Goal: Transaction & Acquisition: Purchase product/service

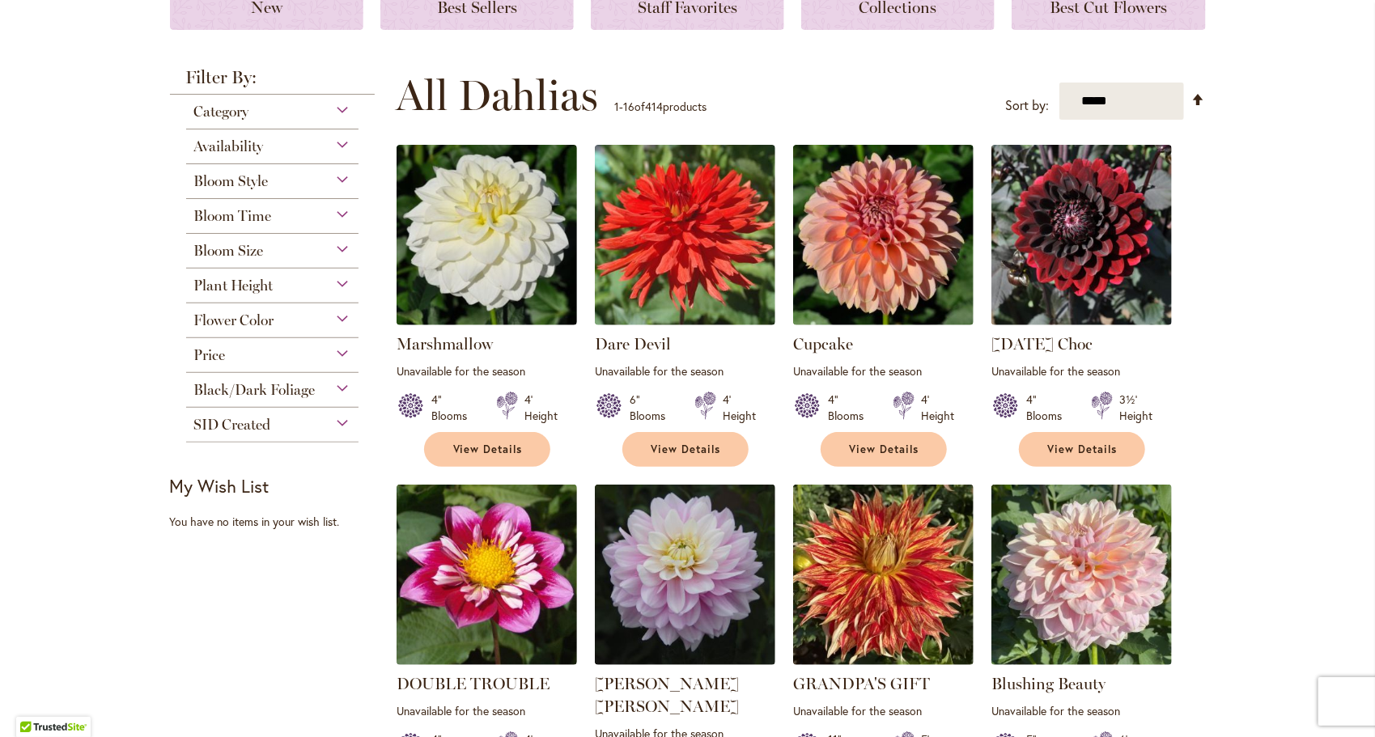
scroll to position [227, 0]
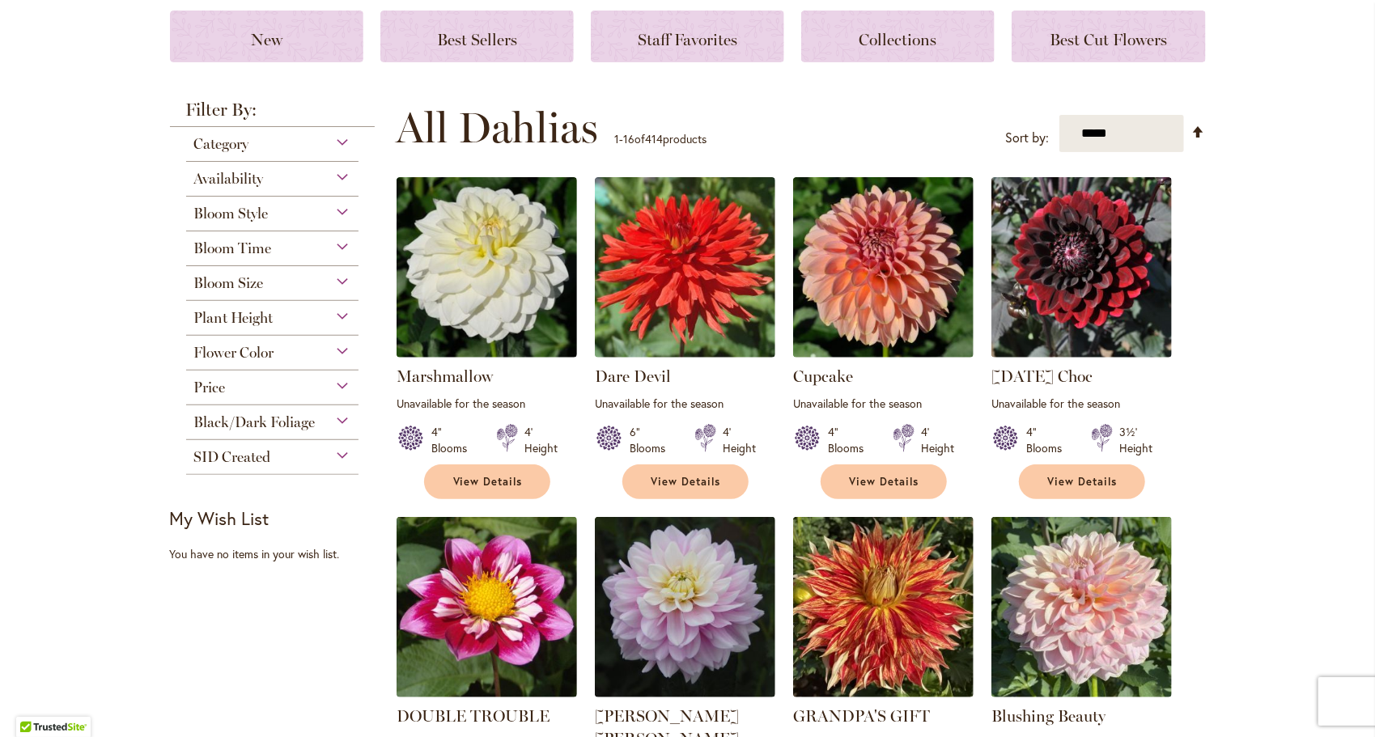
click at [343, 181] on div "Availability" at bounding box center [272, 175] width 173 height 26
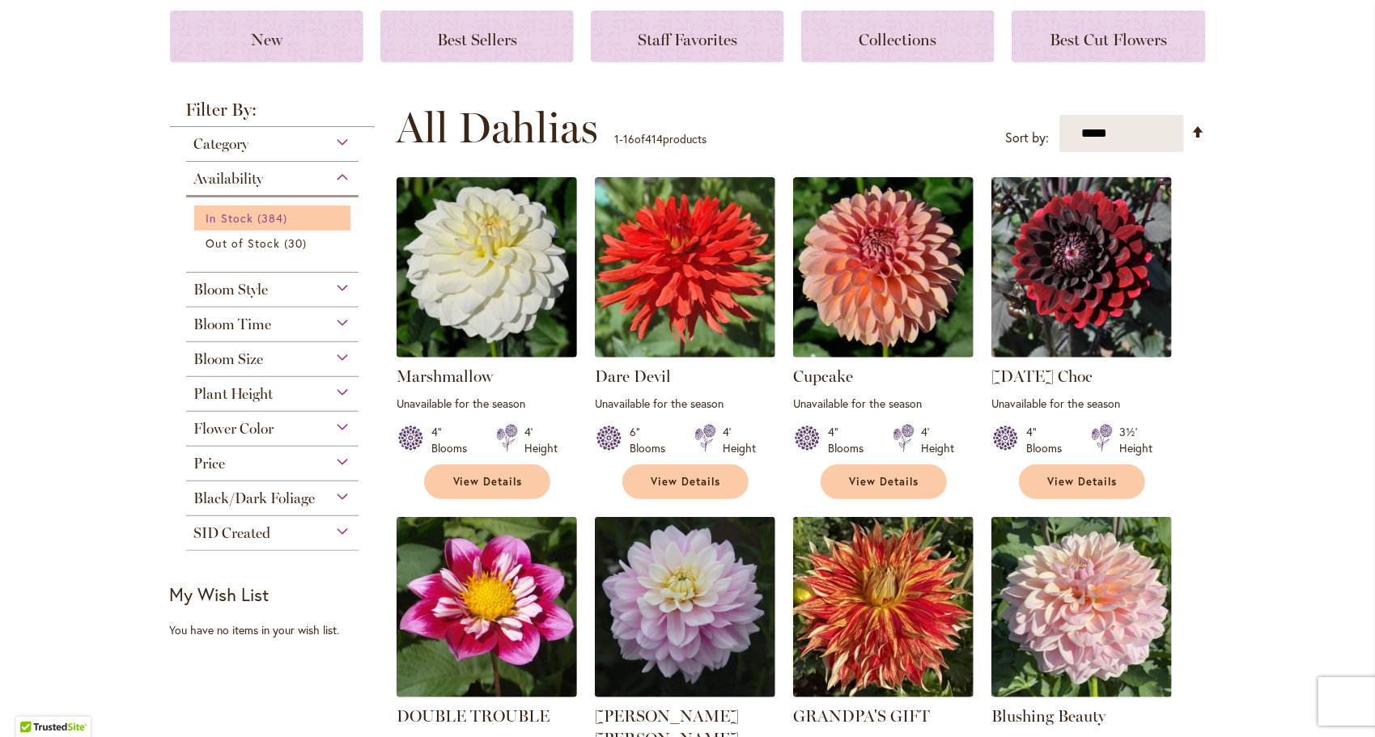
click at [233, 219] on span "In Stock" at bounding box center [229, 217] width 47 height 15
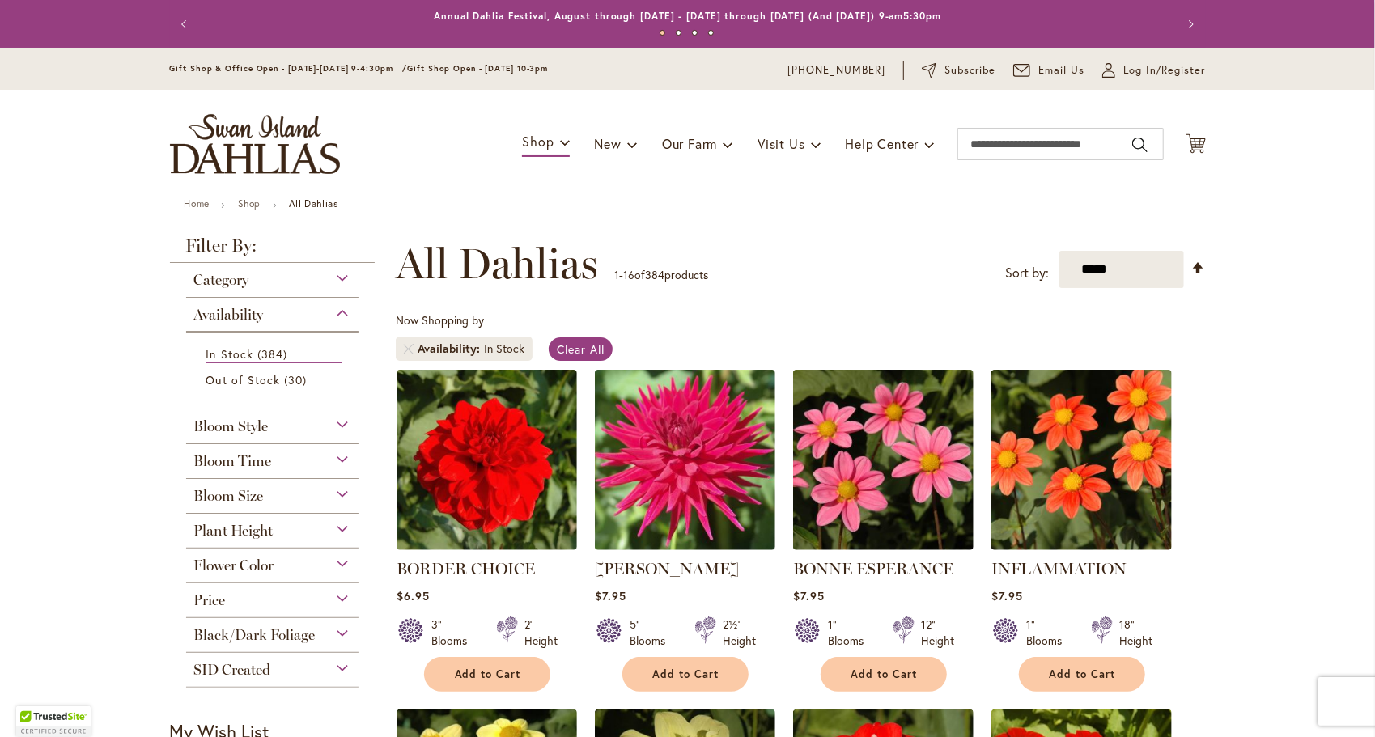
scroll to position [161, 0]
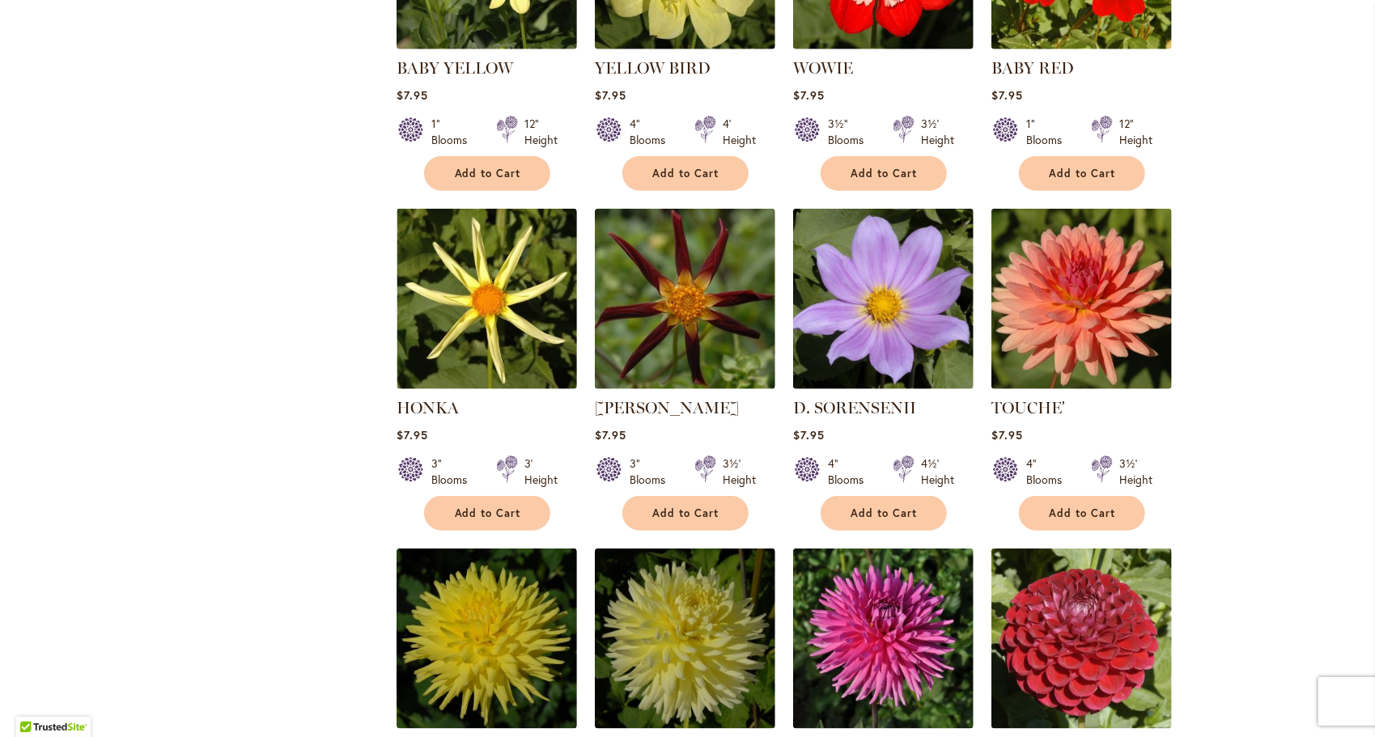
scroll to position [873, 0]
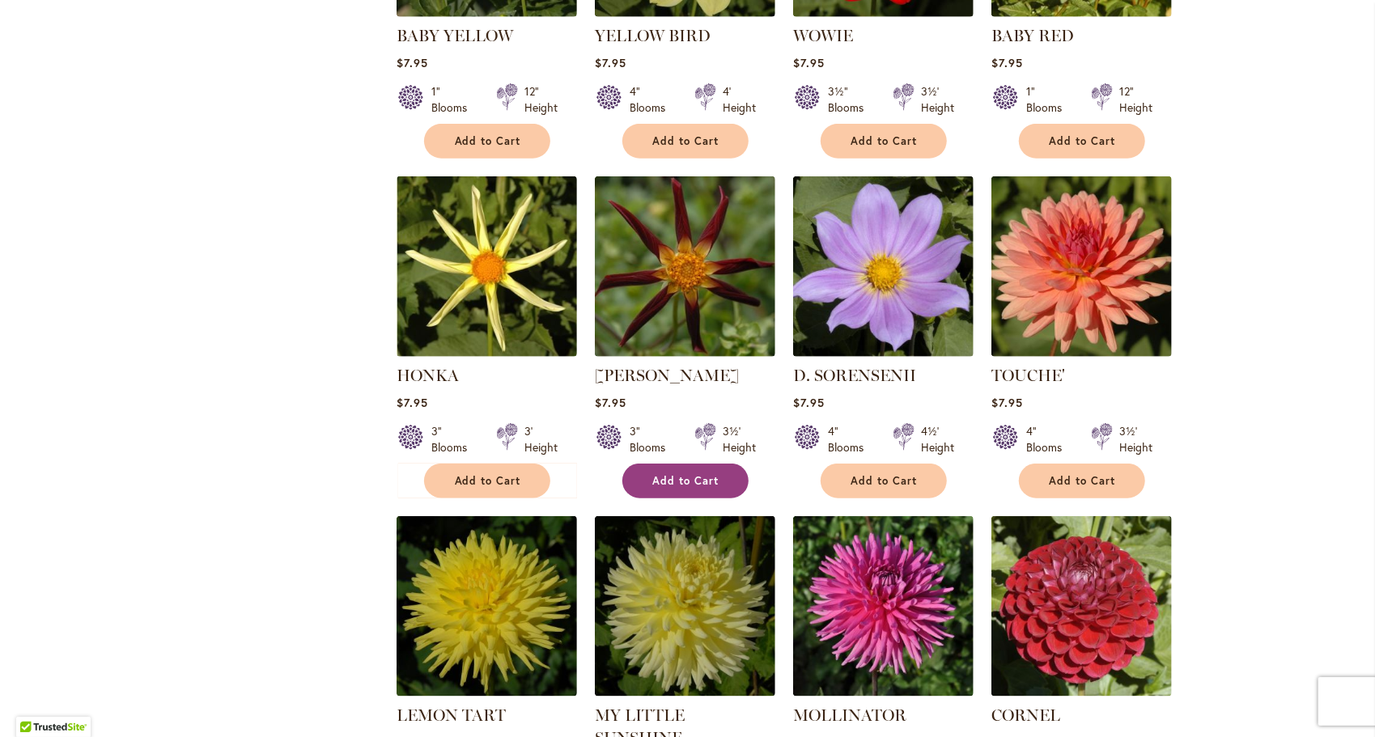
click at [701, 479] on span "Add to Cart" at bounding box center [686, 481] width 66 height 14
click at [1235, 488] on div "Skip to Content Gift Shop & Office Open - [DATE]-[DATE] 9-4:30pm / Gift Shop Op…" at bounding box center [687, 449] width 1375 height 2550
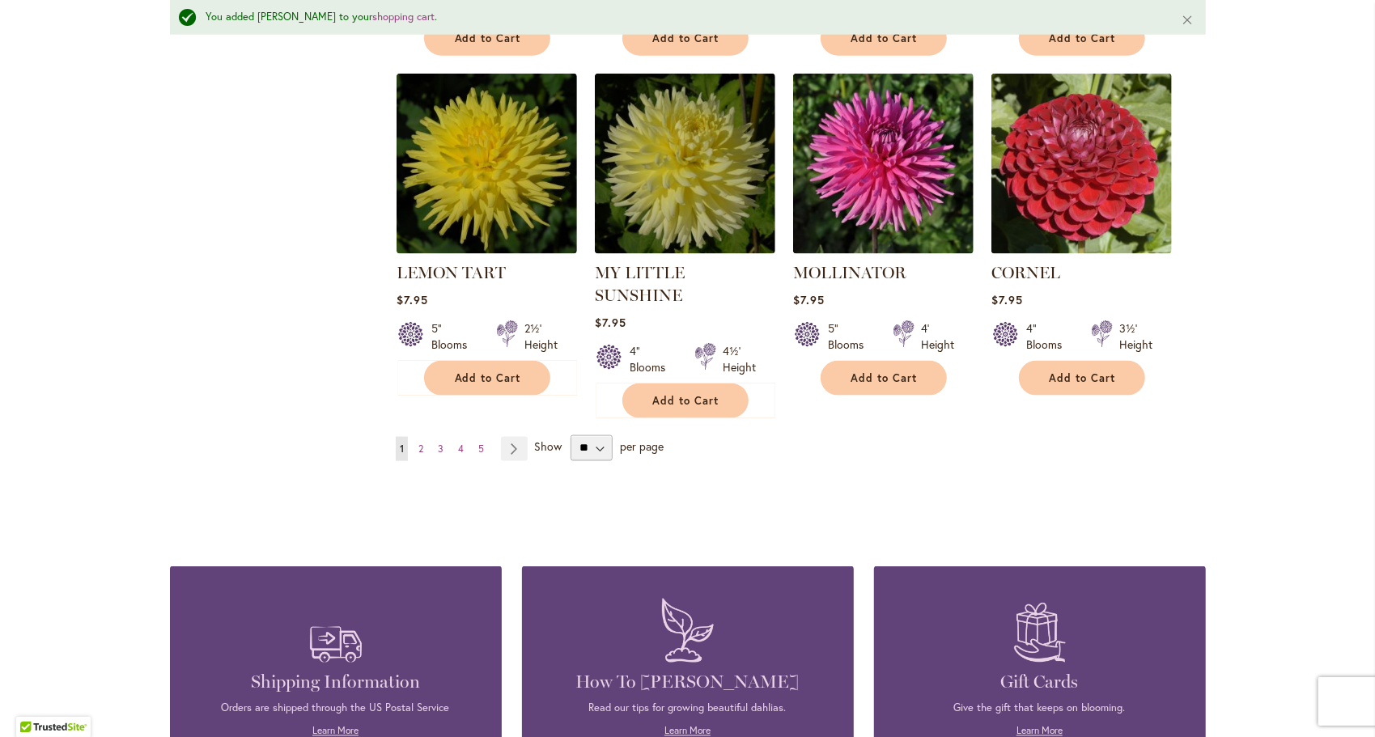
scroll to position [1401, 0]
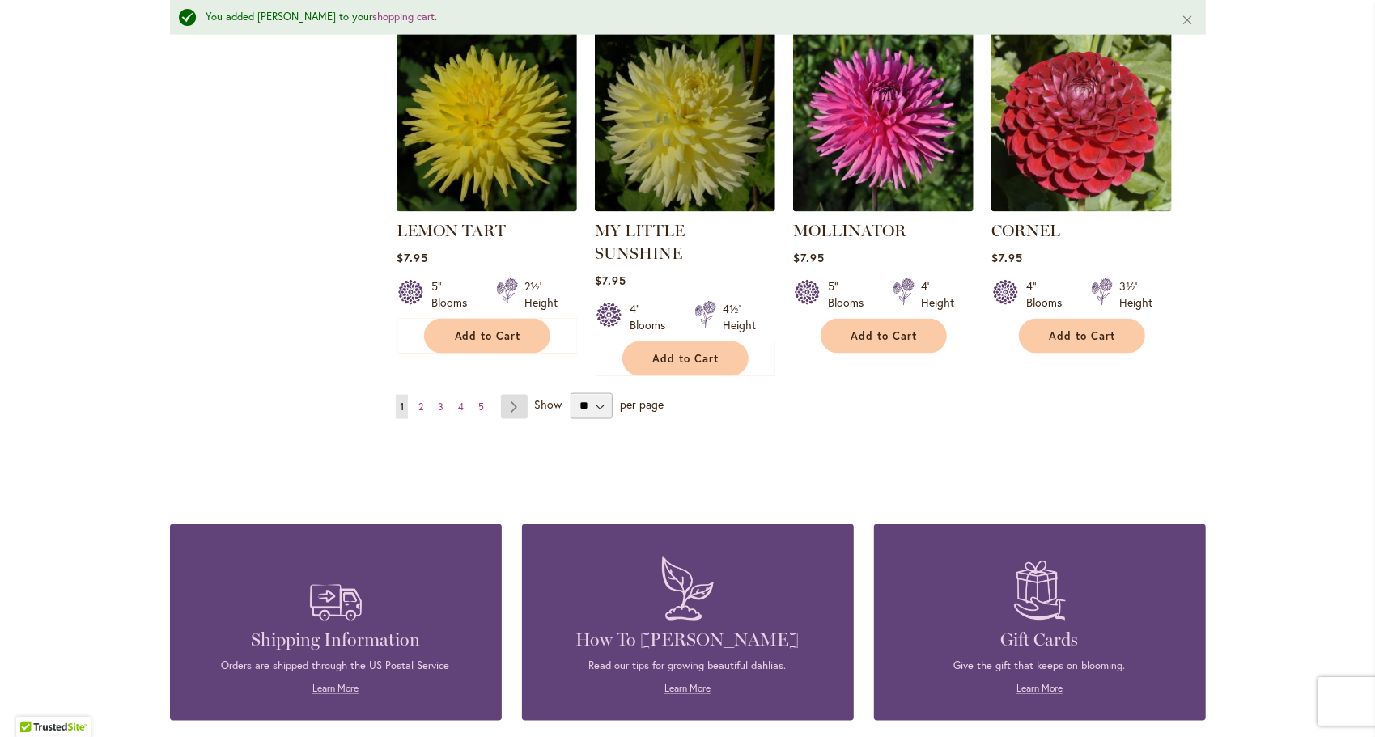
click at [506, 395] on link "Page Next" at bounding box center [514, 407] width 27 height 24
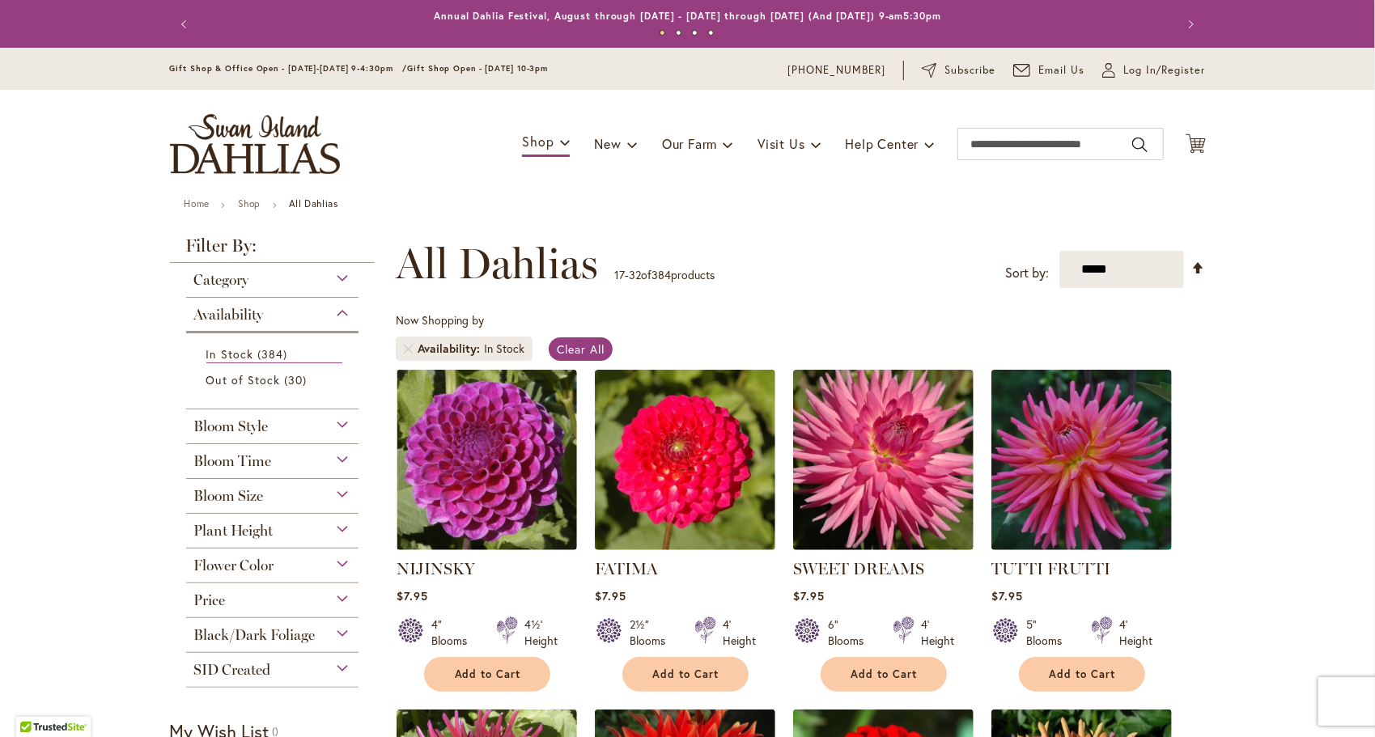
scroll to position [161, 0]
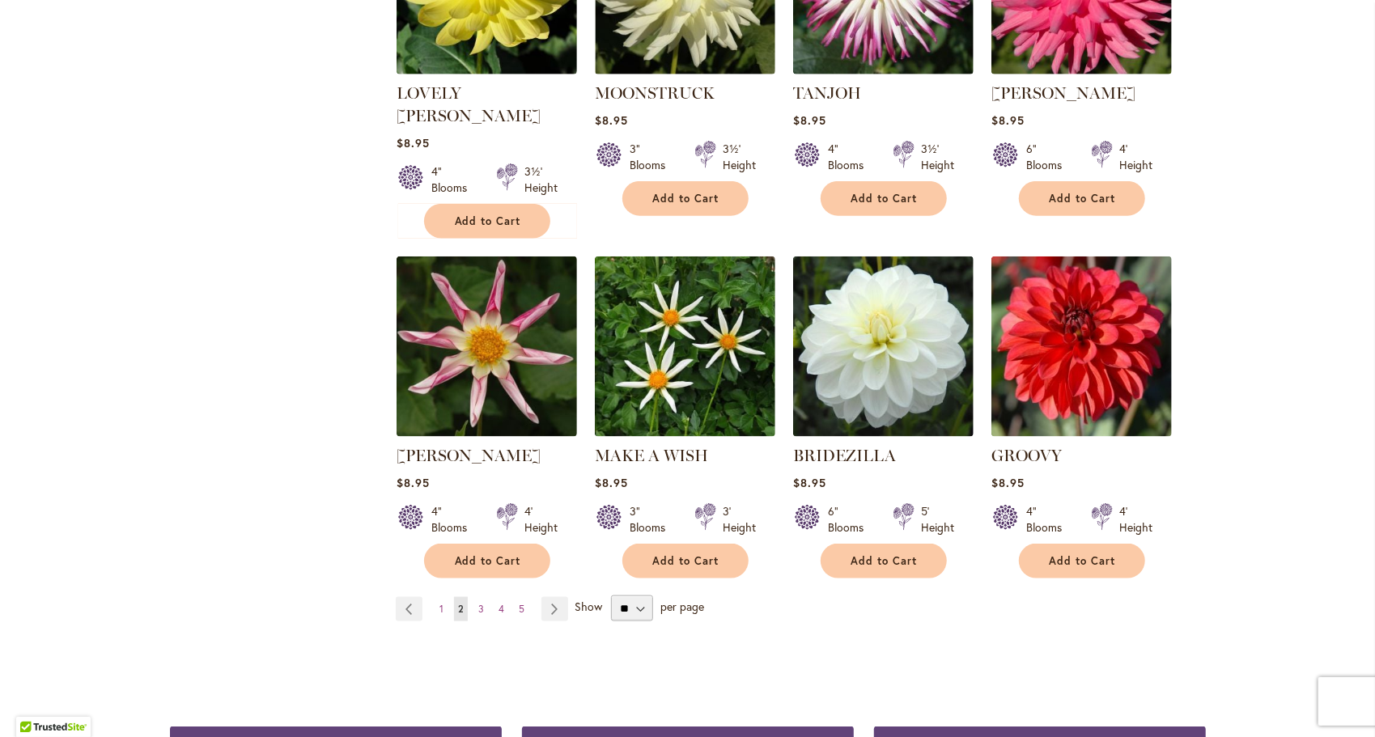
scroll to position [1197, 0]
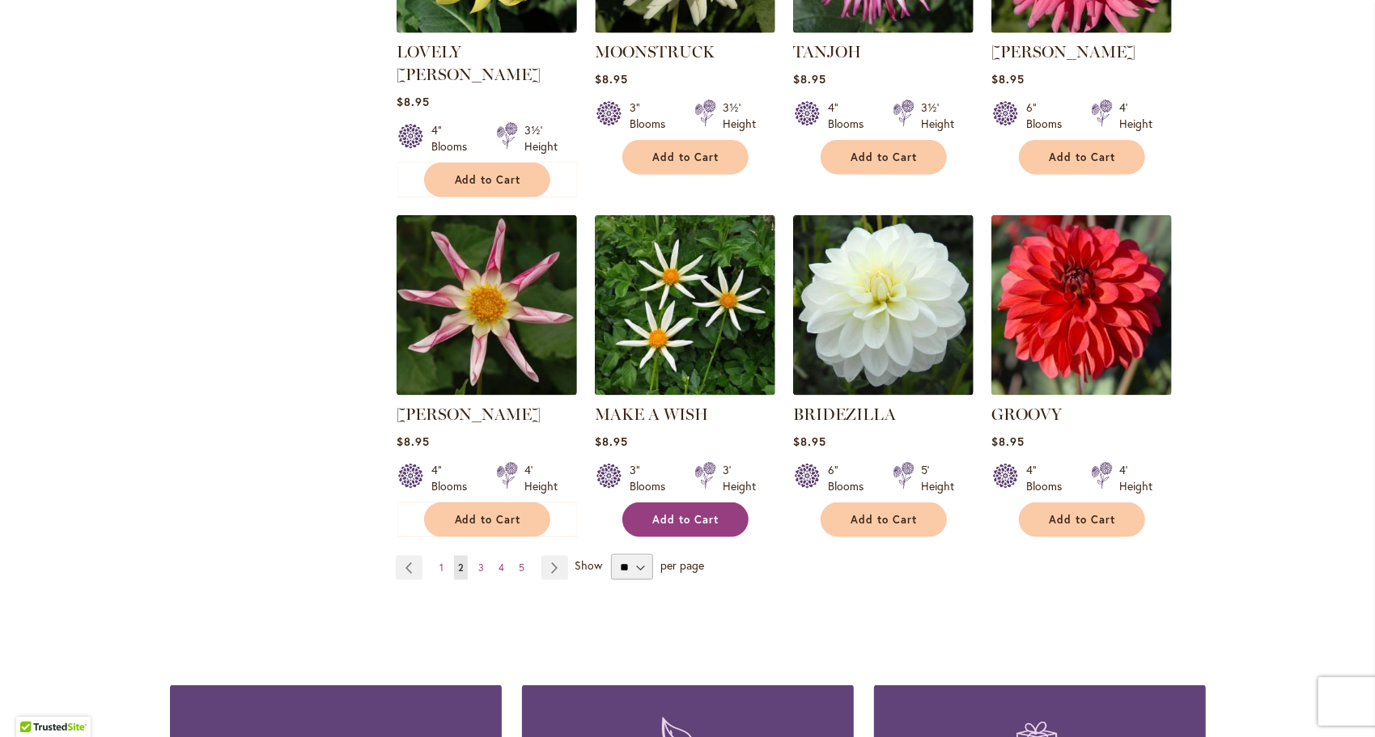
click at [677, 513] on span "Add to Cart" at bounding box center [686, 520] width 66 height 14
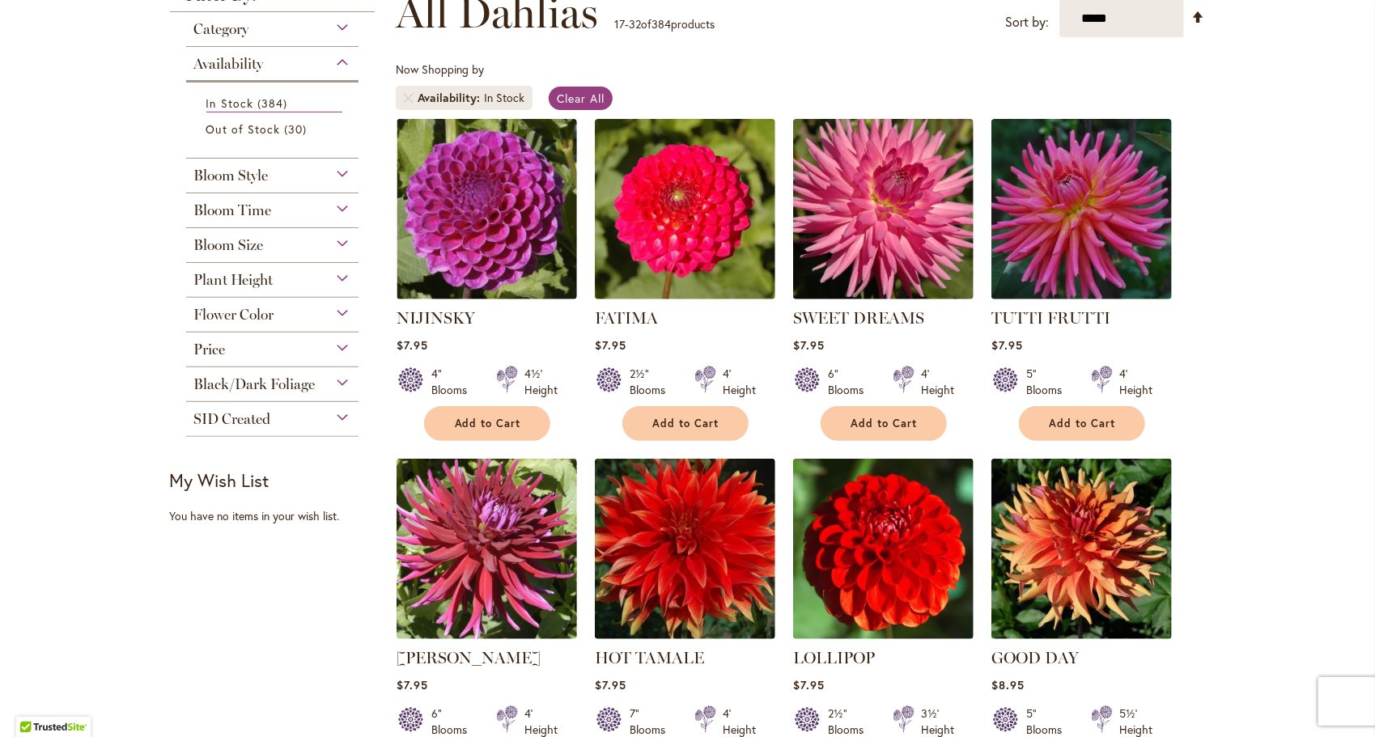
scroll to position [251, 0]
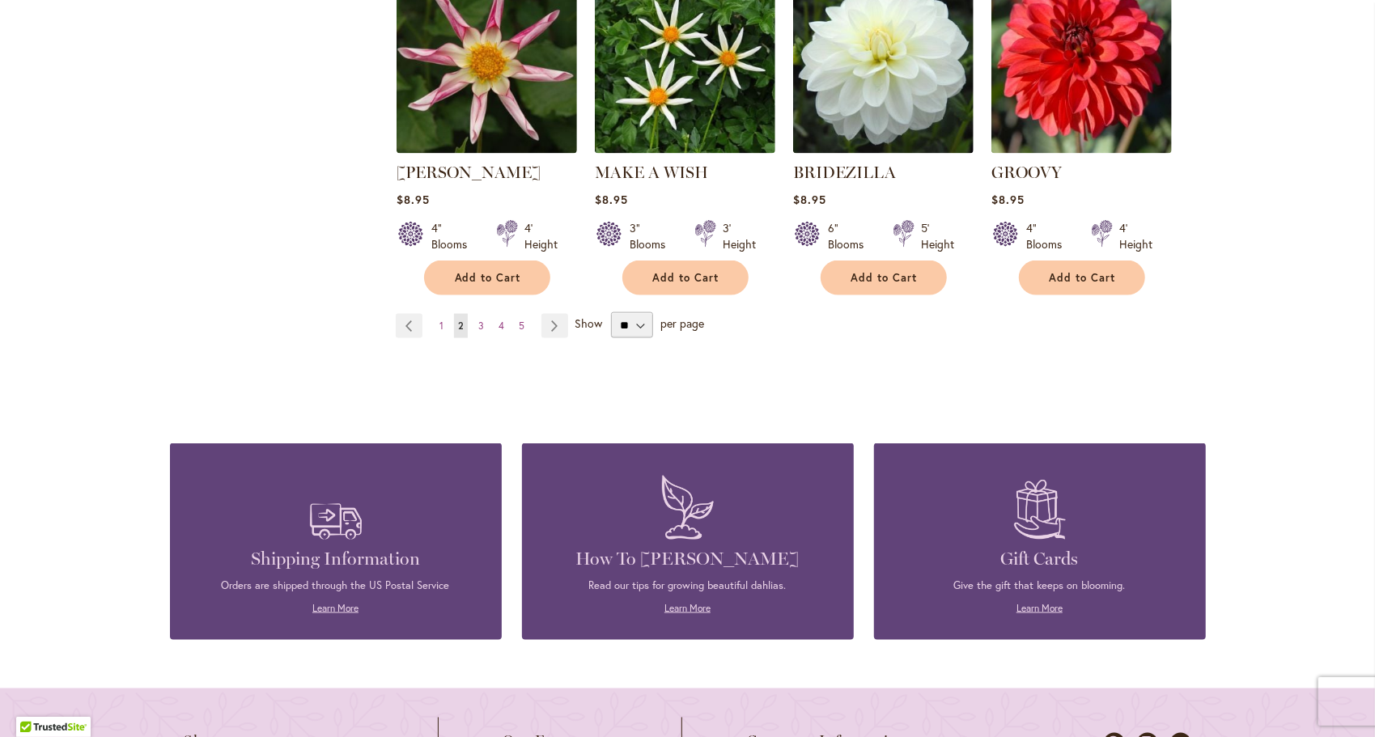
scroll to position [1513, 0]
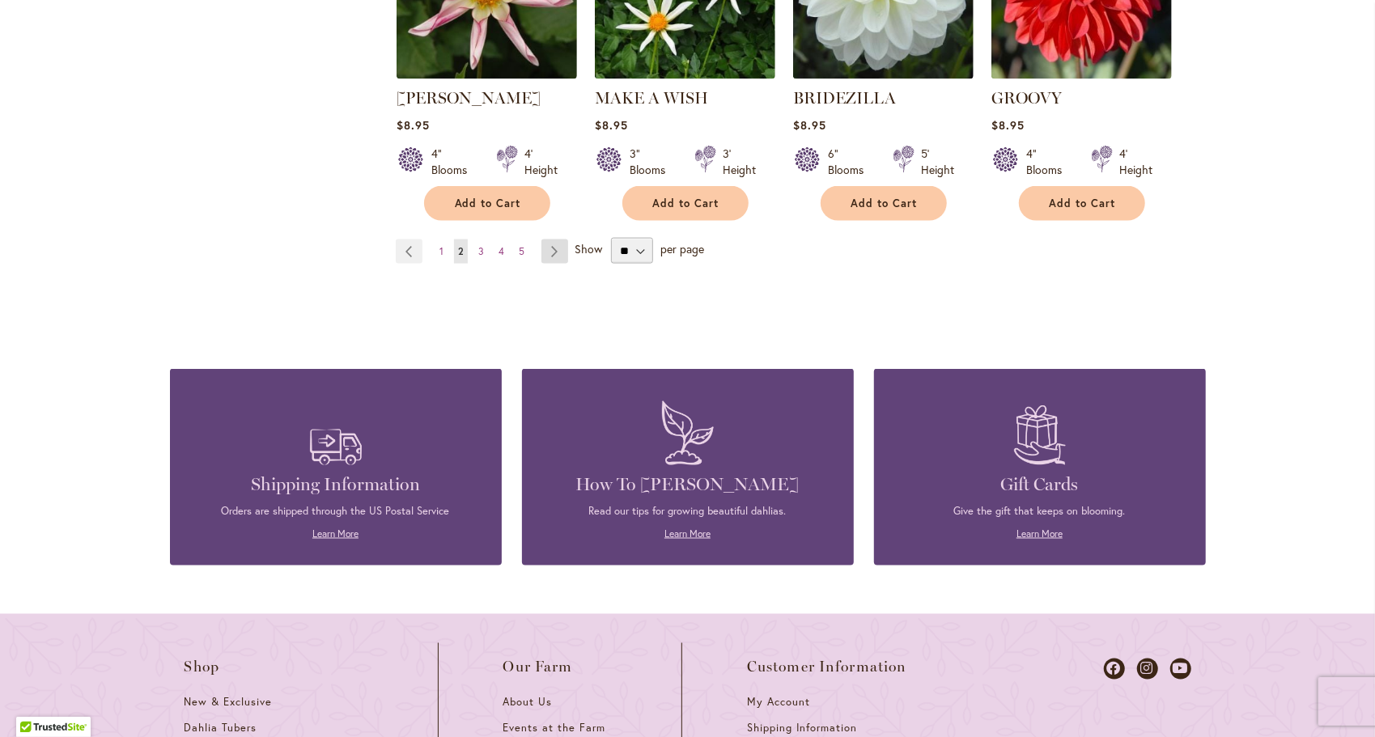
click at [550, 240] on link "Page Next" at bounding box center [554, 252] width 27 height 24
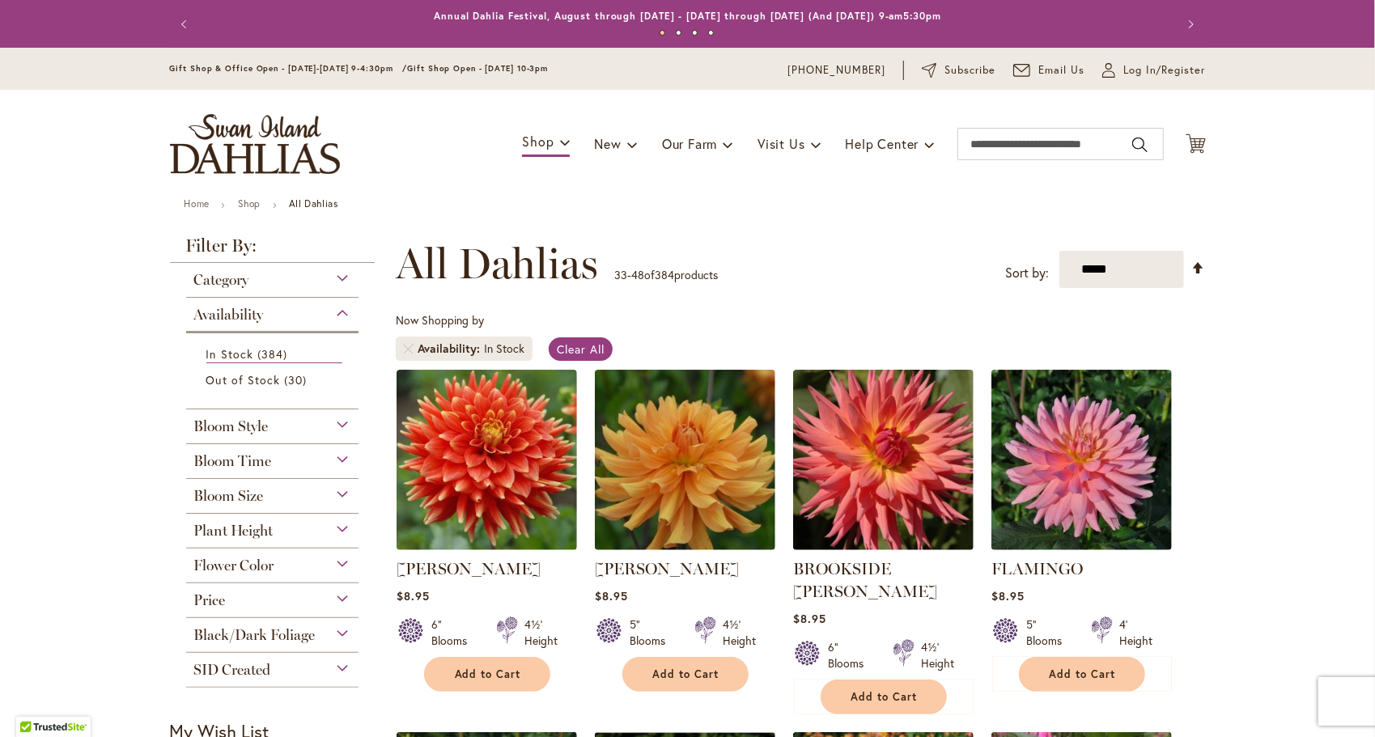
scroll to position [251, 0]
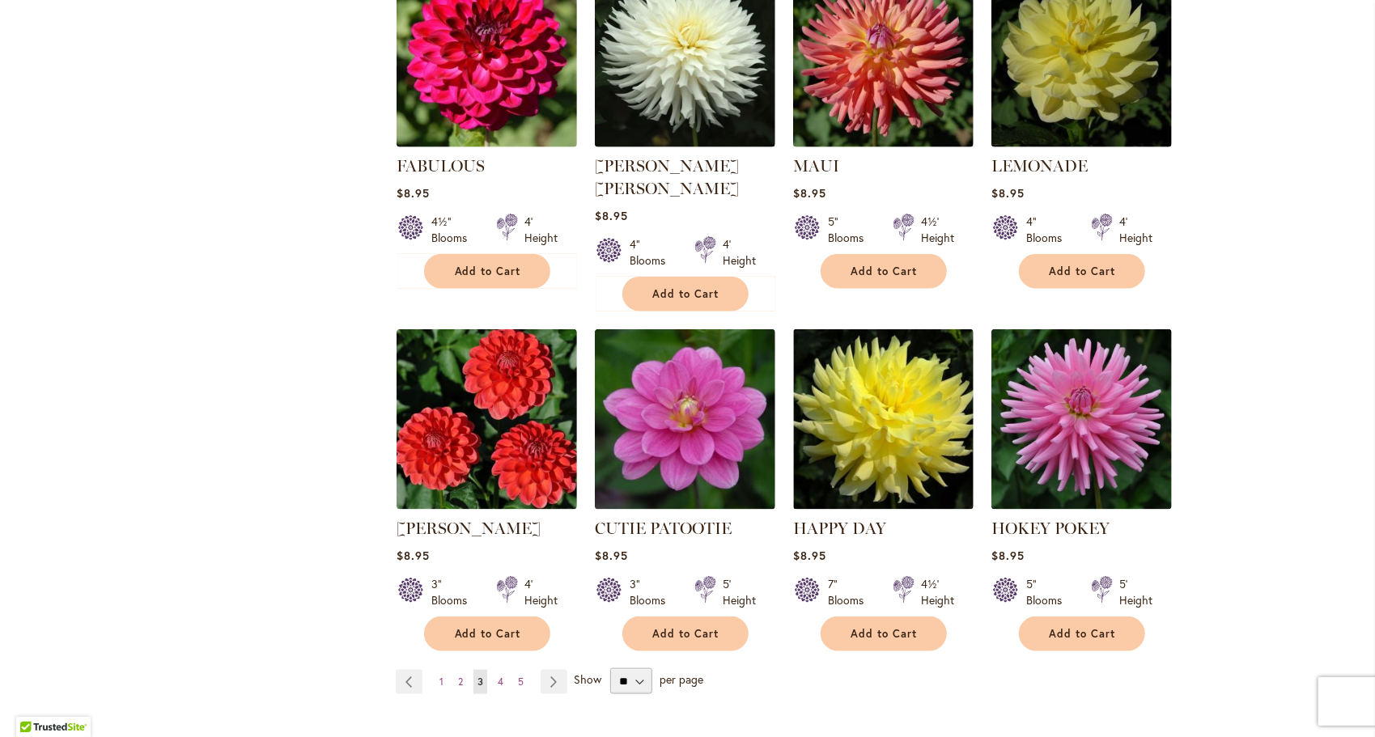
scroll to position [1125, 0]
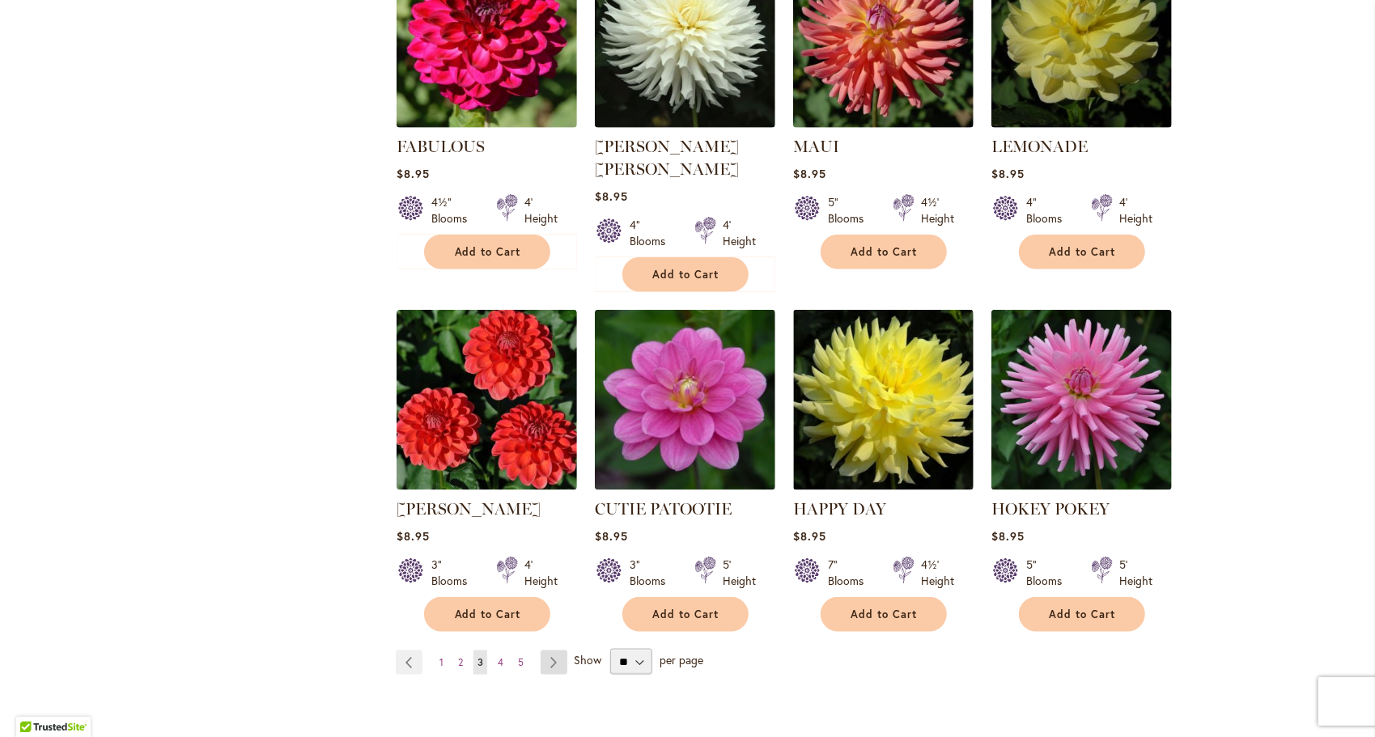
click at [545, 651] on link "Page Next" at bounding box center [554, 663] width 27 height 24
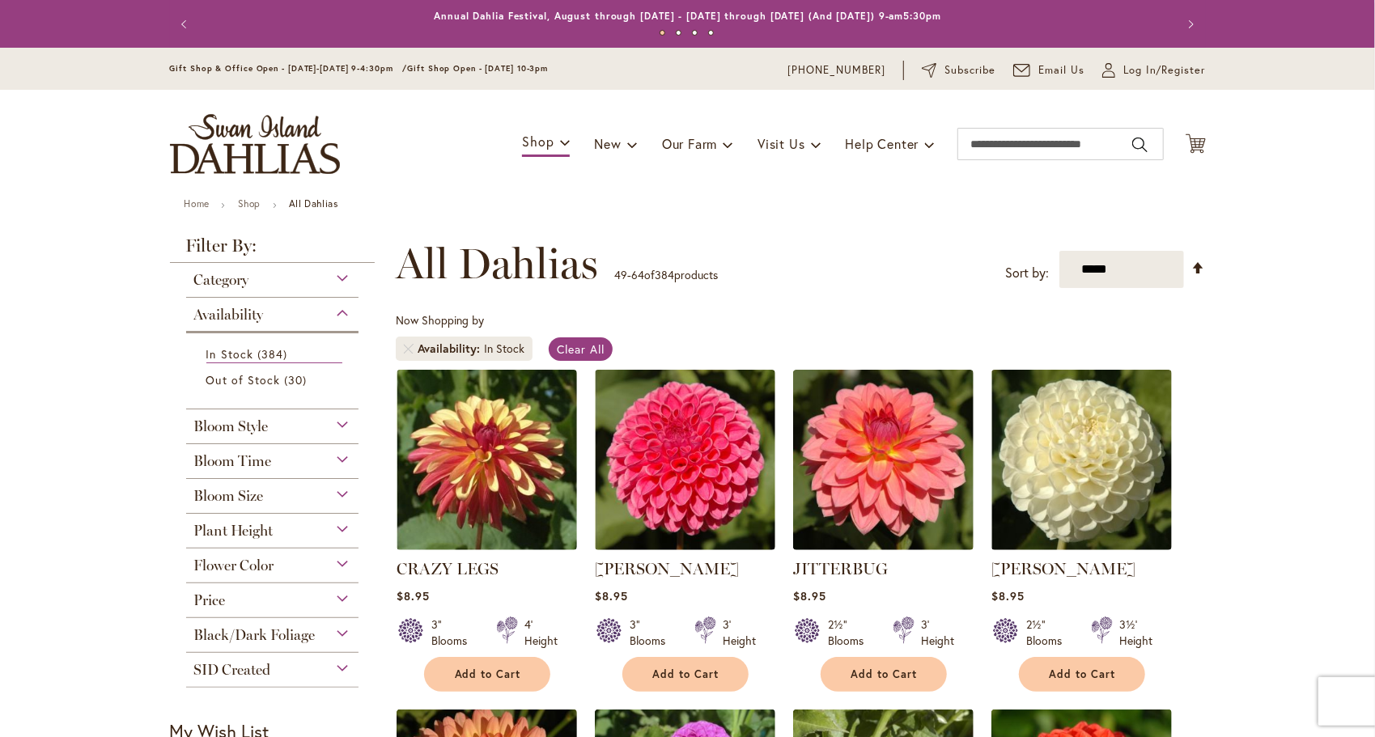
scroll to position [251, 0]
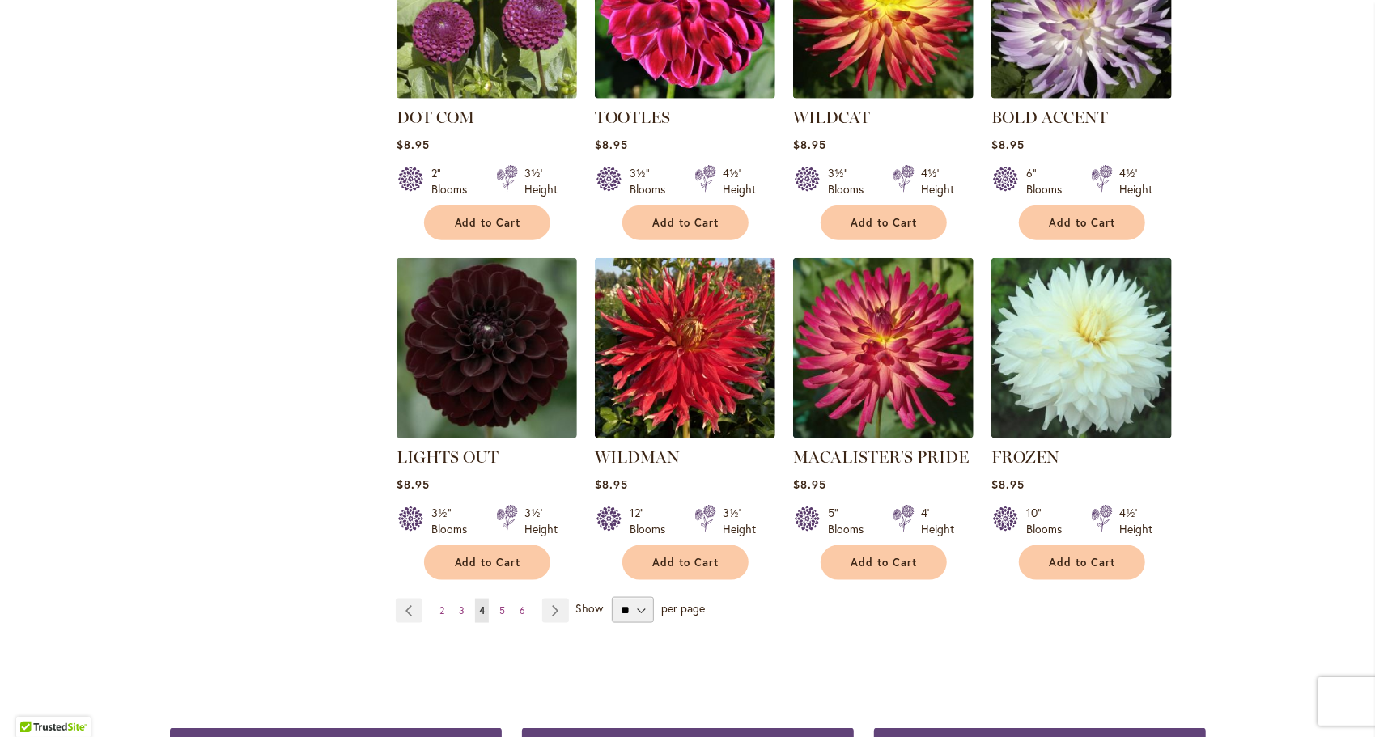
scroll to position [1157, 0]
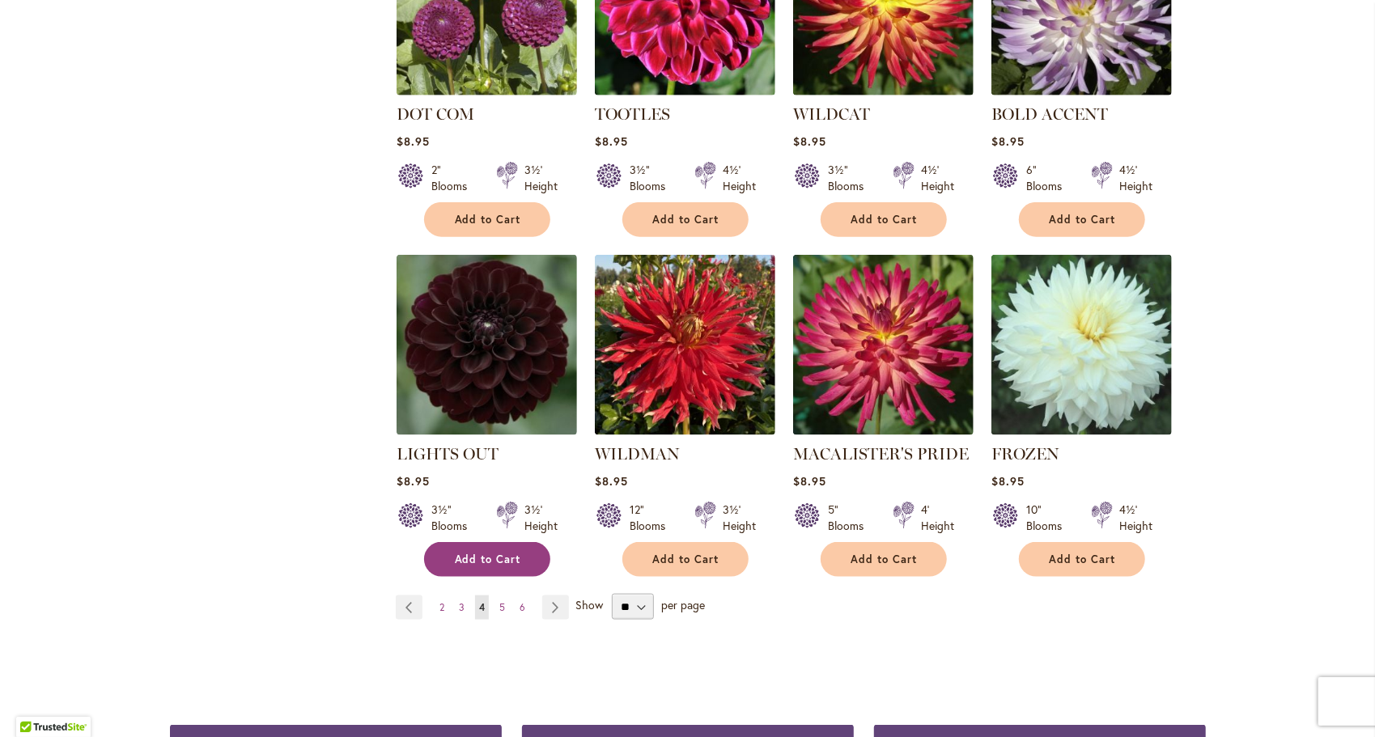
click at [501, 542] on button "Add to Cart" at bounding box center [487, 559] width 126 height 35
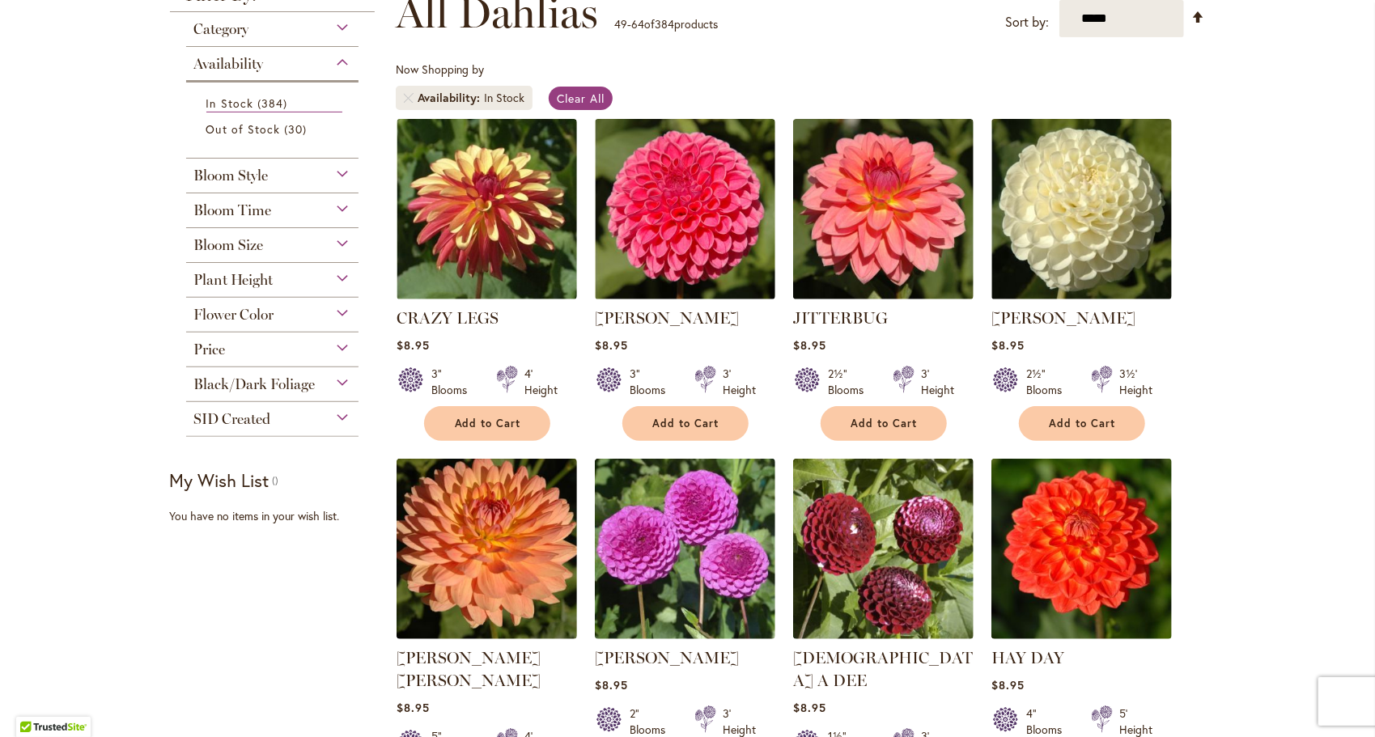
scroll to position [251, 0]
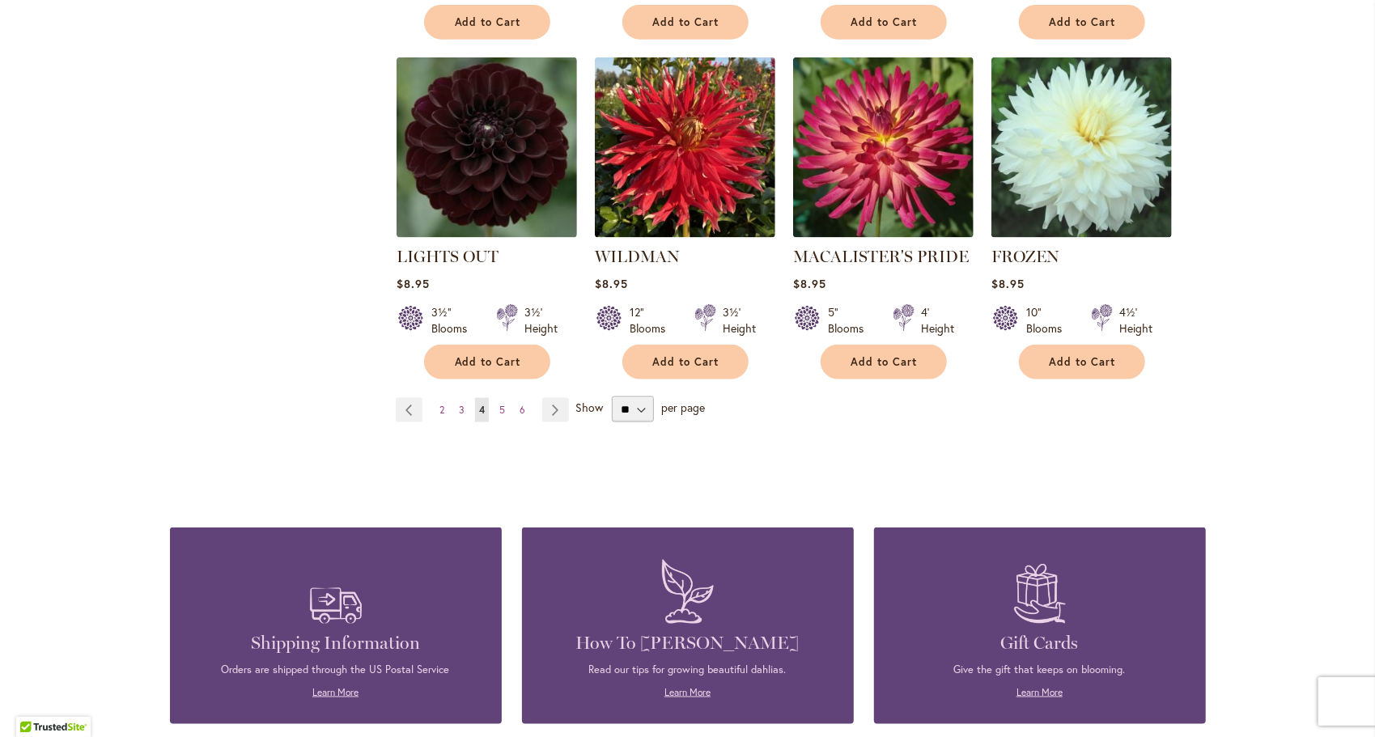
scroll to position [1416, 0]
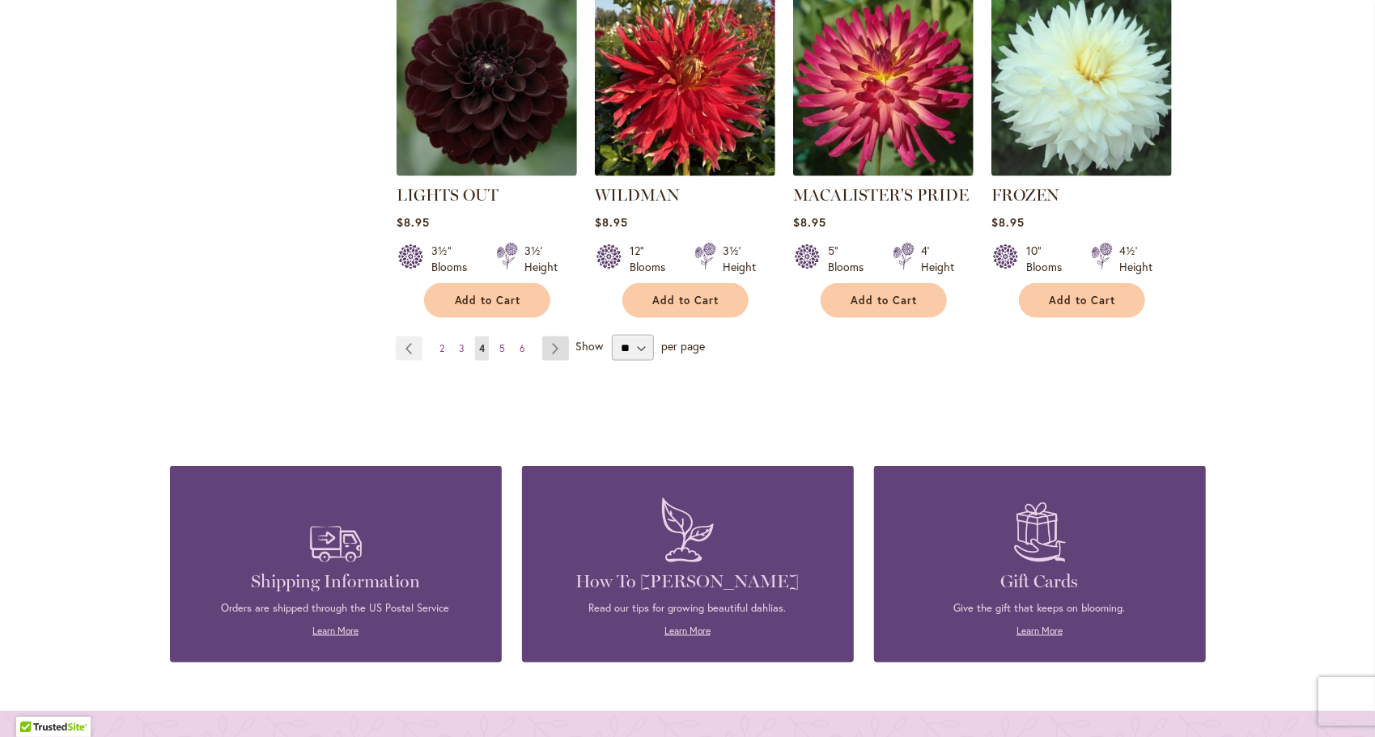
click at [545, 337] on link "Page Next" at bounding box center [555, 349] width 27 height 24
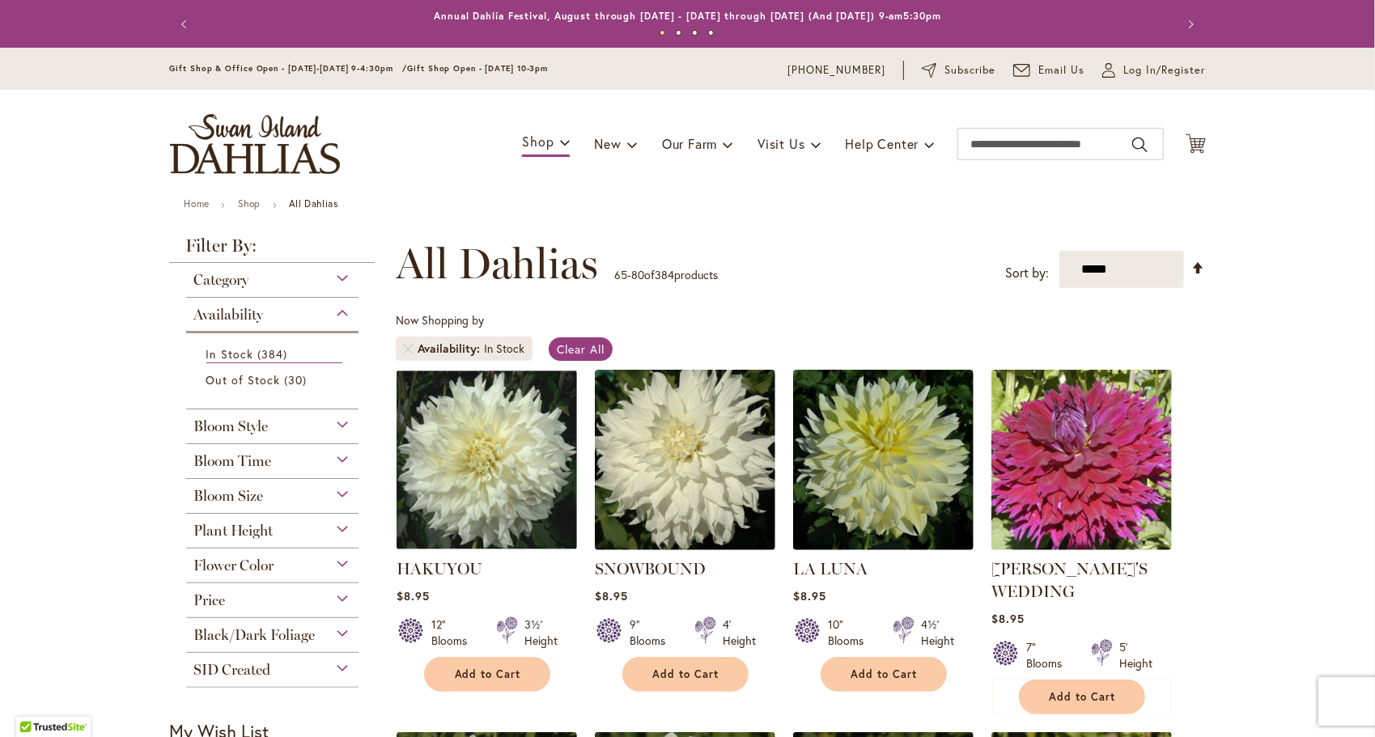
scroll to position [251, 0]
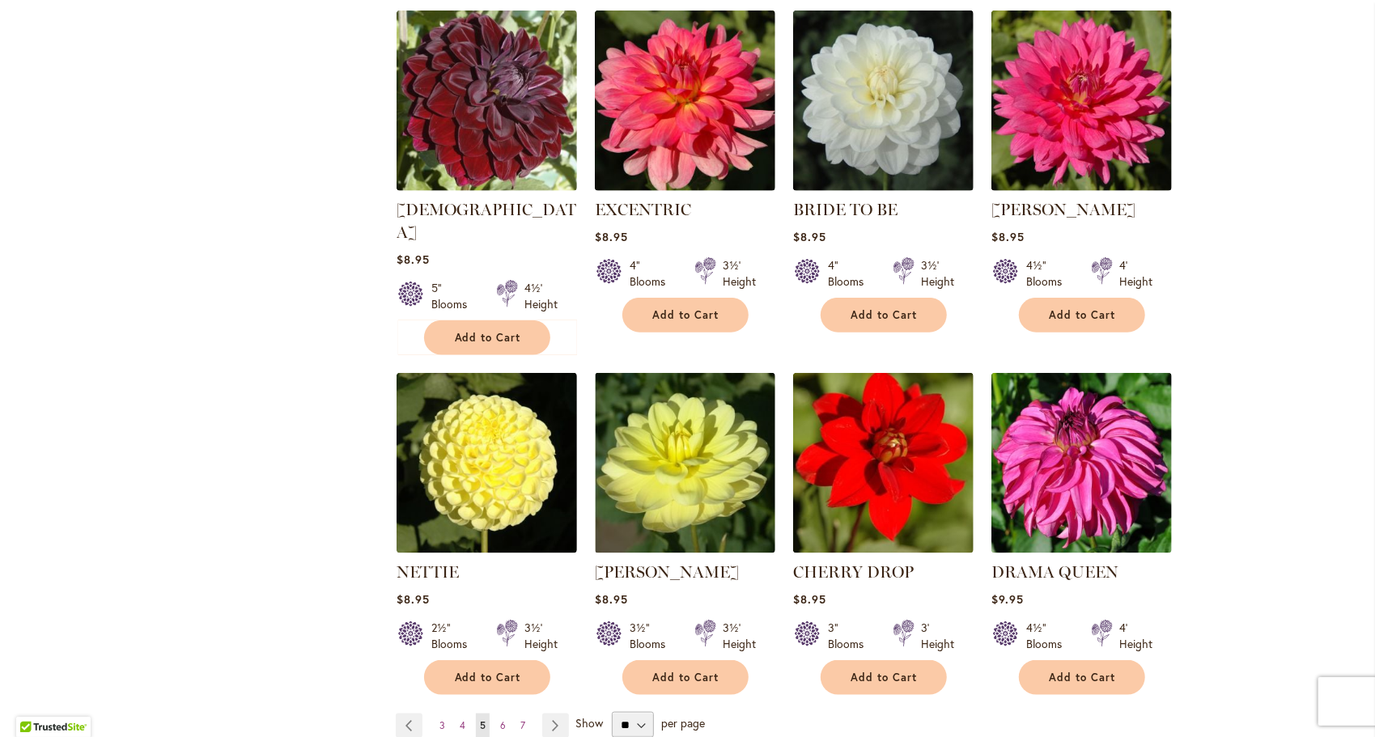
scroll to position [1254, 0]
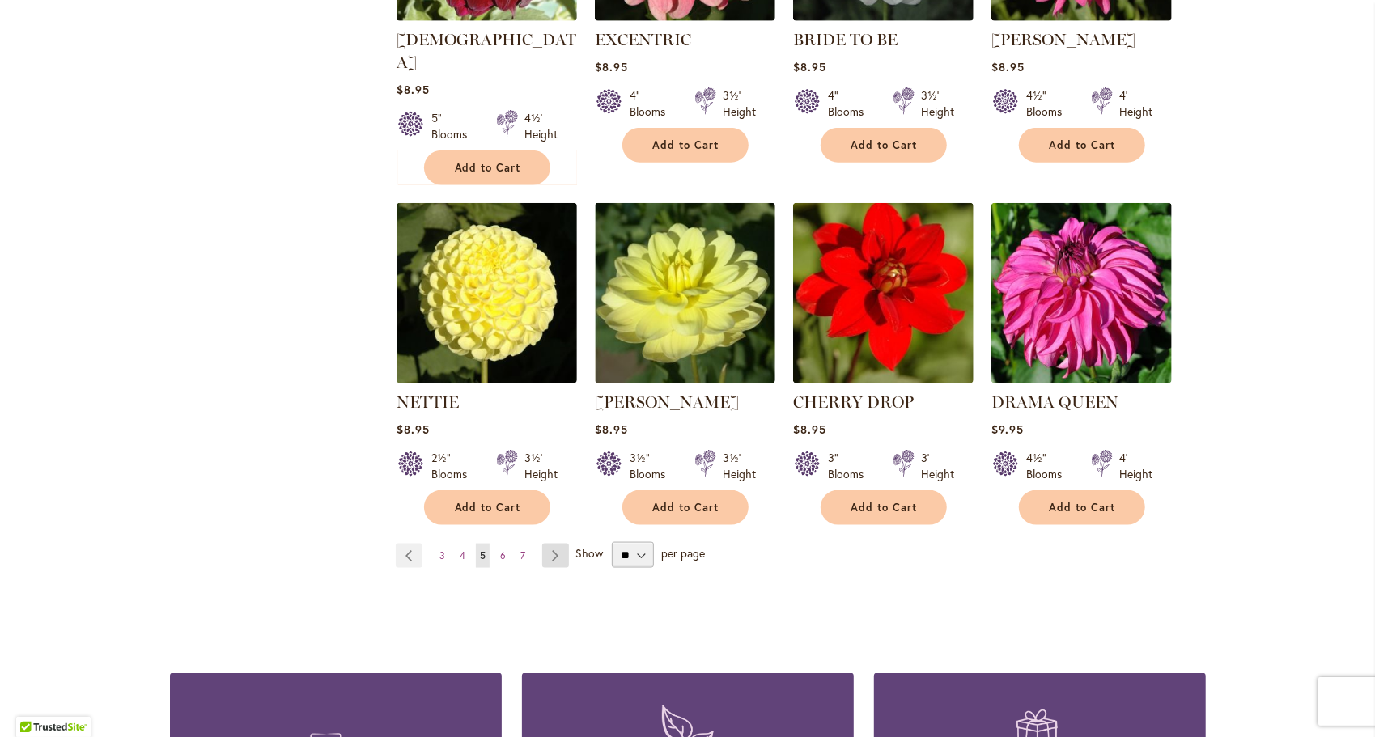
click at [545, 544] on link "Page Next" at bounding box center [555, 556] width 27 height 24
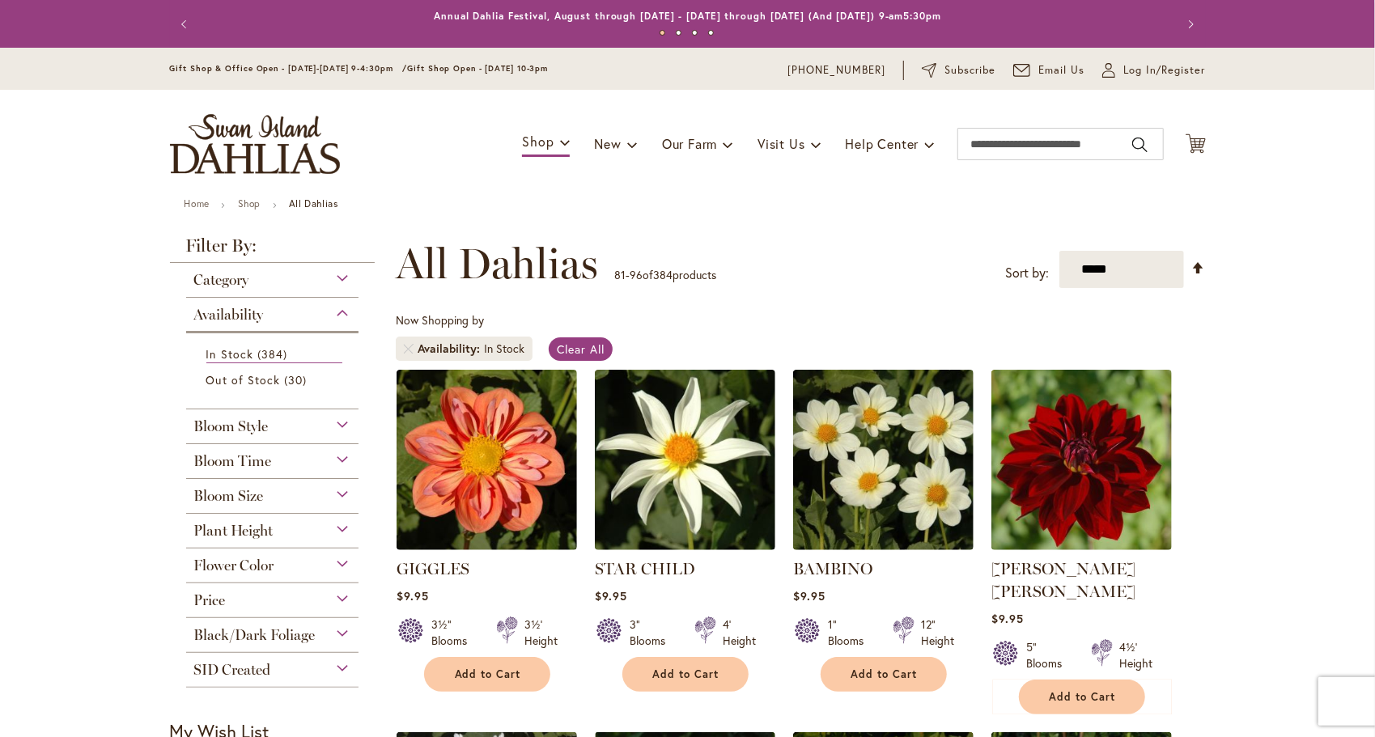
scroll to position [251, 0]
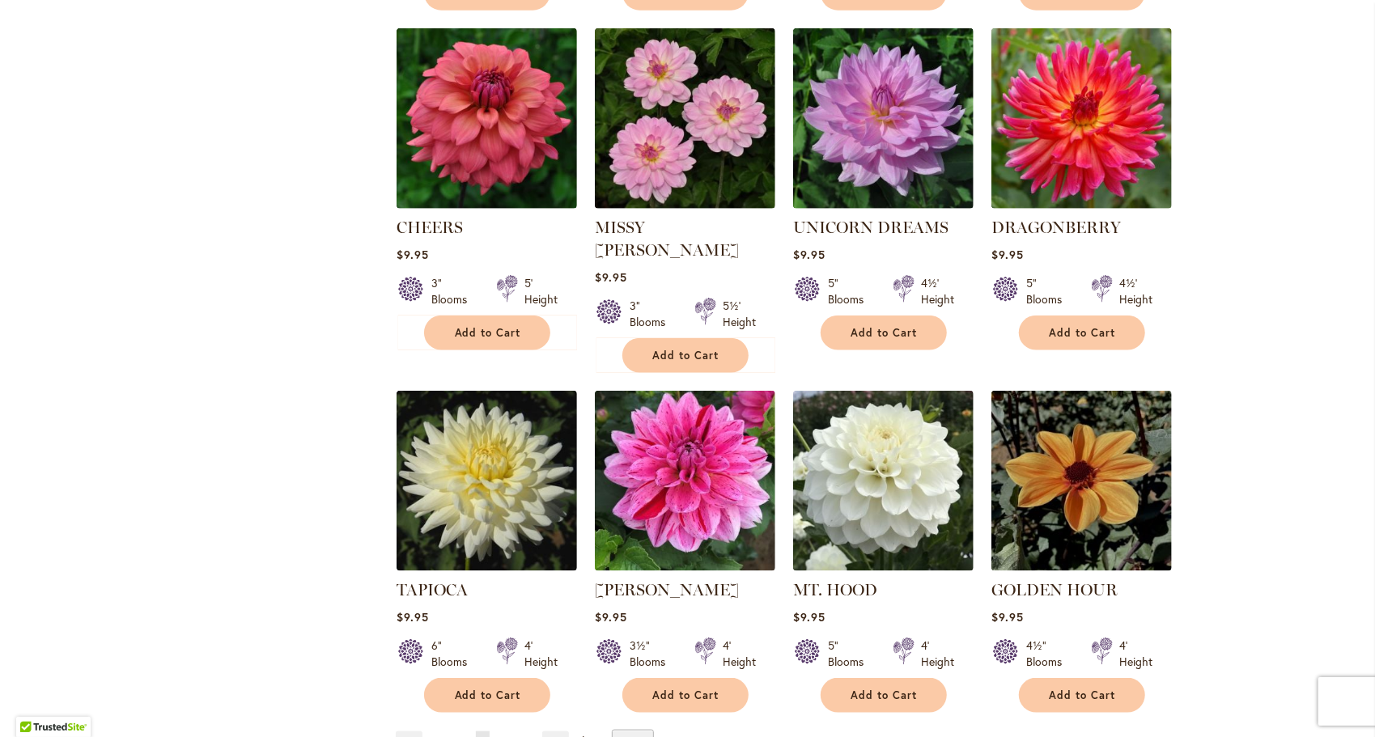
scroll to position [1125, 0]
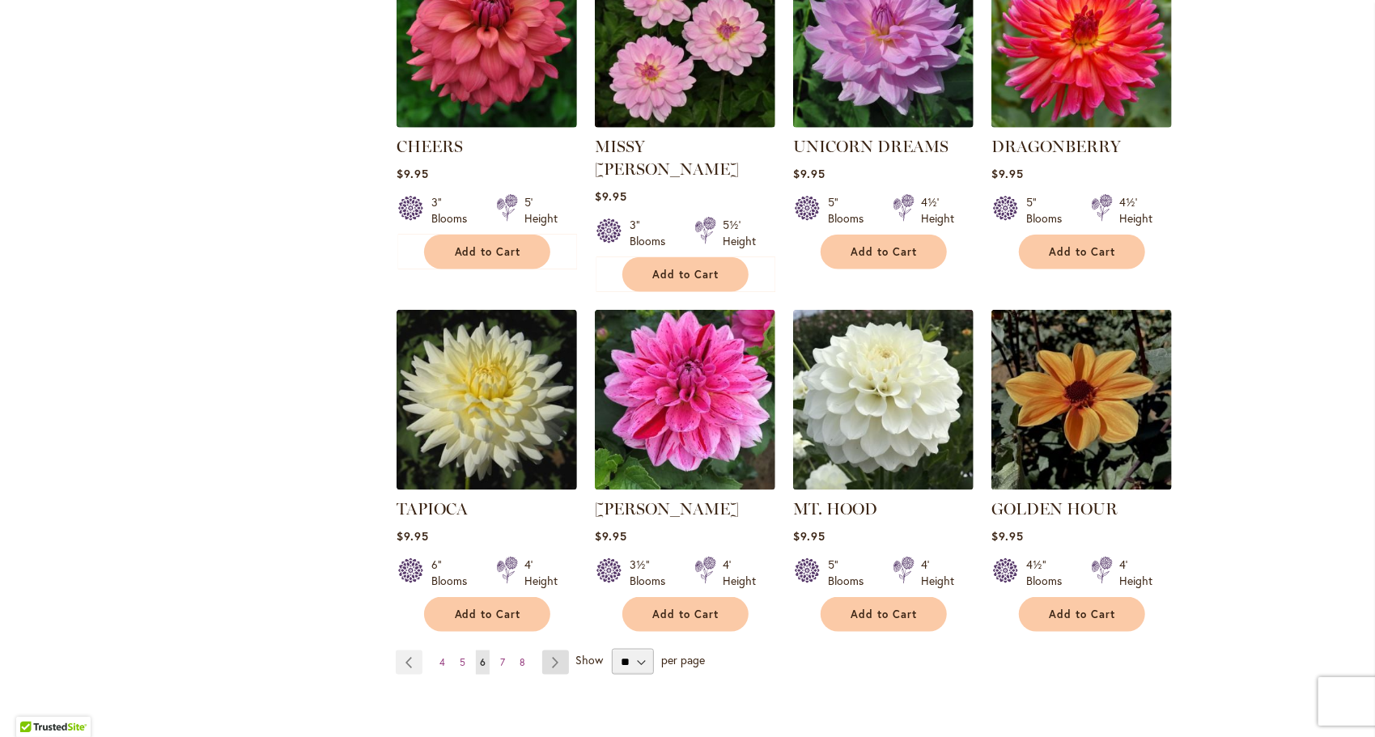
click at [549, 651] on link "Page Next" at bounding box center [555, 663] width 27 height 24
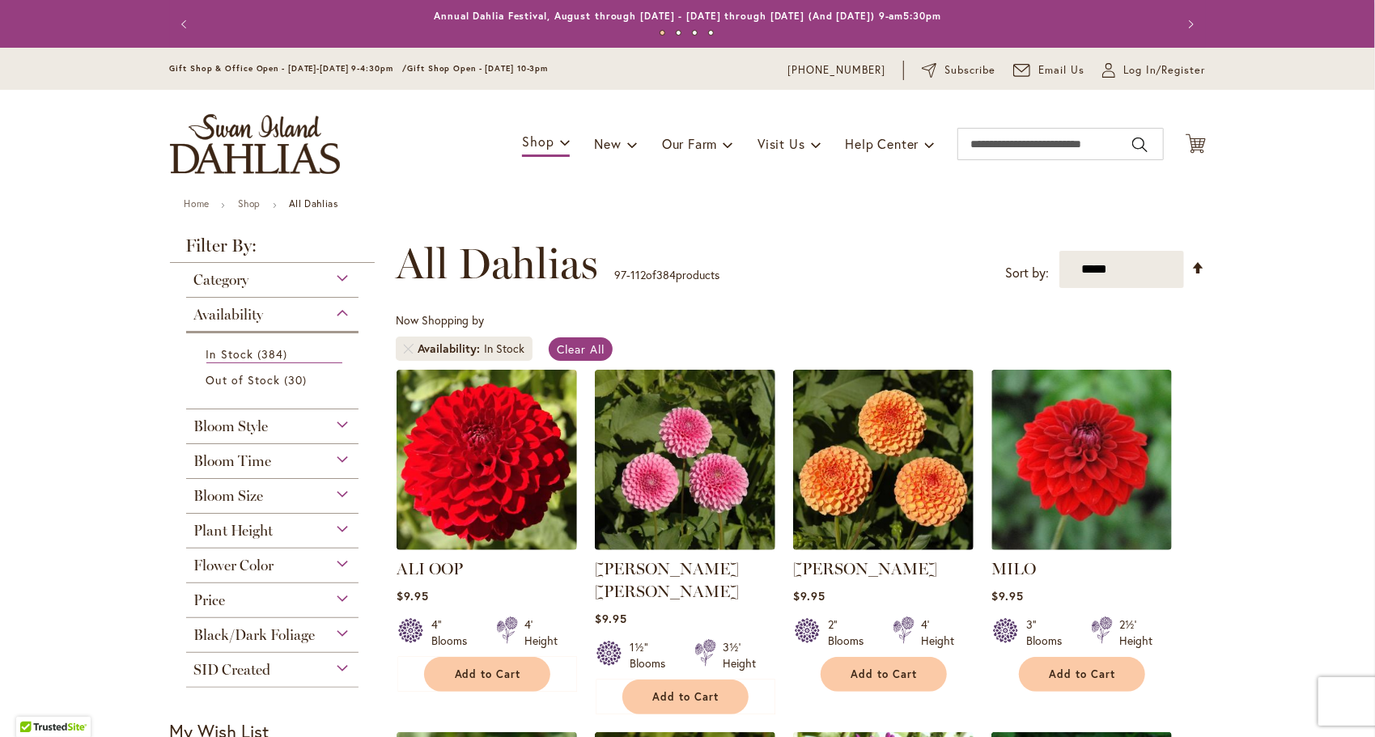
scroll to position [251, 0]
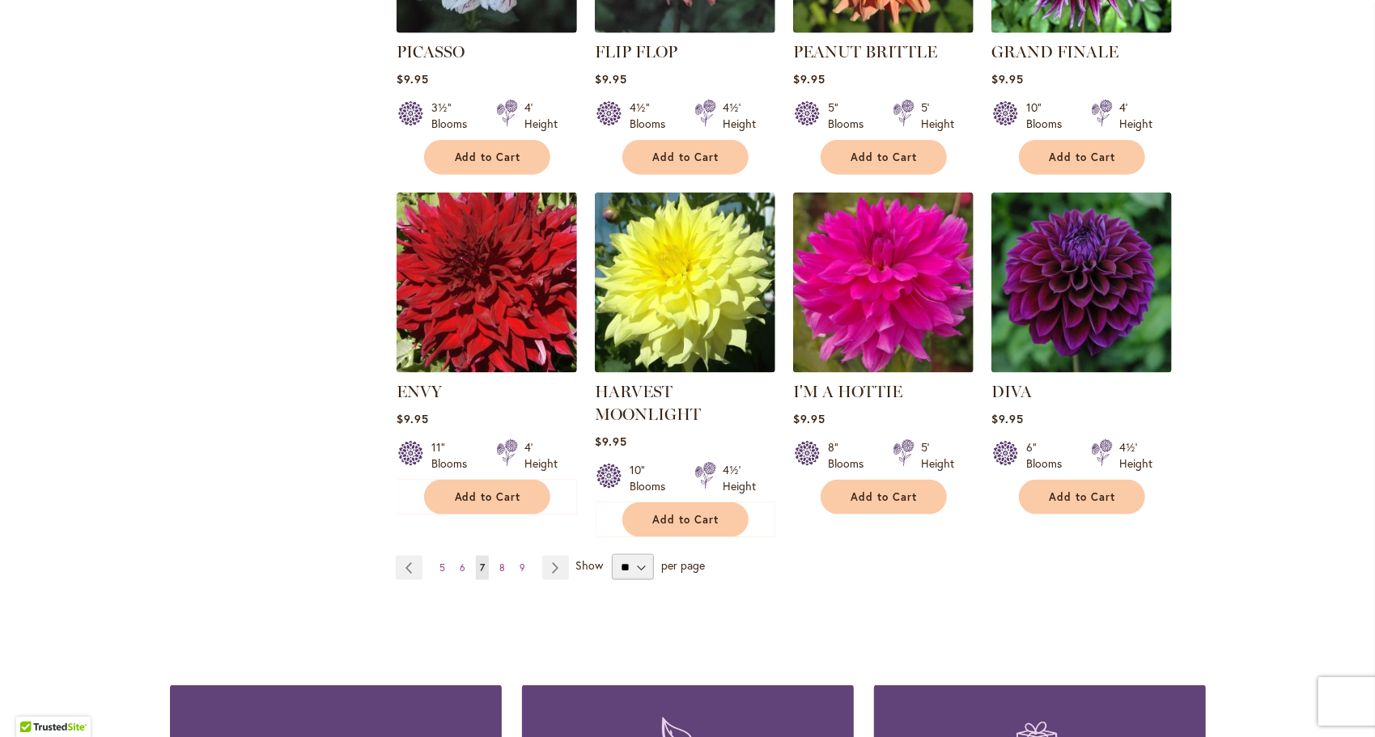
scroll to position [1222, 0]
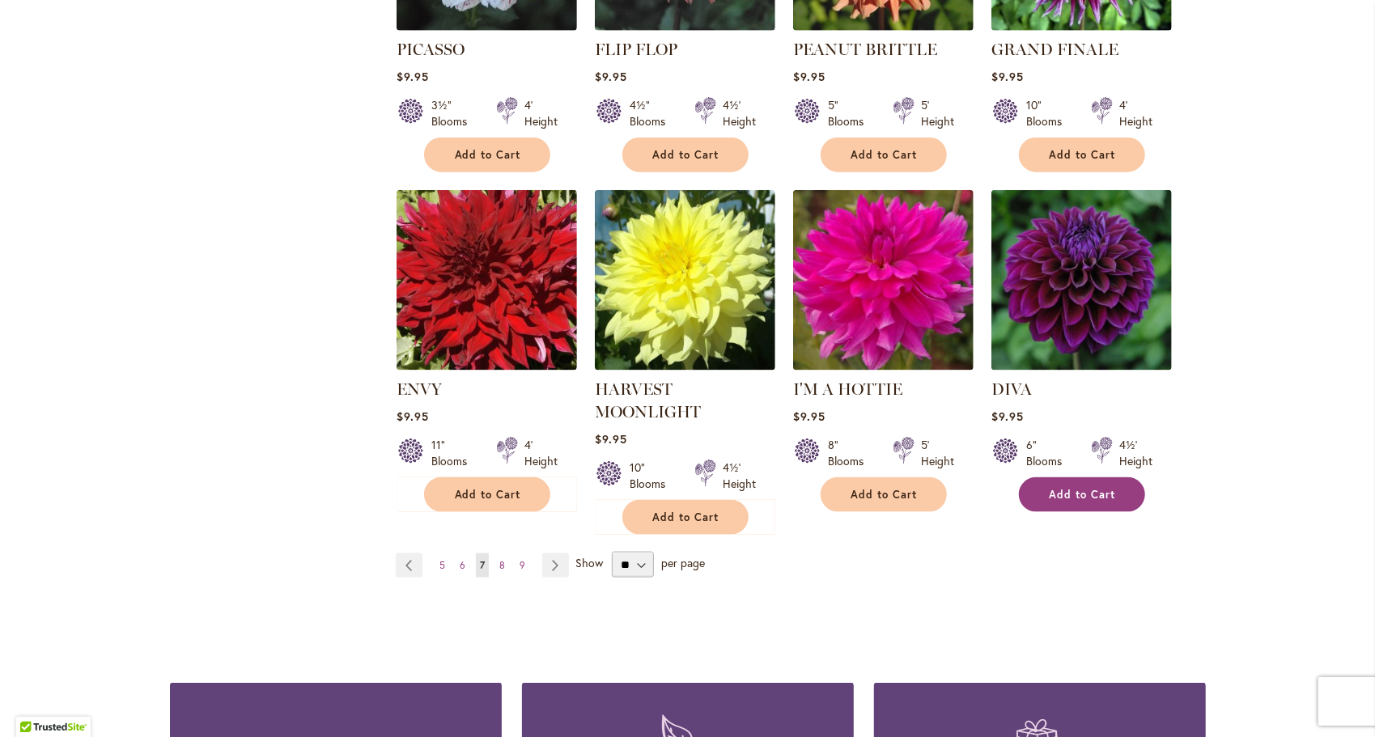
click at [1070, 481] on button "Add to Cart" at bounding box center [1082, 494] width 126 height 35
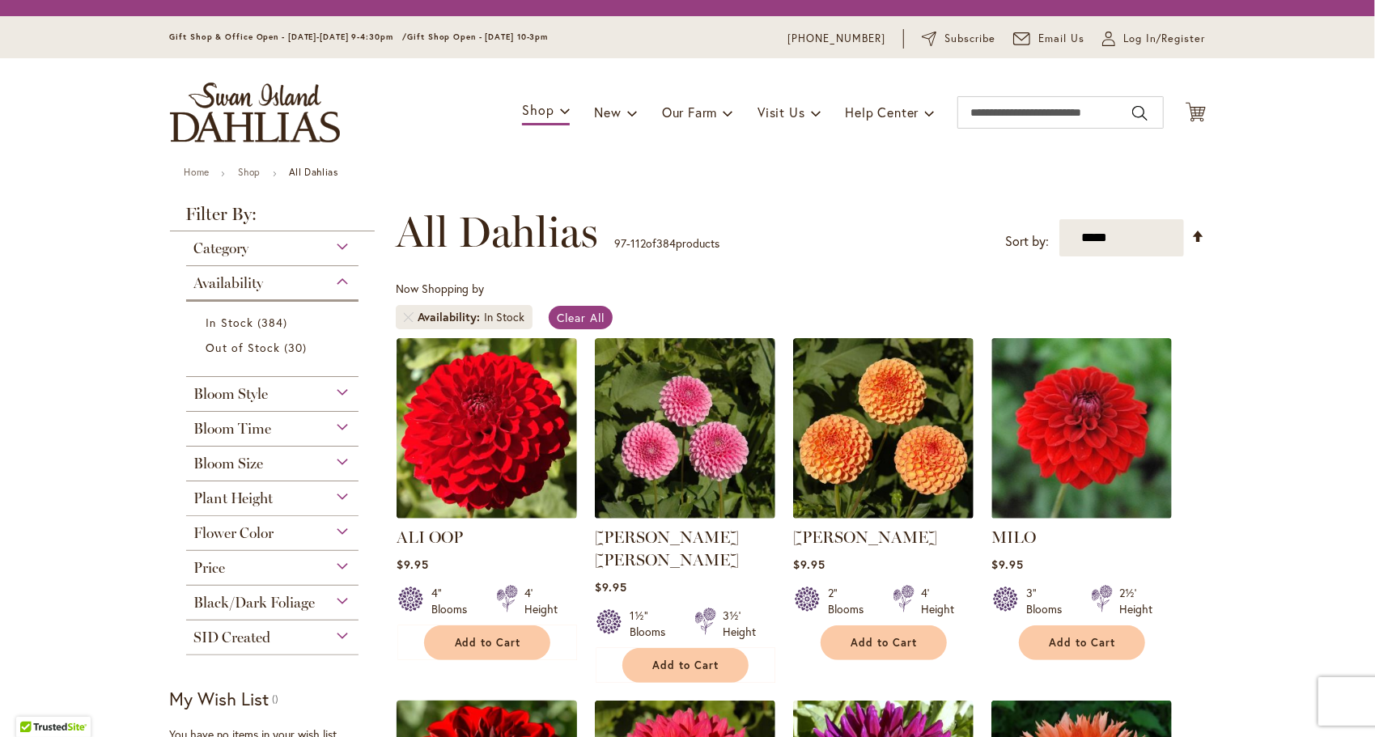
scroll to position [251, 0]
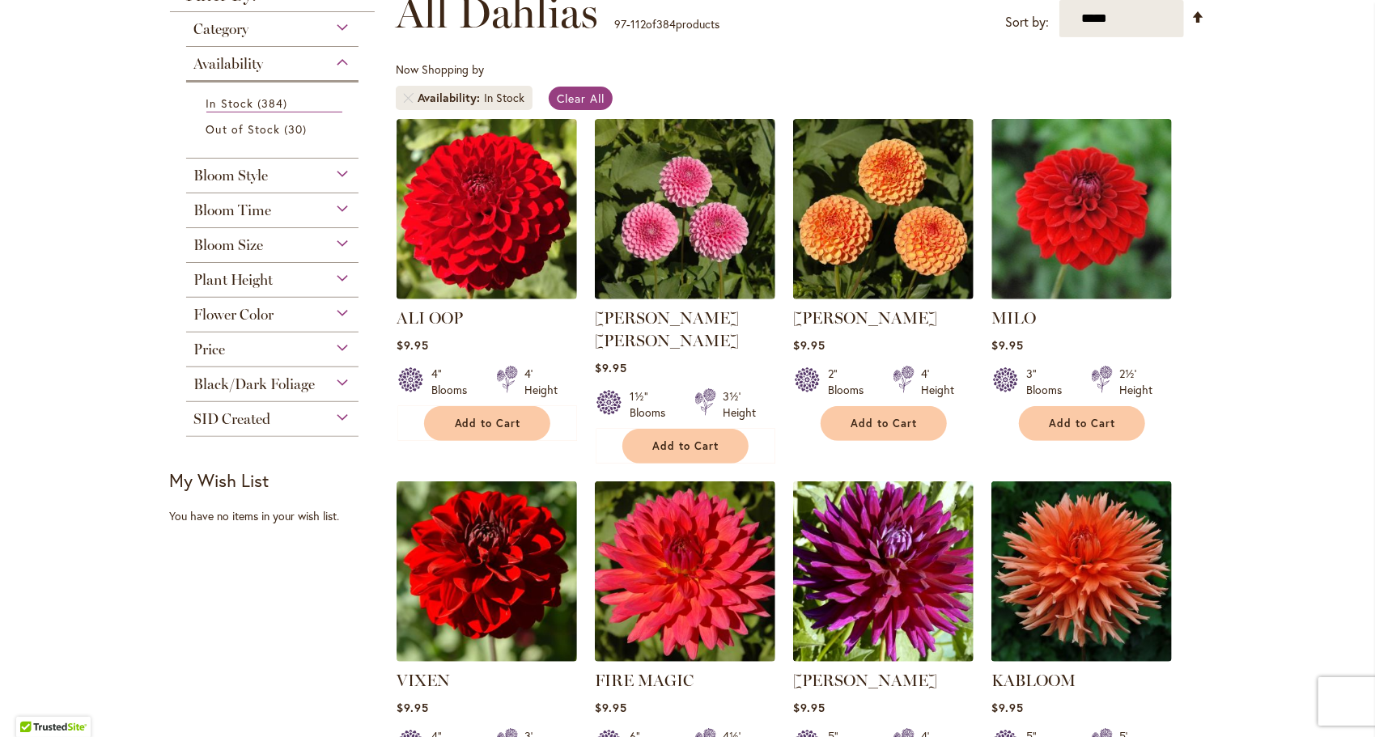
drag, startPoint x: 1236, startPoint y: 413, endPoint x: 1236, endPoint y: 395, distance: 17.8
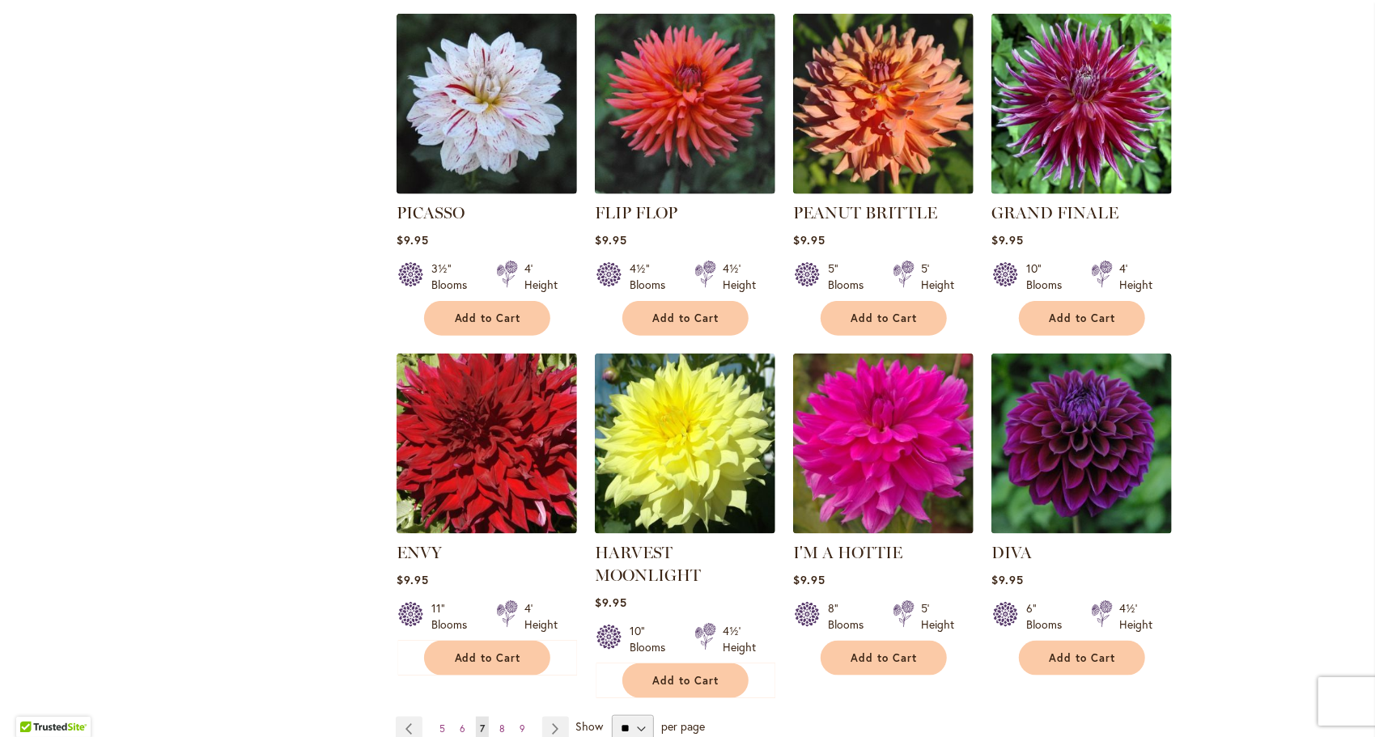
scroll to position [1125, 0]
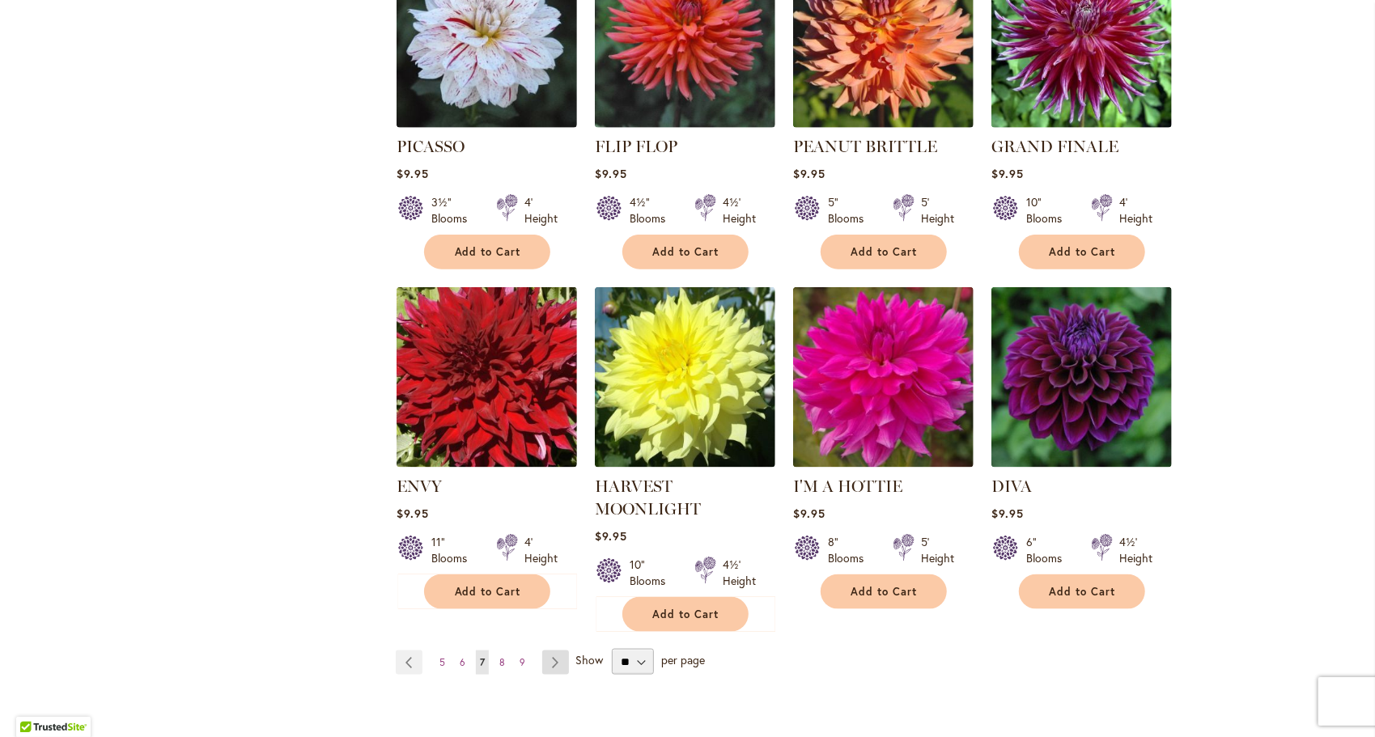
click at [550, 651] on link "Page Next" at bounding box center [555, 663] width 27 height 24
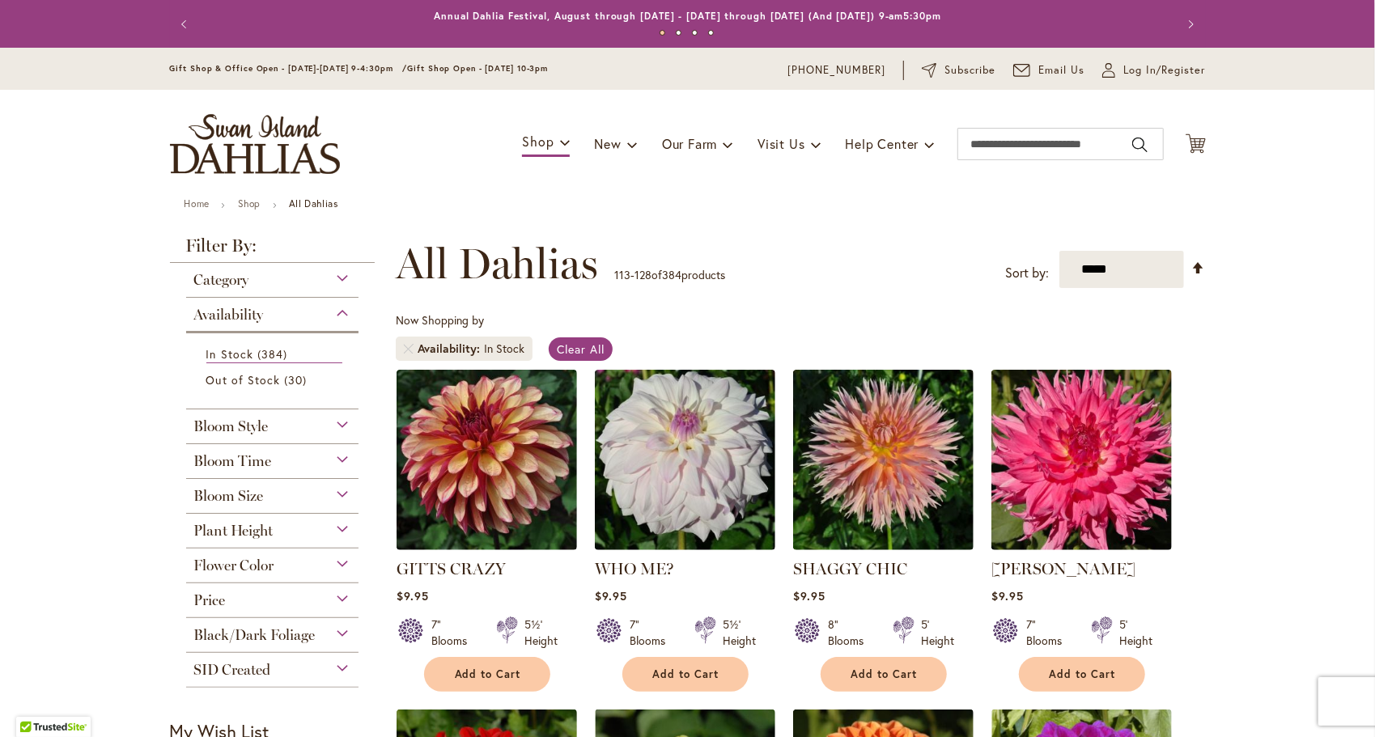
scroll to position [251, 0]
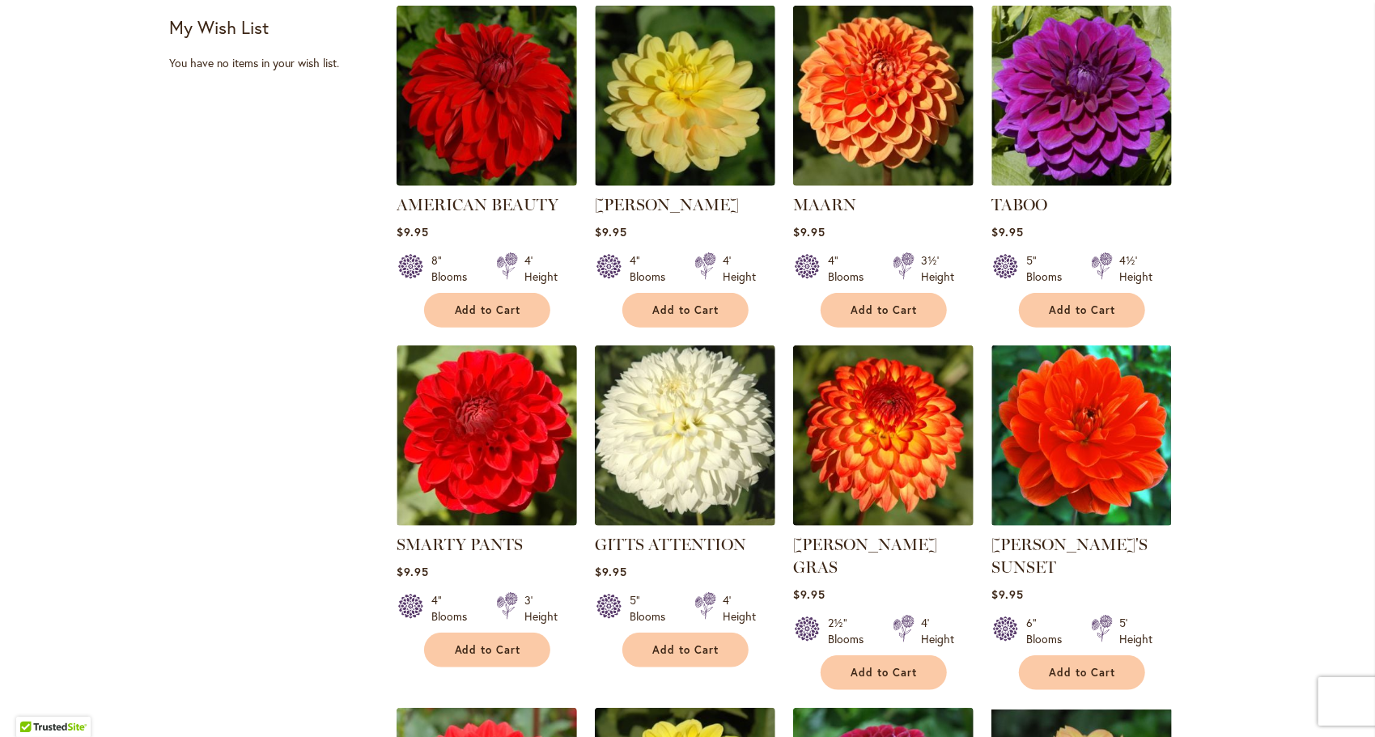
scroll to position [639, 0]
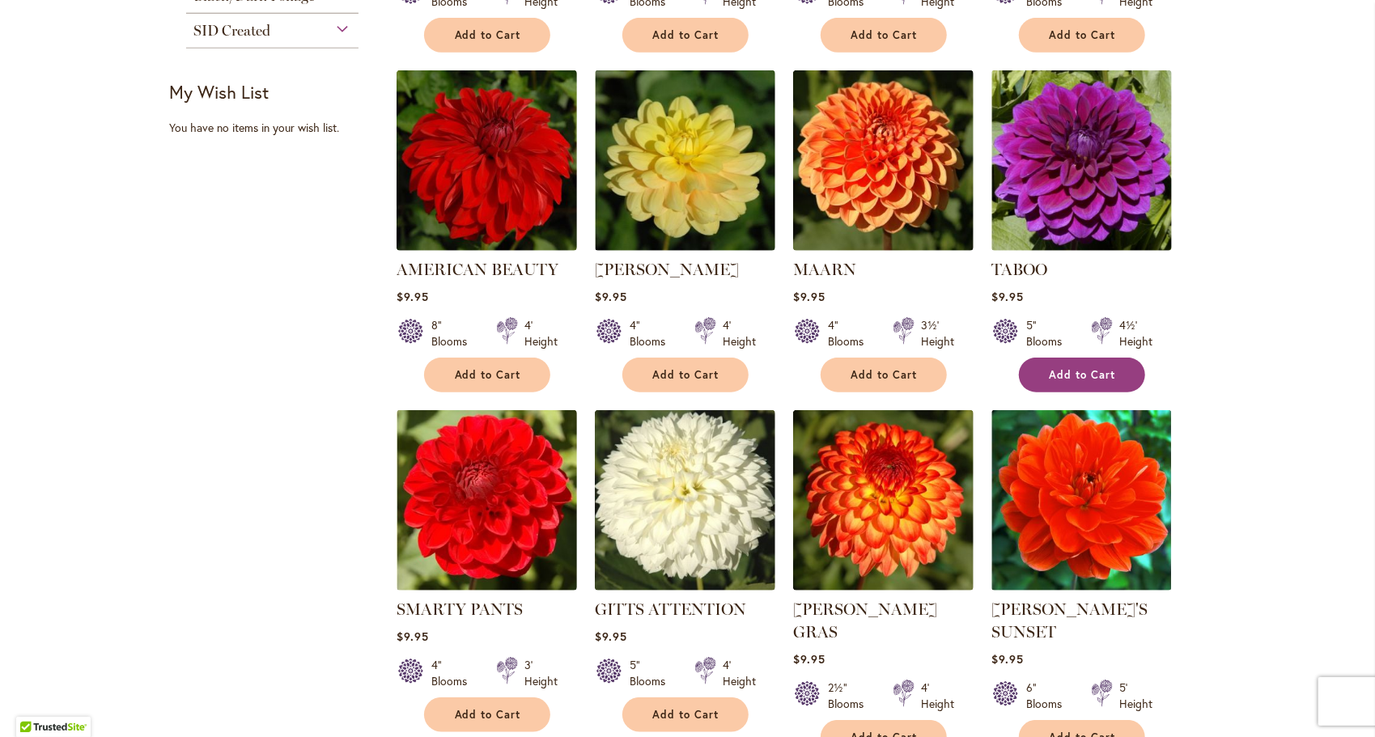
click at [1078, 374] on span "Add to Cart" at bounding box center [1083, 375] width 66 height 14
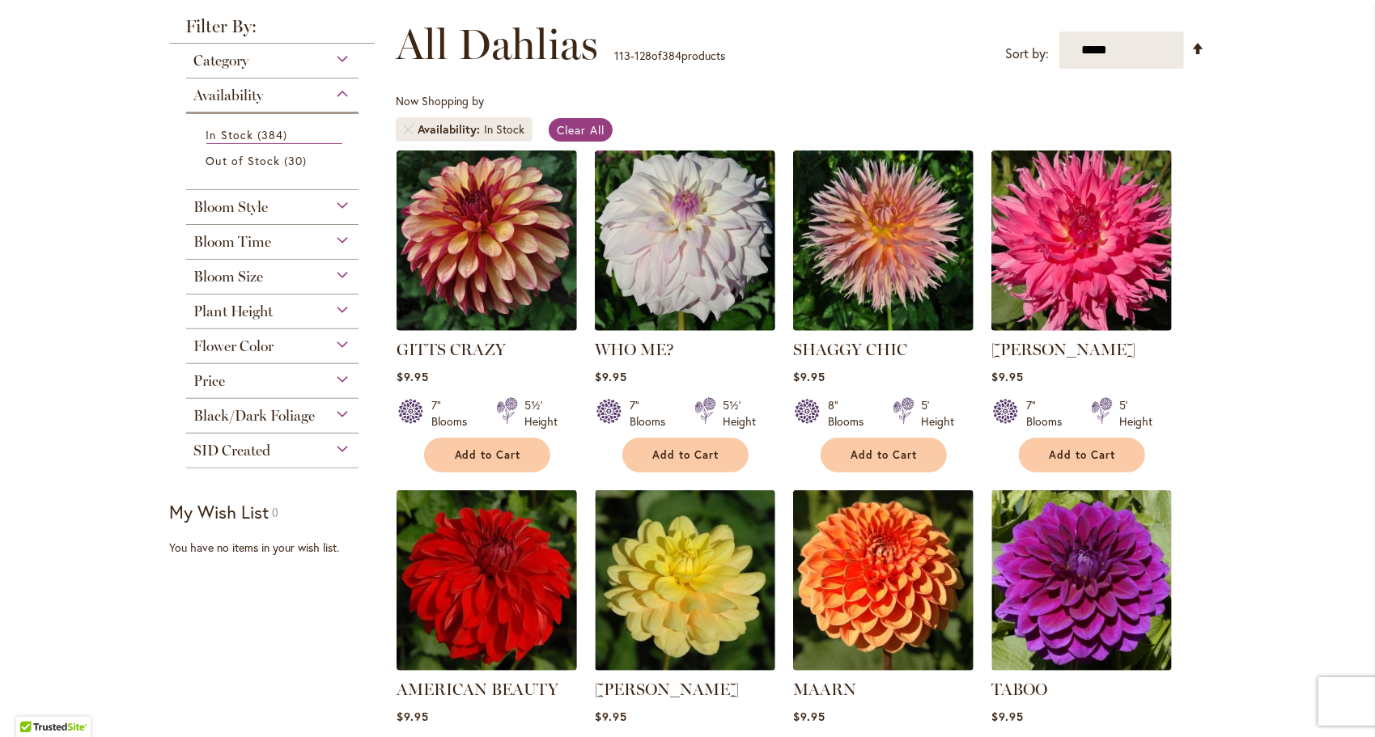
scroll to position [251, 0]
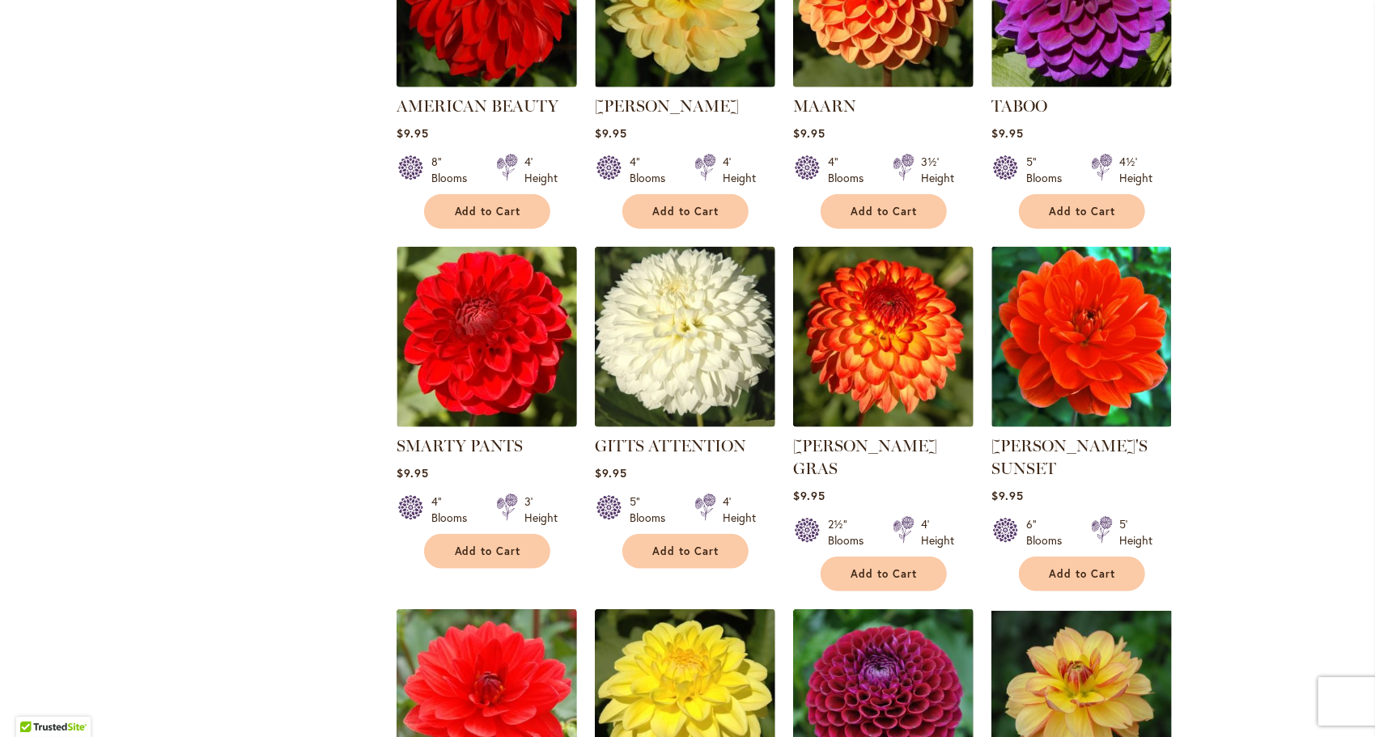
scroll to position [834, 0]
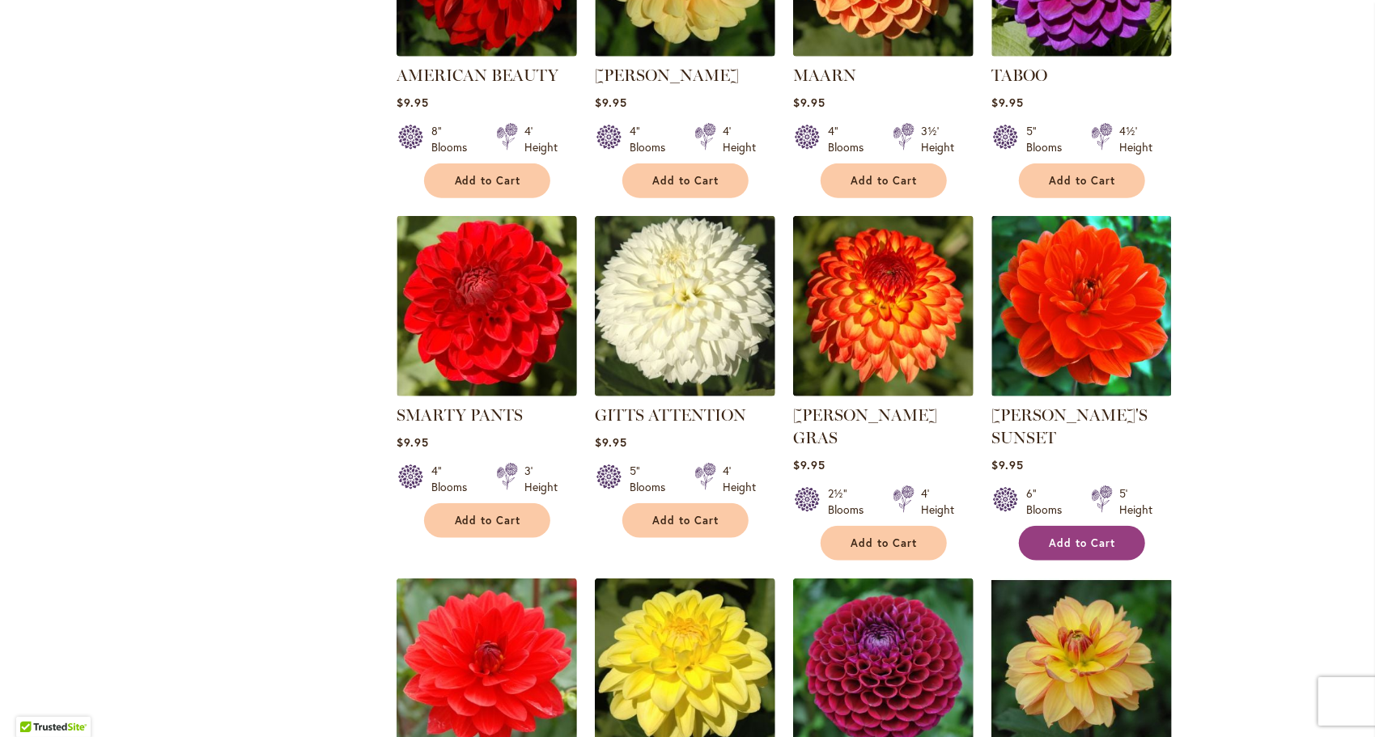
click at [1055, 543] on span "Add to Cart" at bounding box center [1083, 544] width 66 height 14
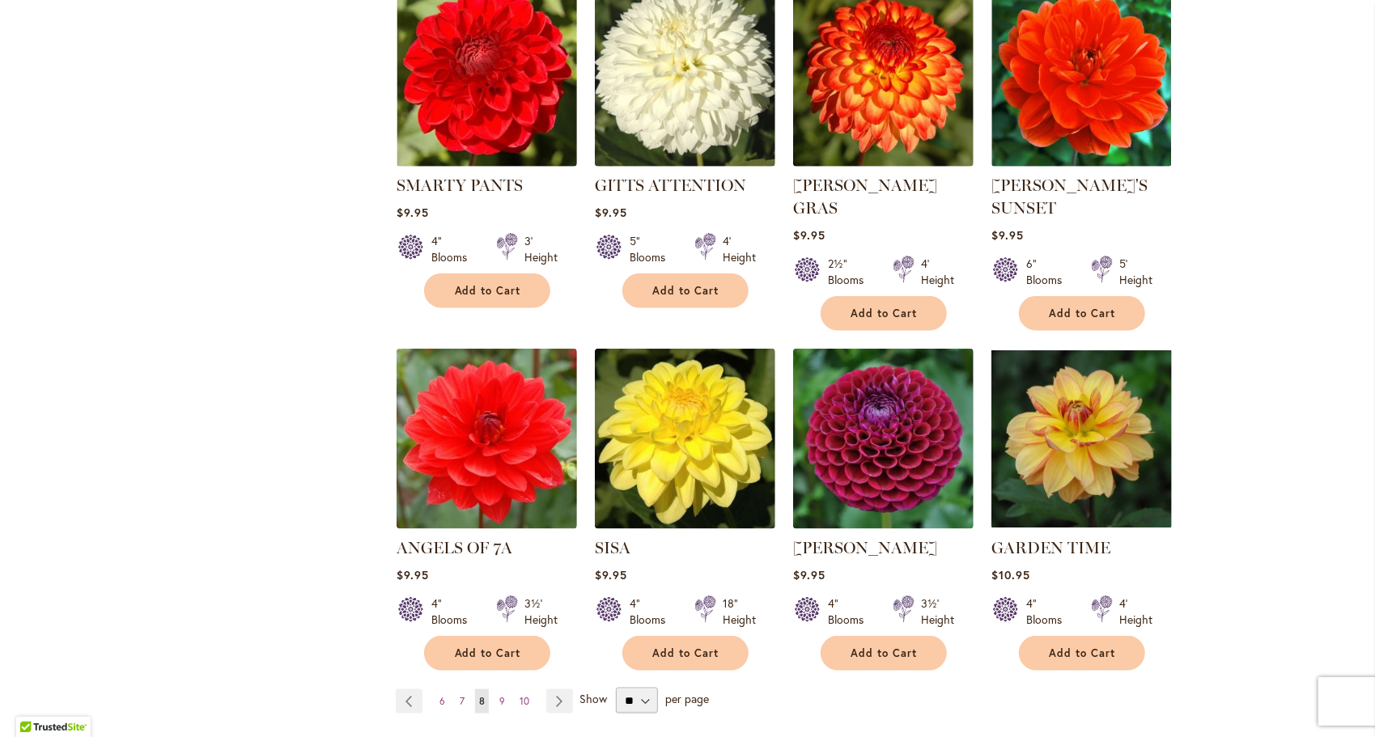
scroll to position [1093, 0]
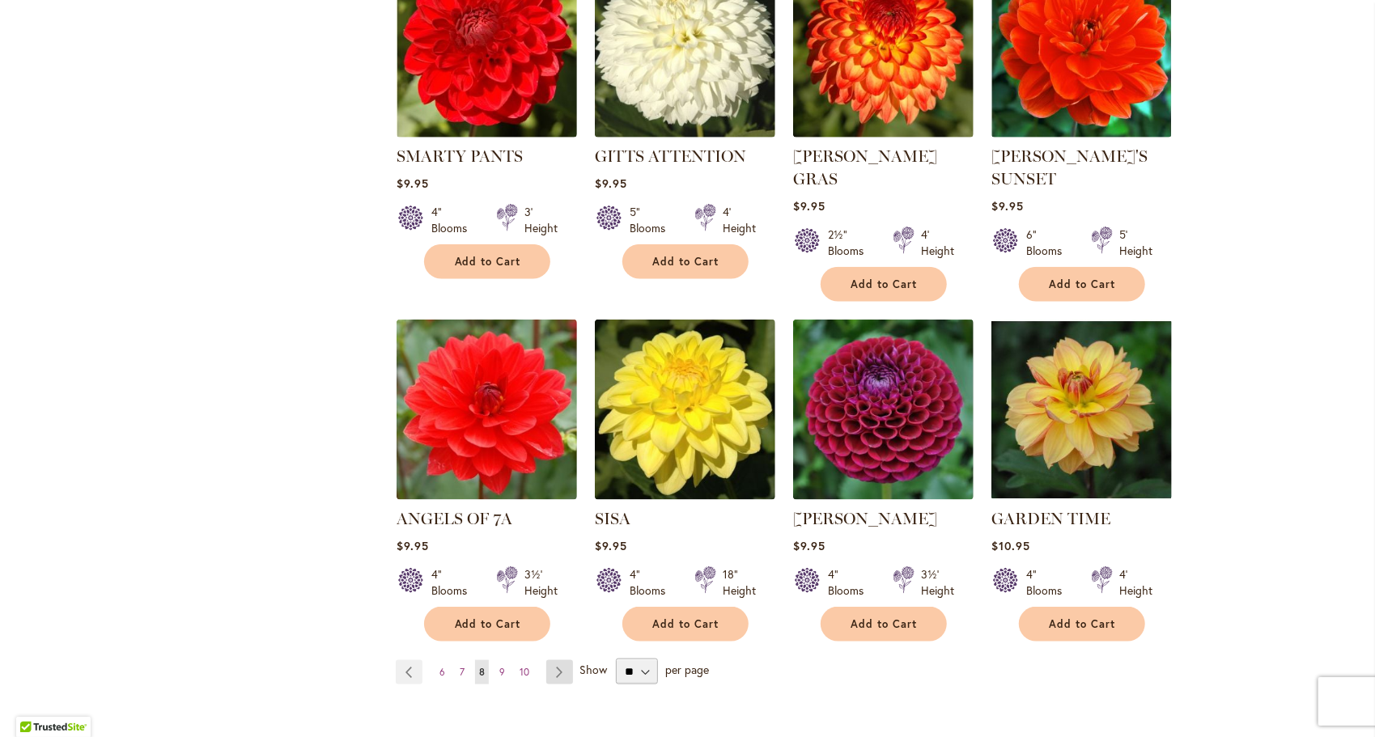
click at [546, 664] on link "Page Next" at bounding box center [559, 672] width 27 height 24
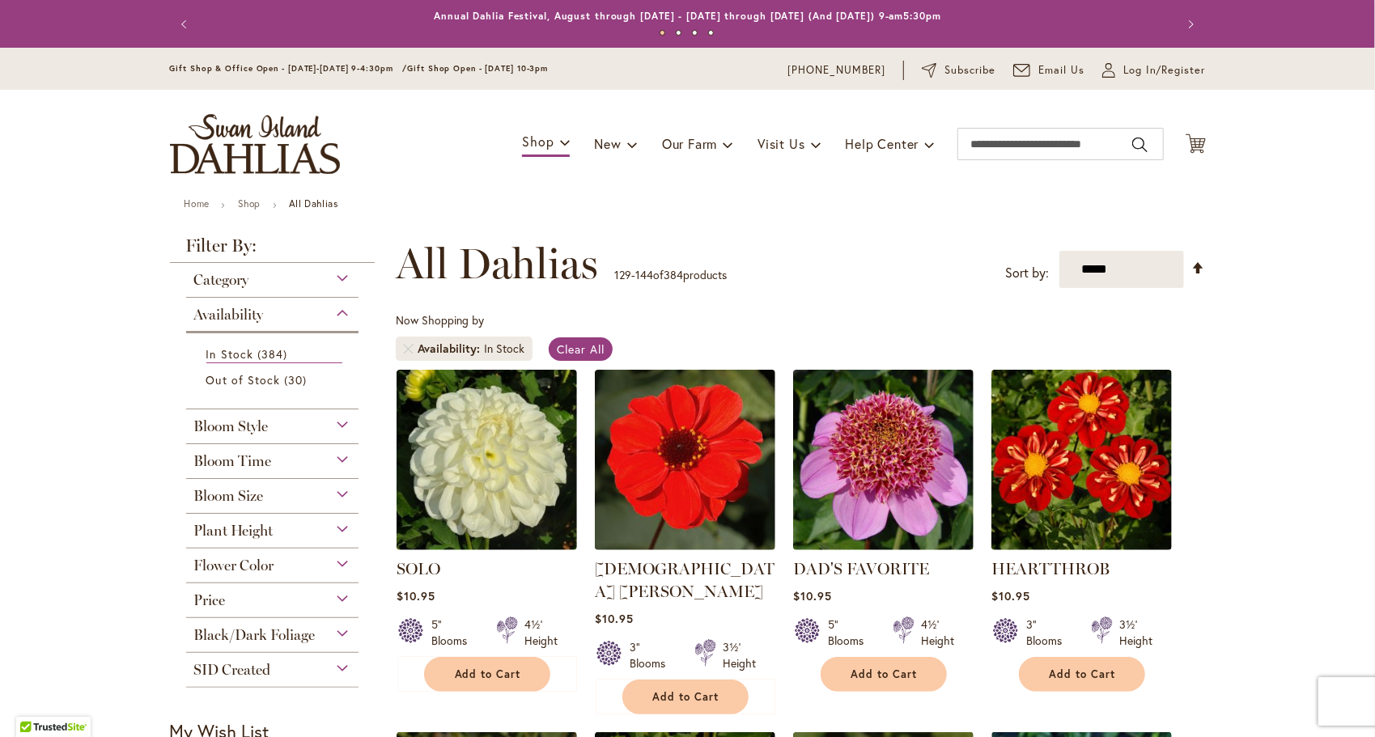
scroll to position [251, 0]
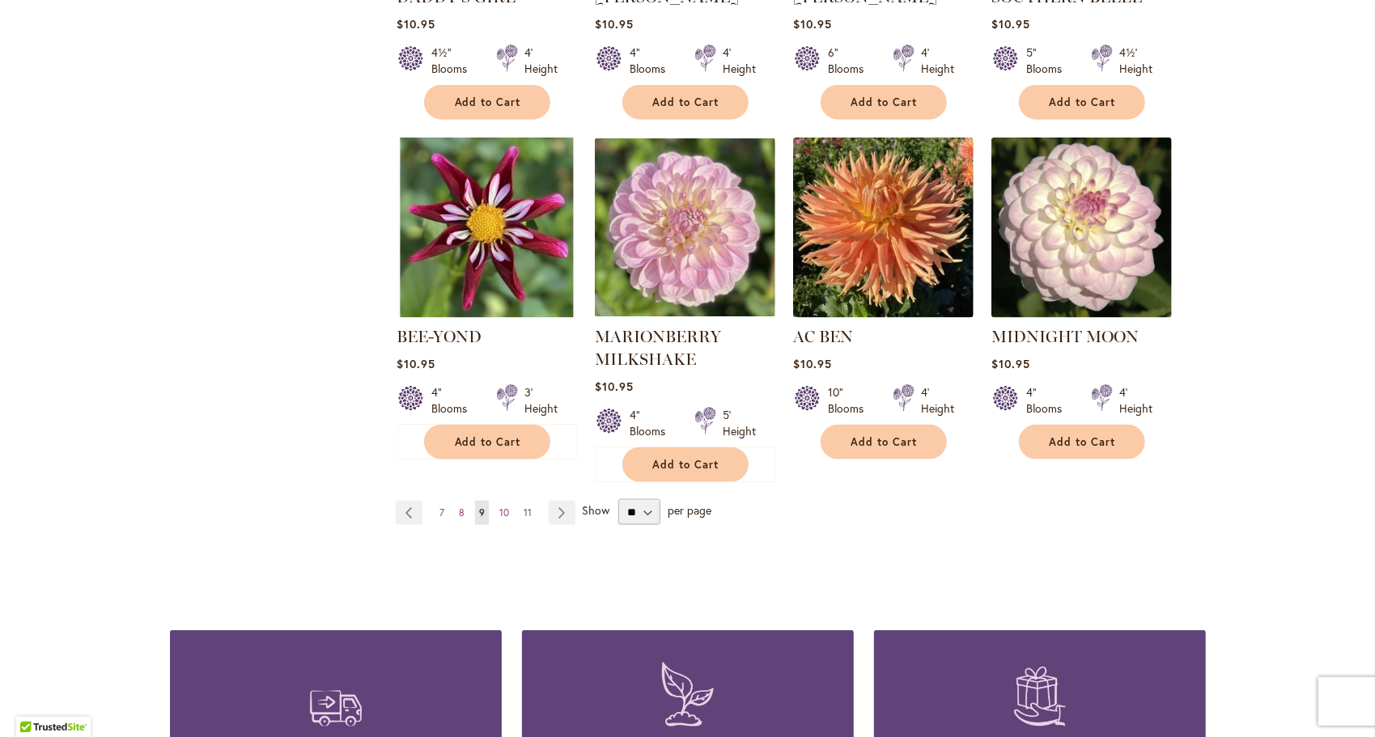
scroll to position [1319, 0]
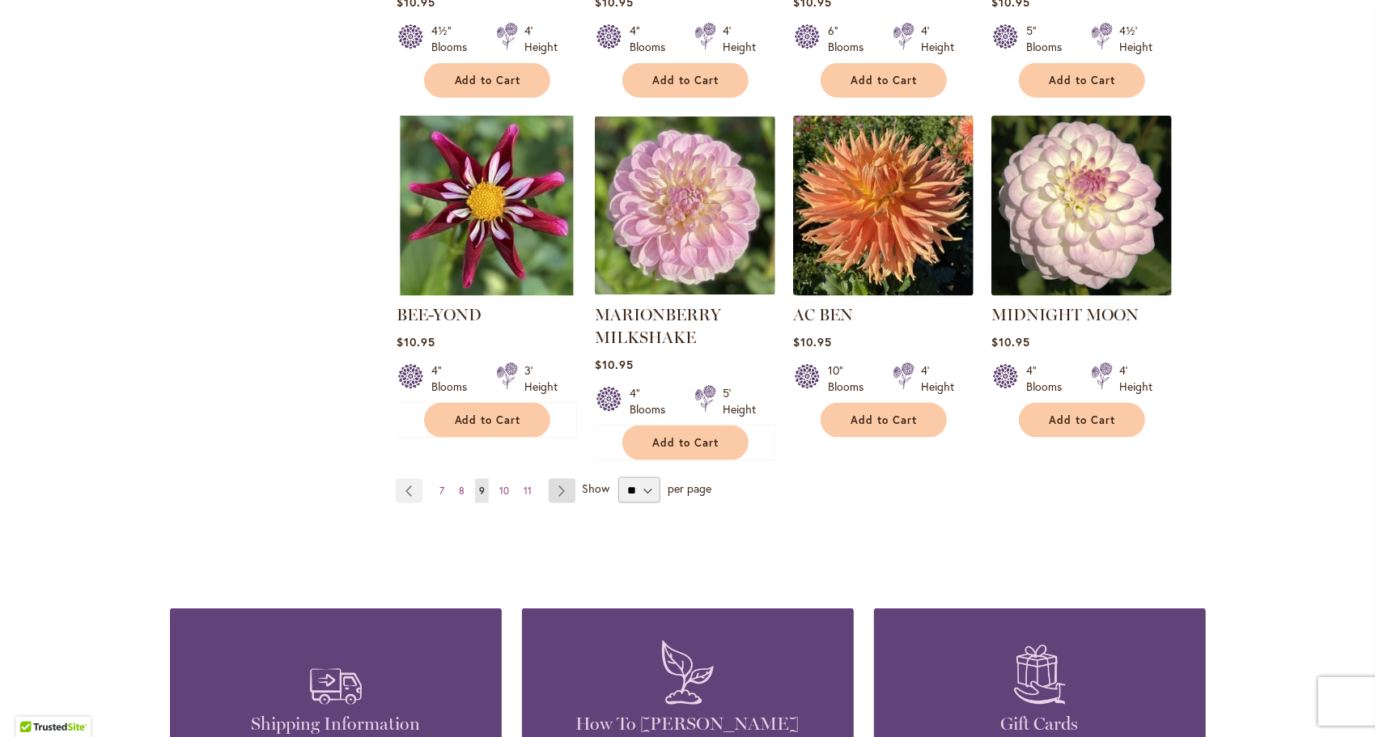
click at [554, 479] on link "Page Next" at bounding box center [562, 491] width 27 height 24
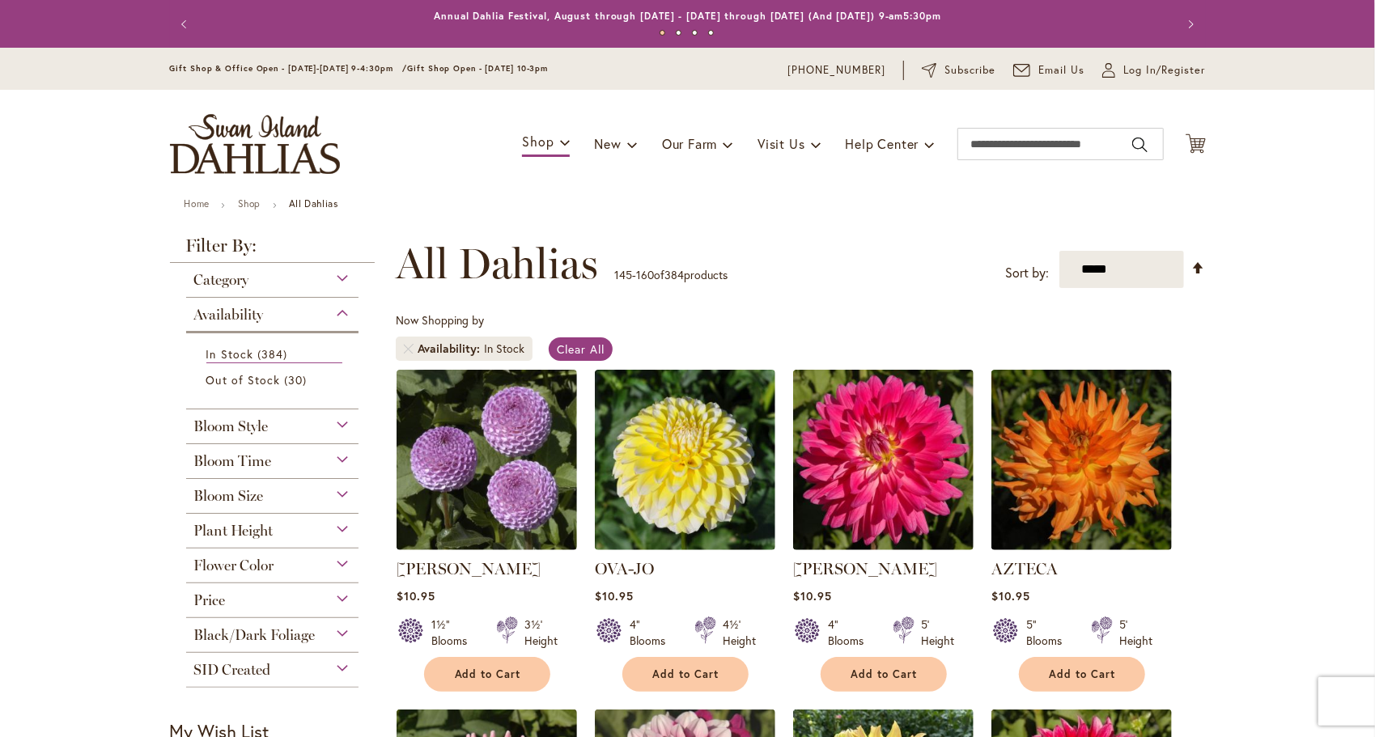
scroll to position [251, 0]
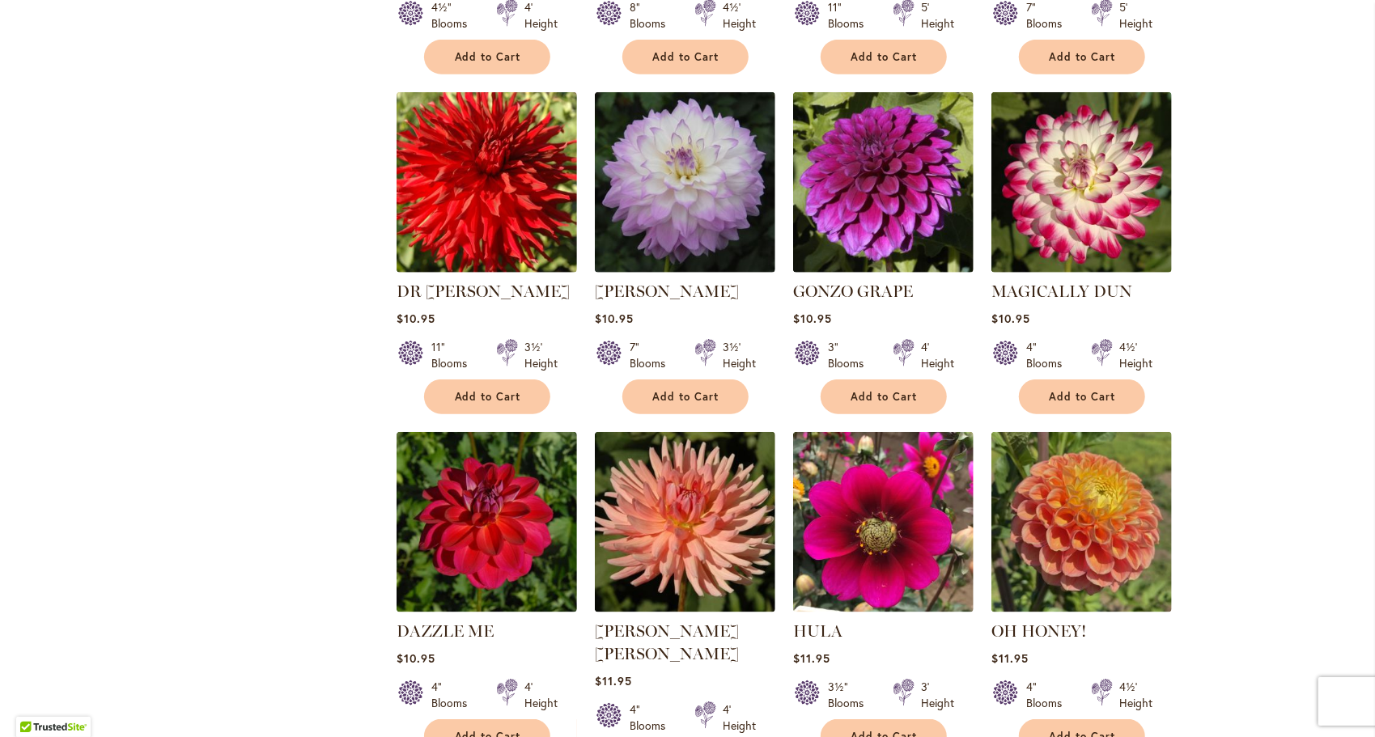
scroll to position [963, 0]
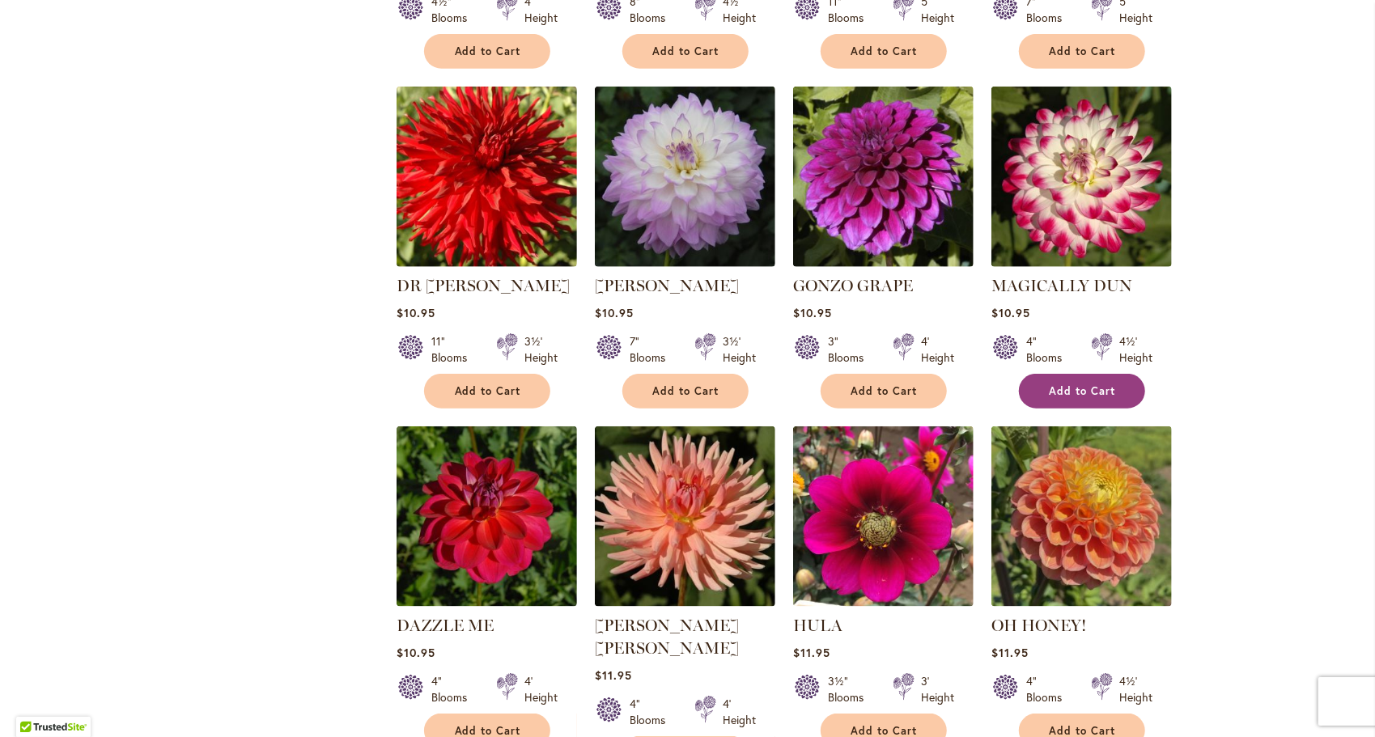
click at [1114, 395] on button "Add to Cart" at bounding box center [1082, 391] width 126 height 35
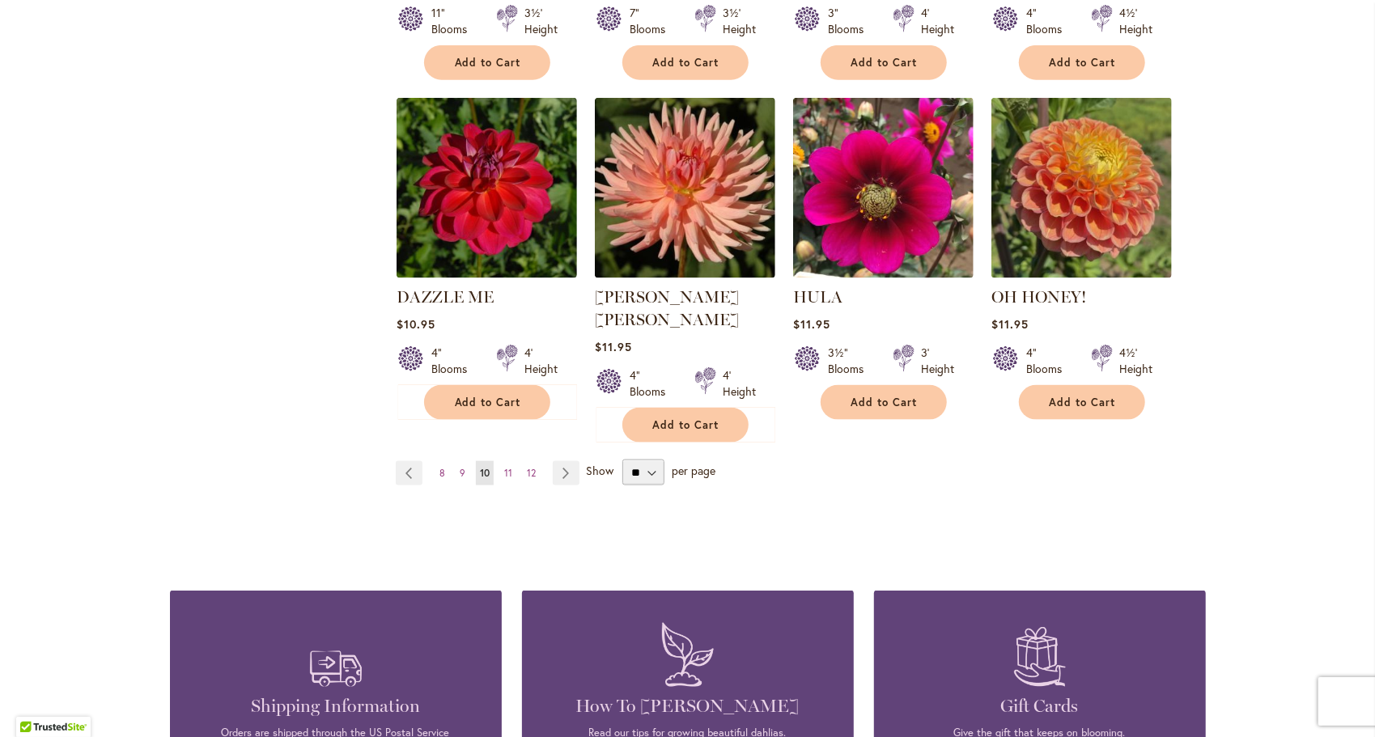
scroll to position [1093, 0]
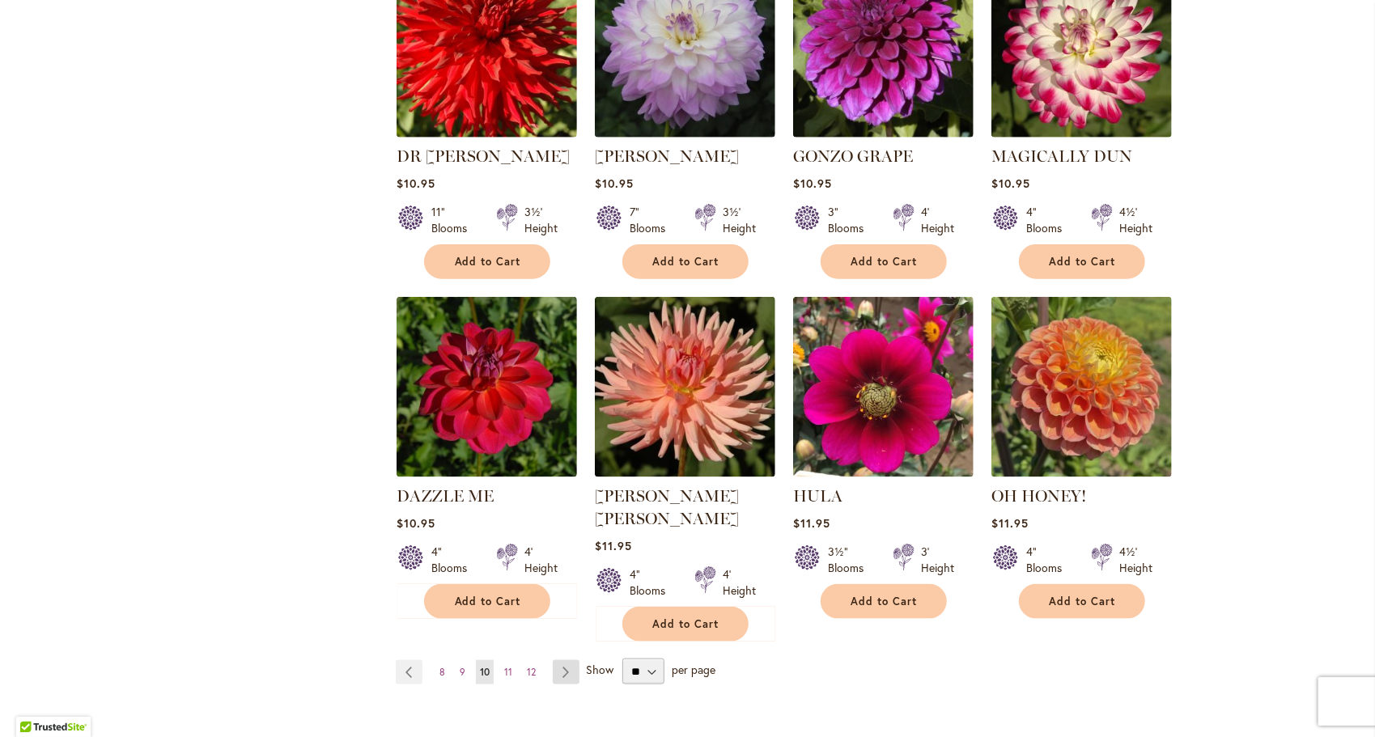
click at [562, 660] on link "Page Next" at bounding box center [566, 672] width 27 height 24
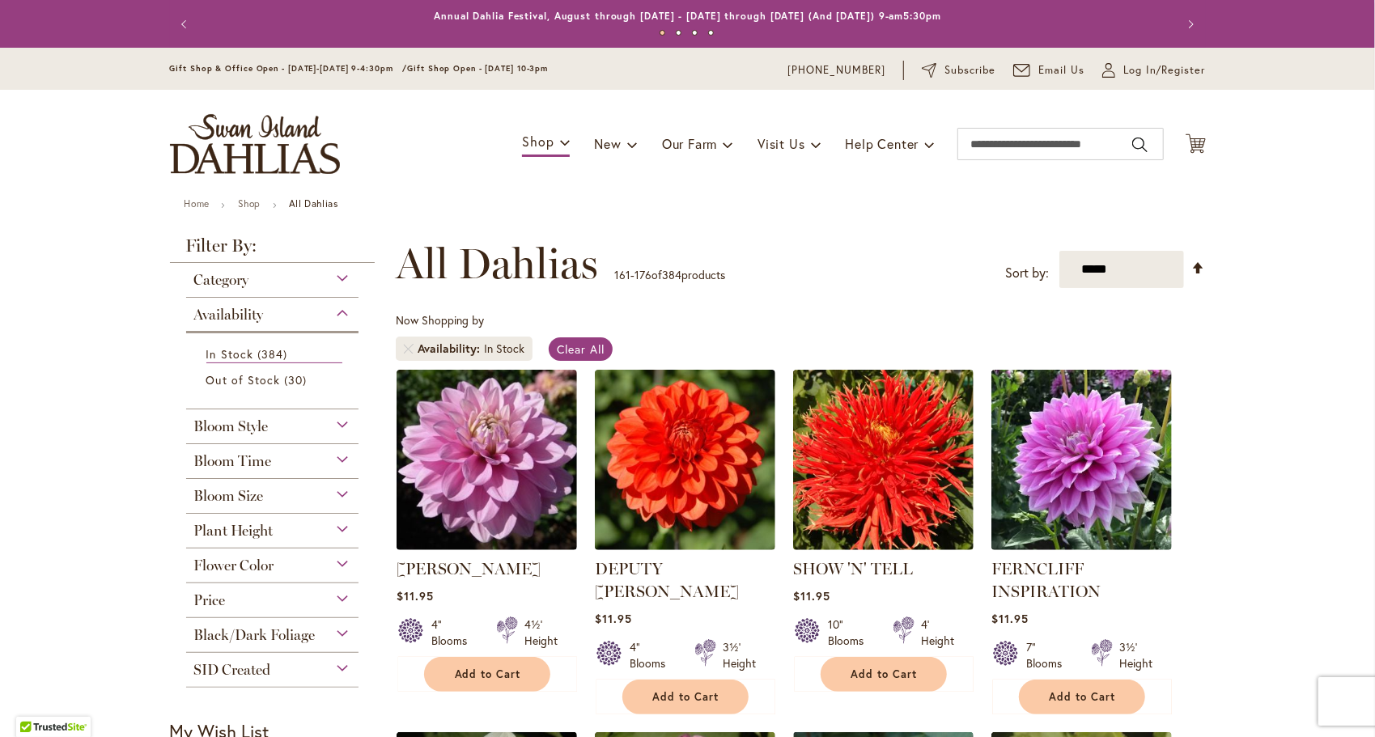
scroll to position [251, 0]
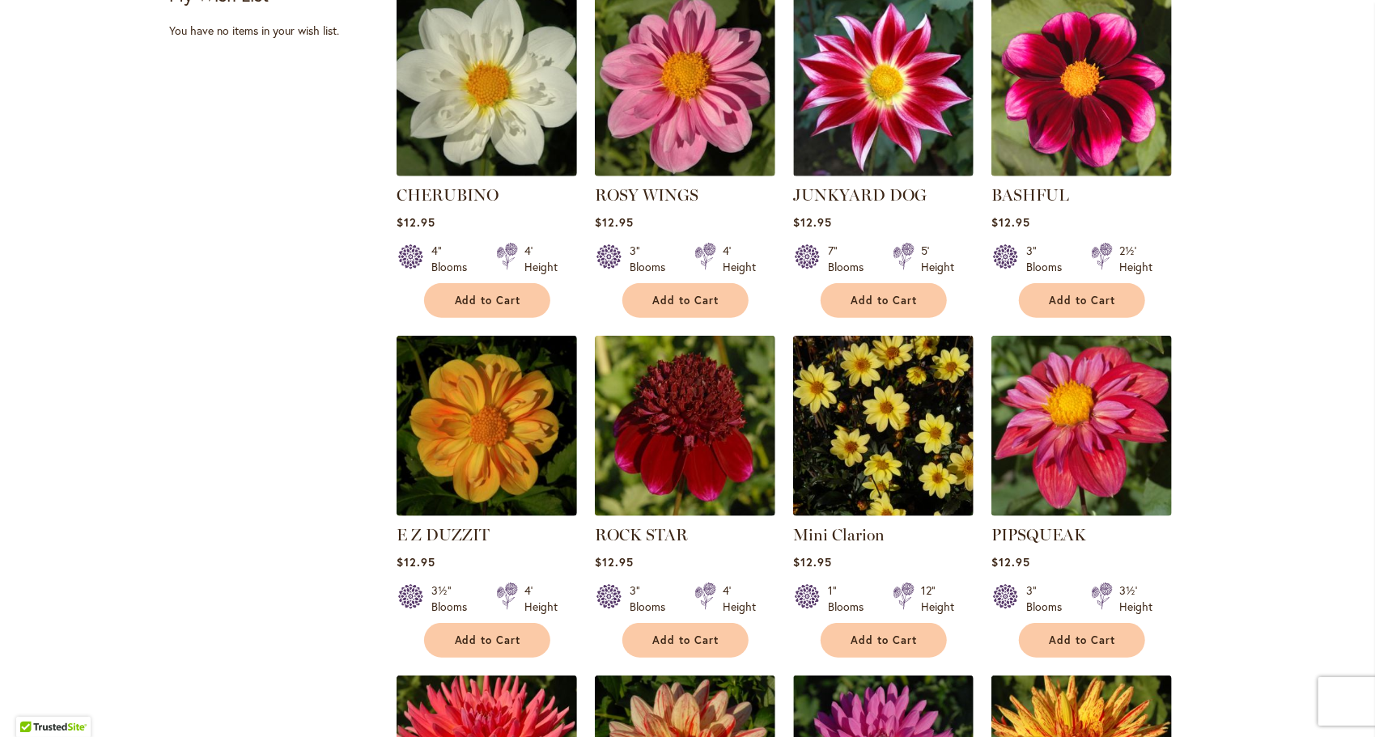
scroll to position [769, 0]
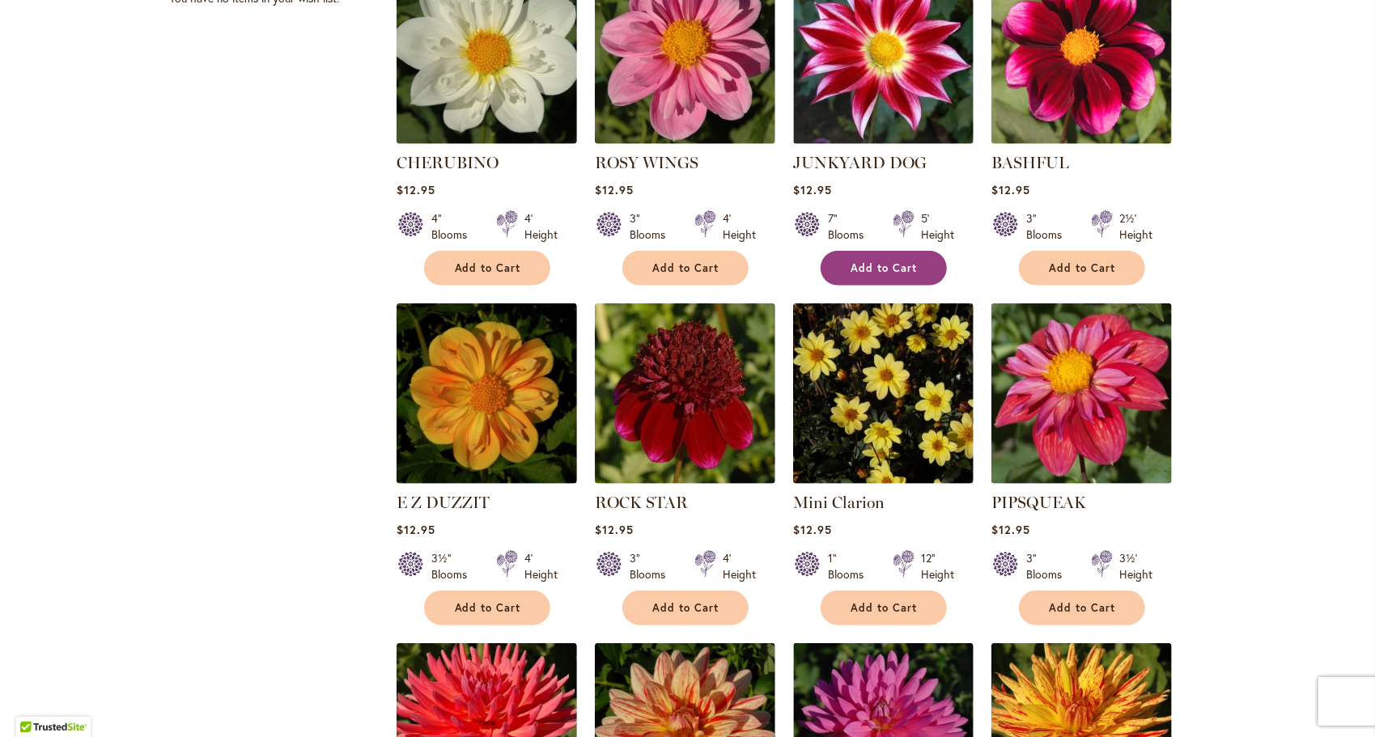
click at [855, 272] on span "Add to Cart" at bounding box center [884, 268] width 66 height 14
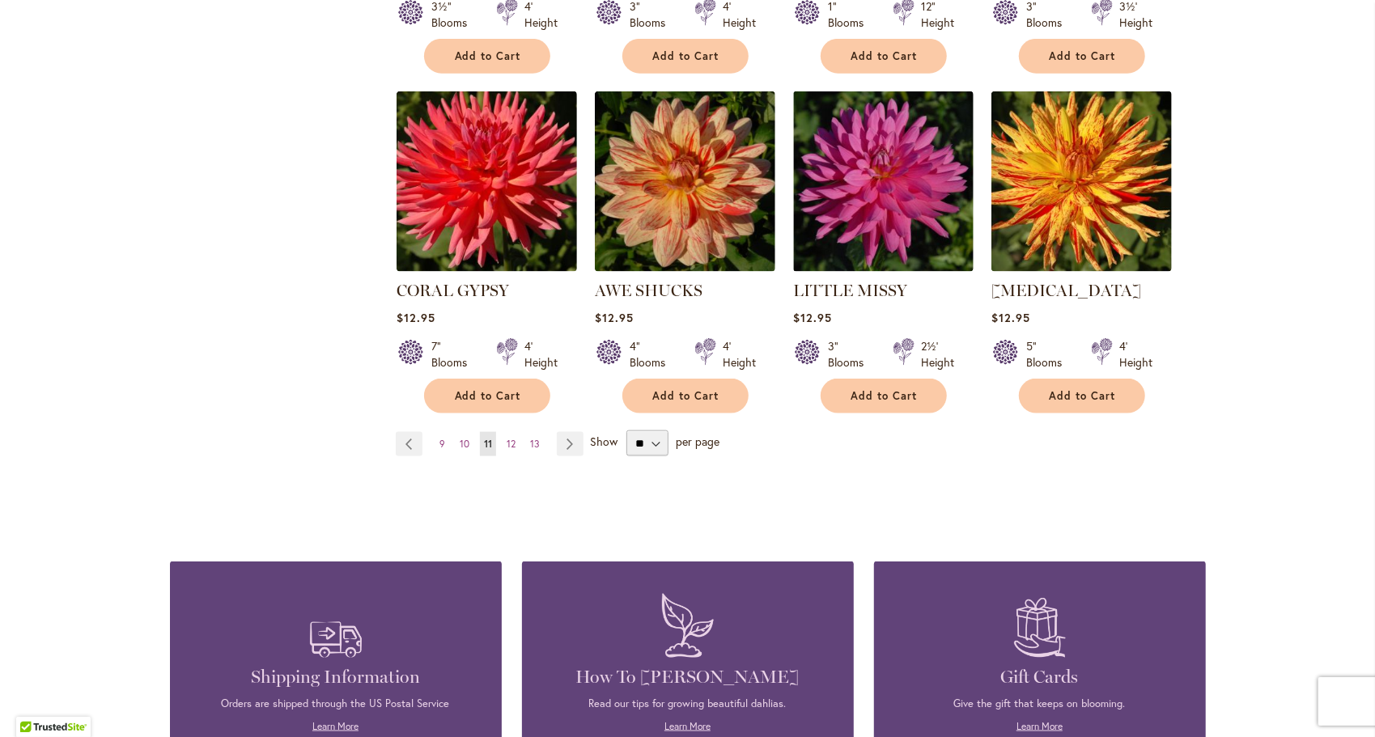
scroll to position [1384, 0]
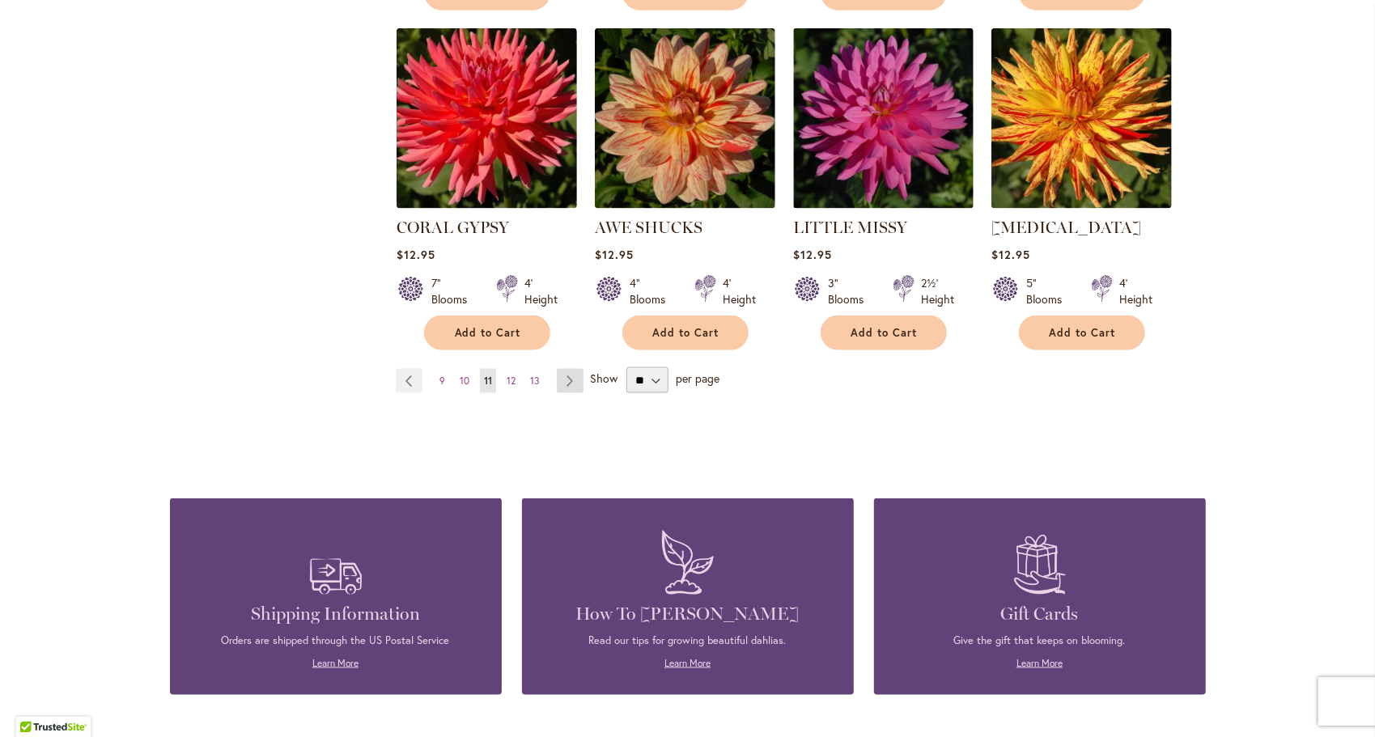
click at [561, 384] on link "Page Next" at bounding box center [570, 381] width 27 height 24
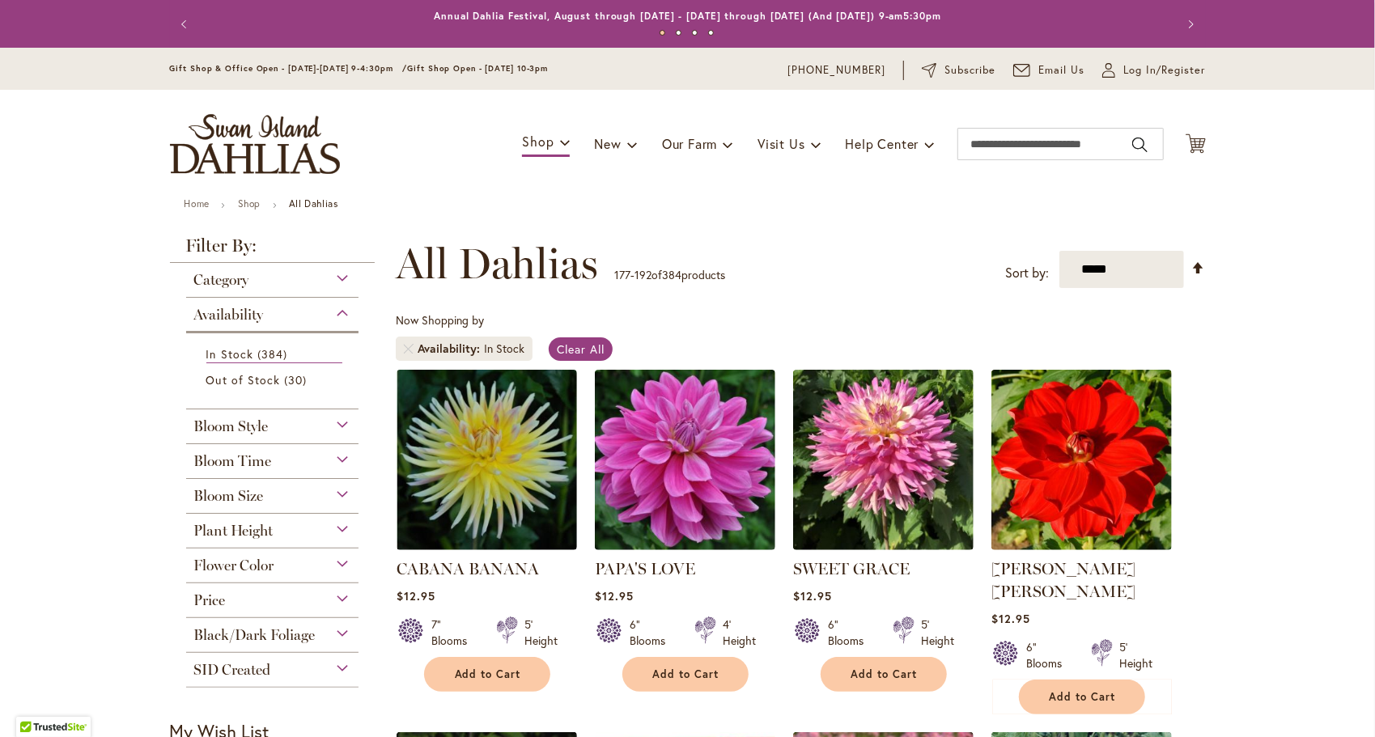
scroll to position [251, 0]
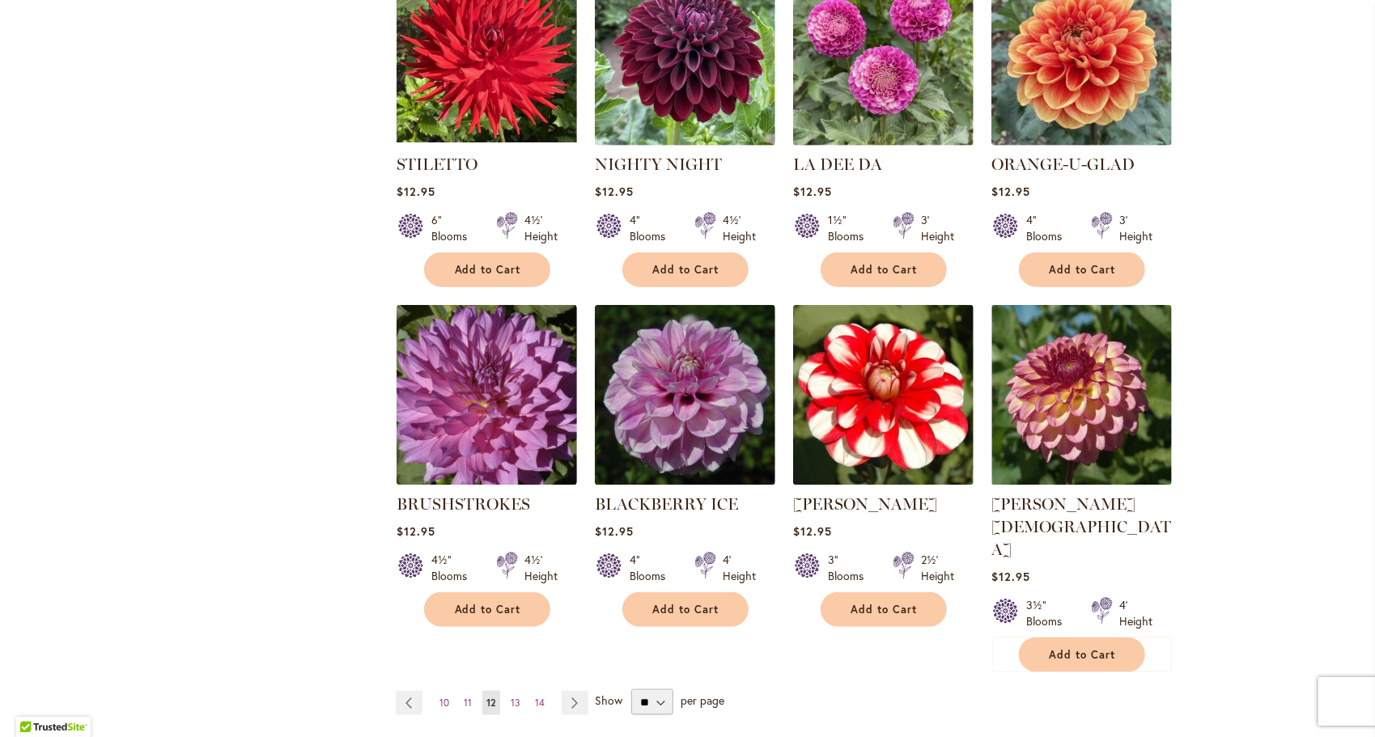
scroll to position [1125, 0]
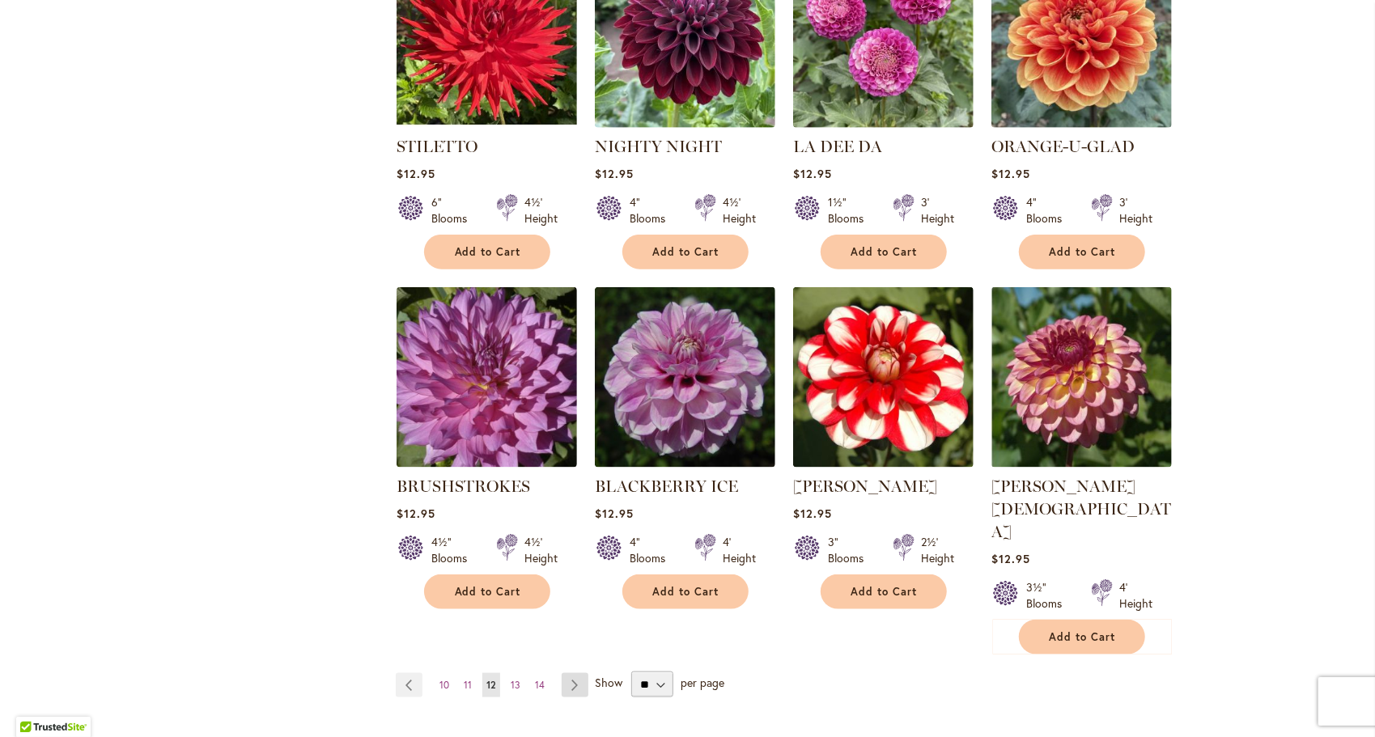
click at [571, 673] on link "Page Next" at bounding box center [575, 685] width 27 height 24
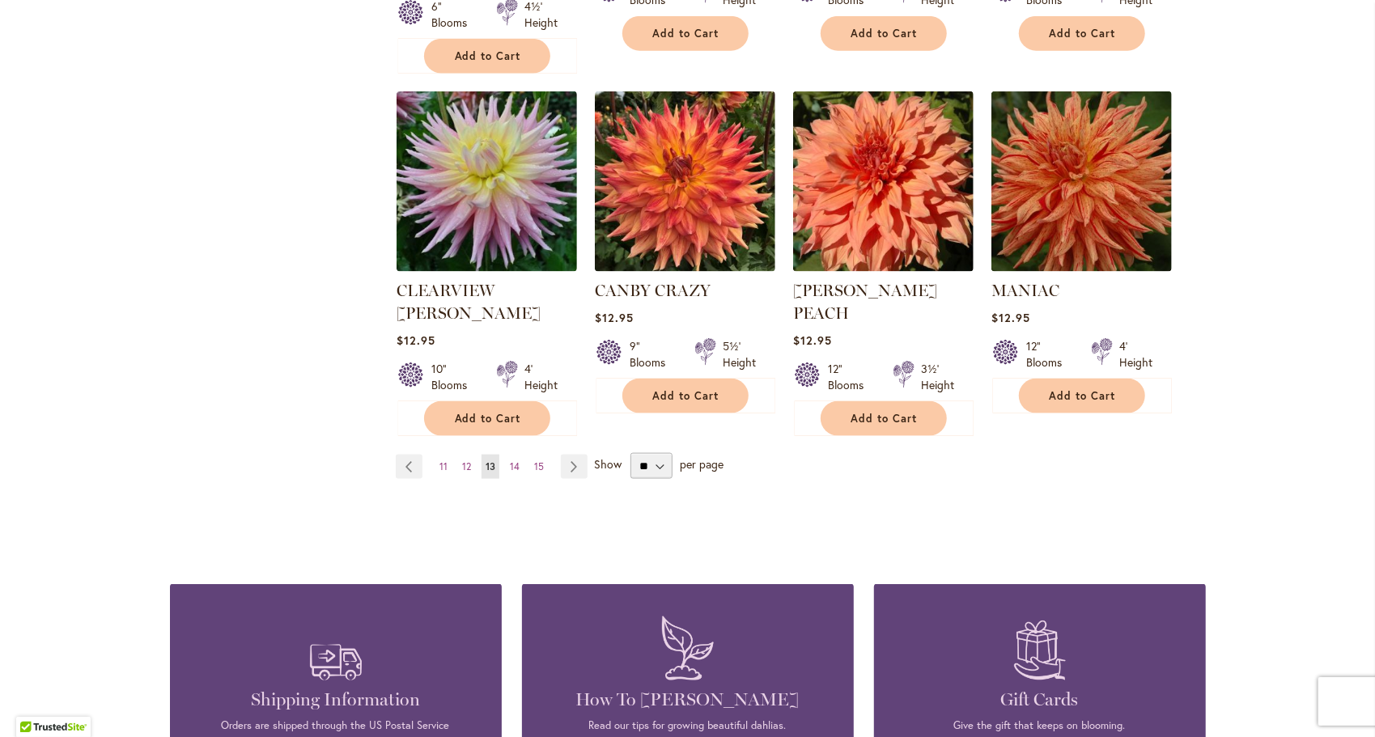
scroll to position [1416, 0]
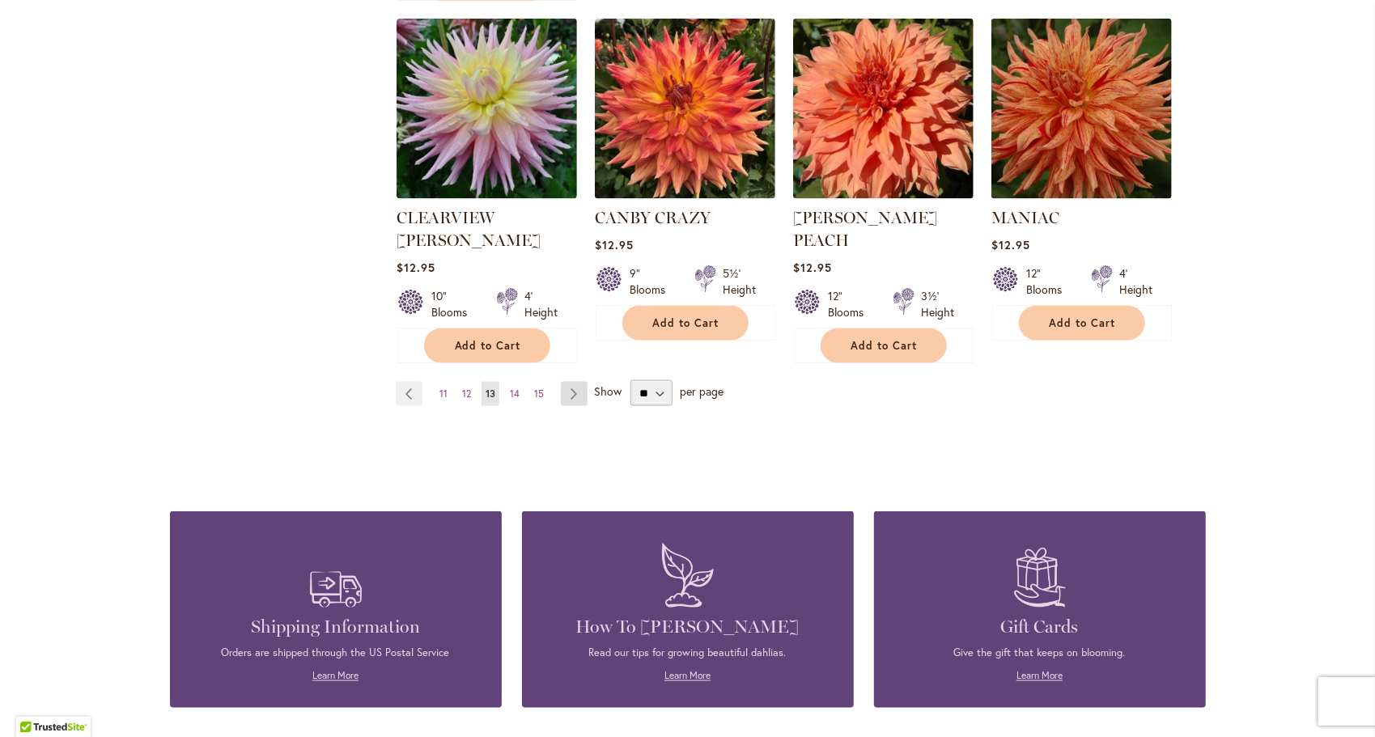
click at [567, 382] on link "Page Next" at bounding box center [574, 394] width 27 height 24
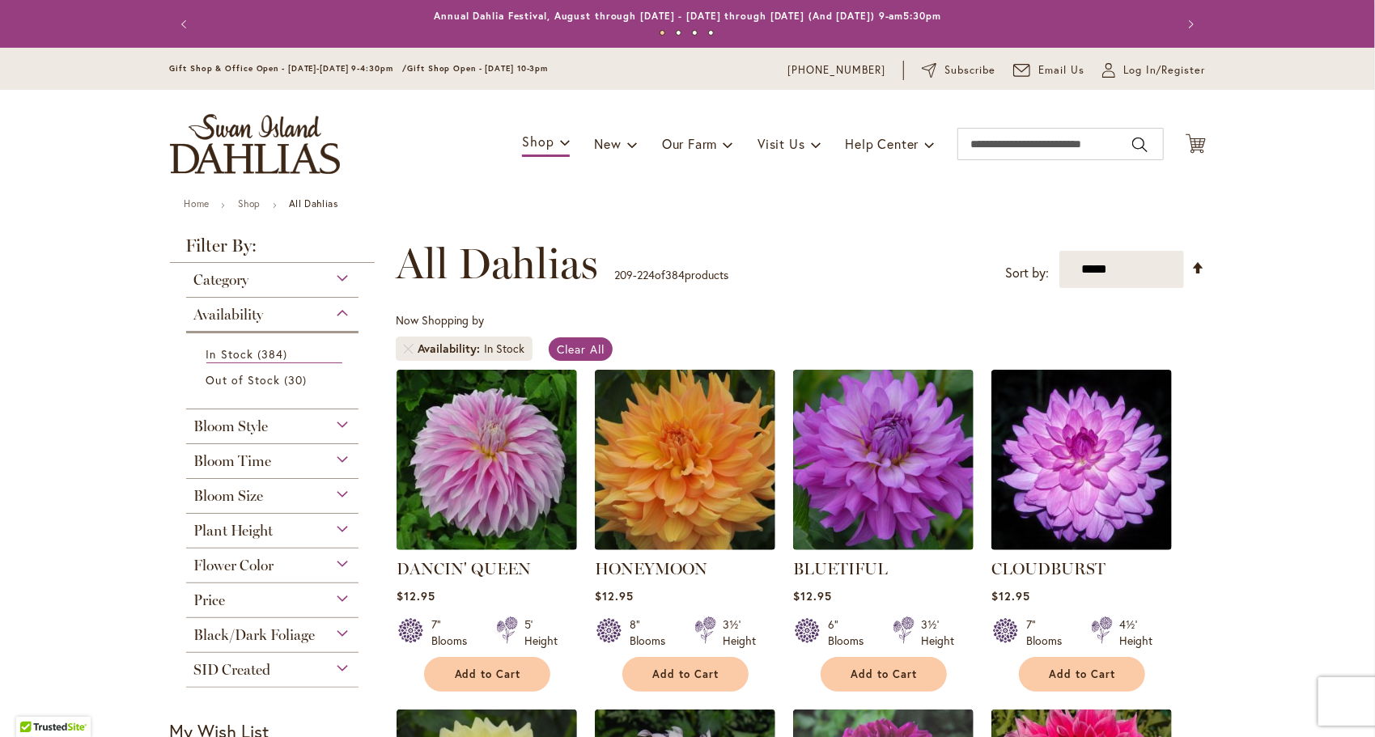
scroll to position [251, 0]
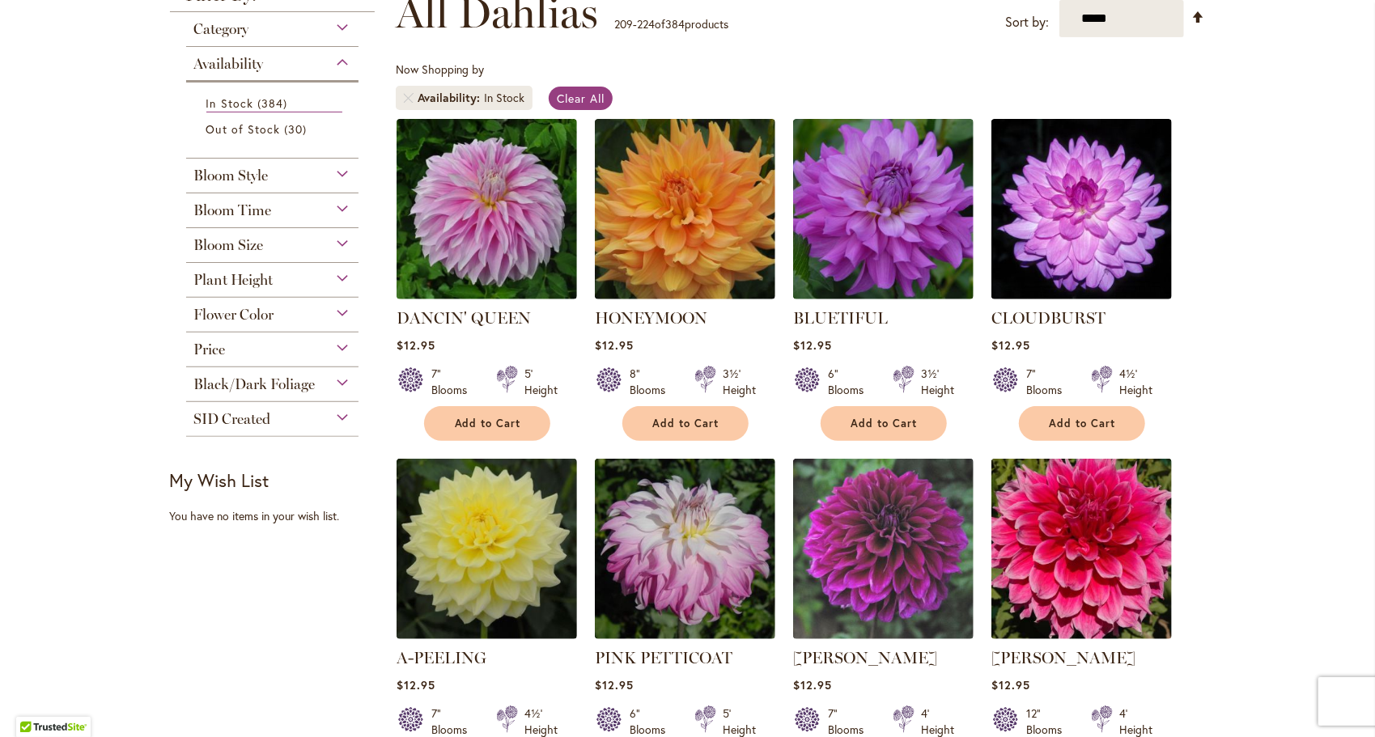
click at [567, 346] on div "$12.95" at bounding box center [487, 344] width 180 height 15
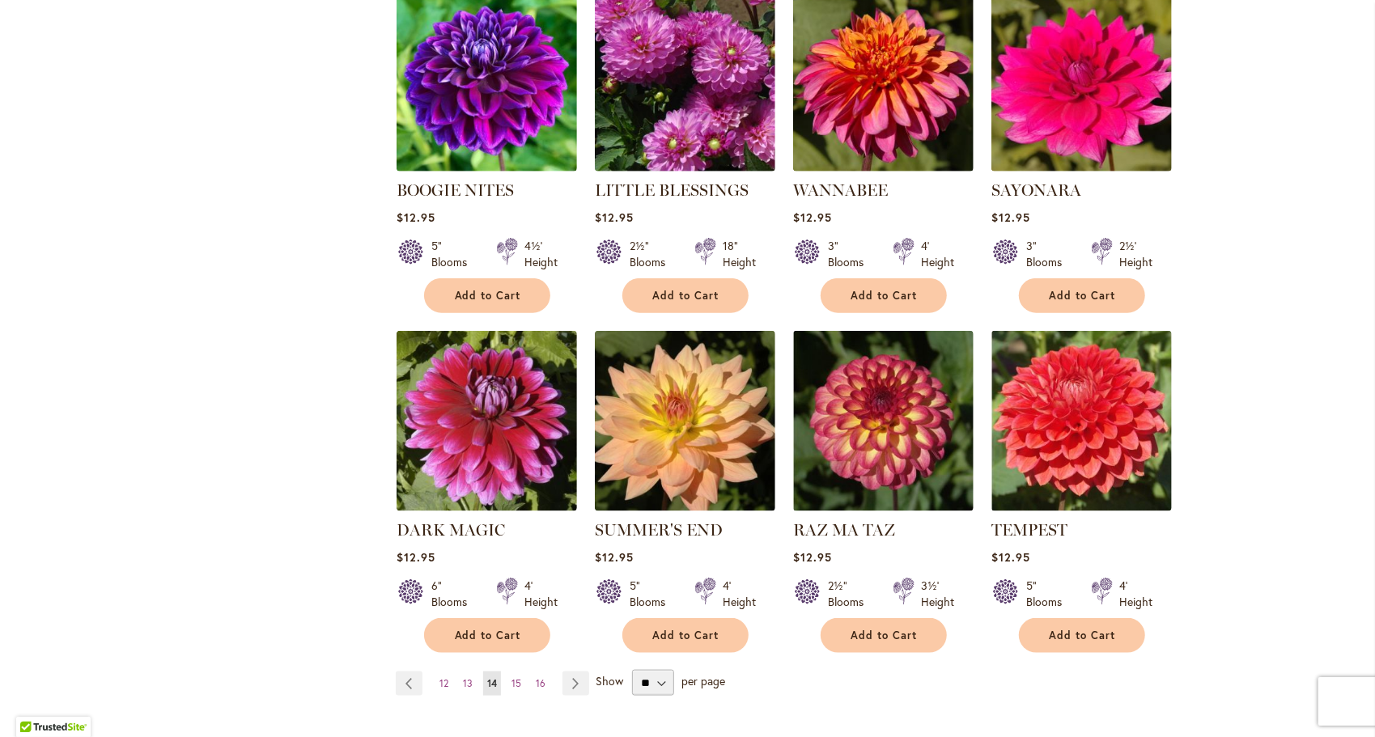
scroll to position [1060, 0]
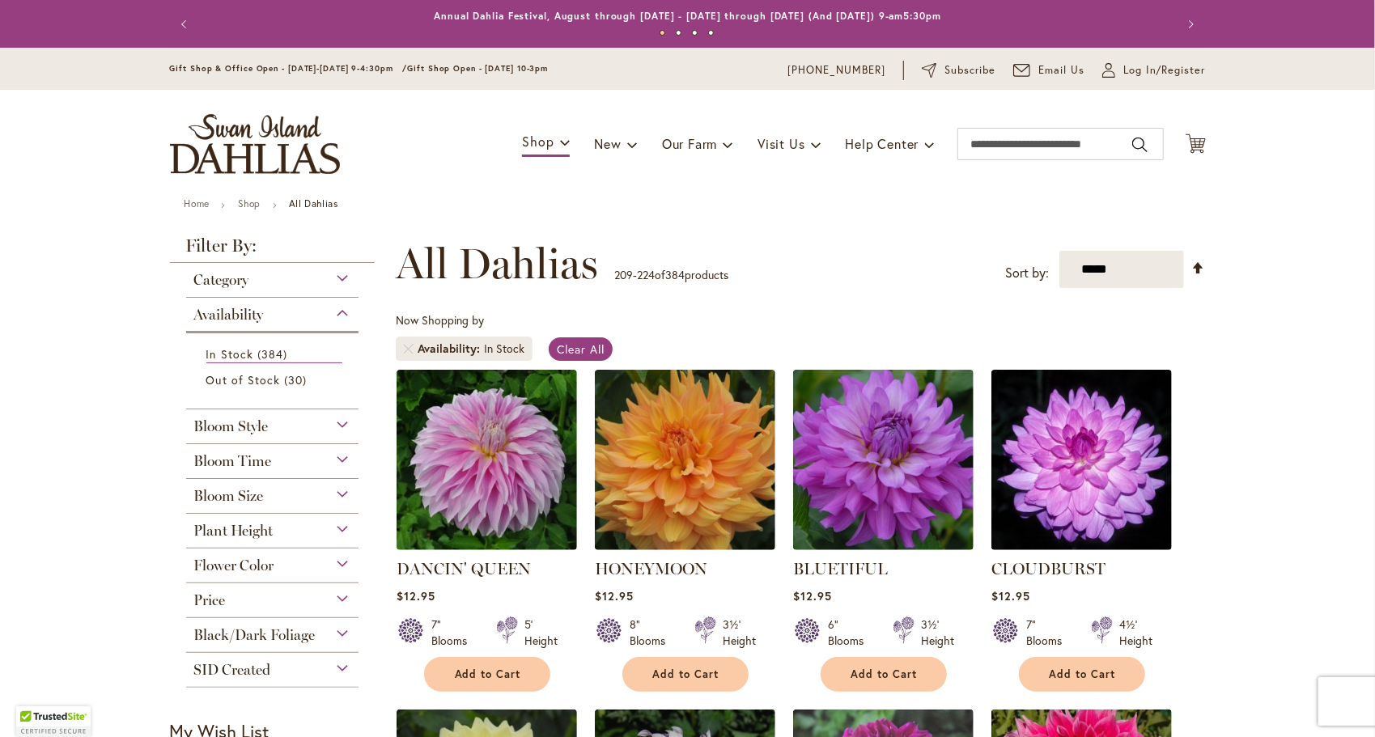
scroll to position [251, 0]
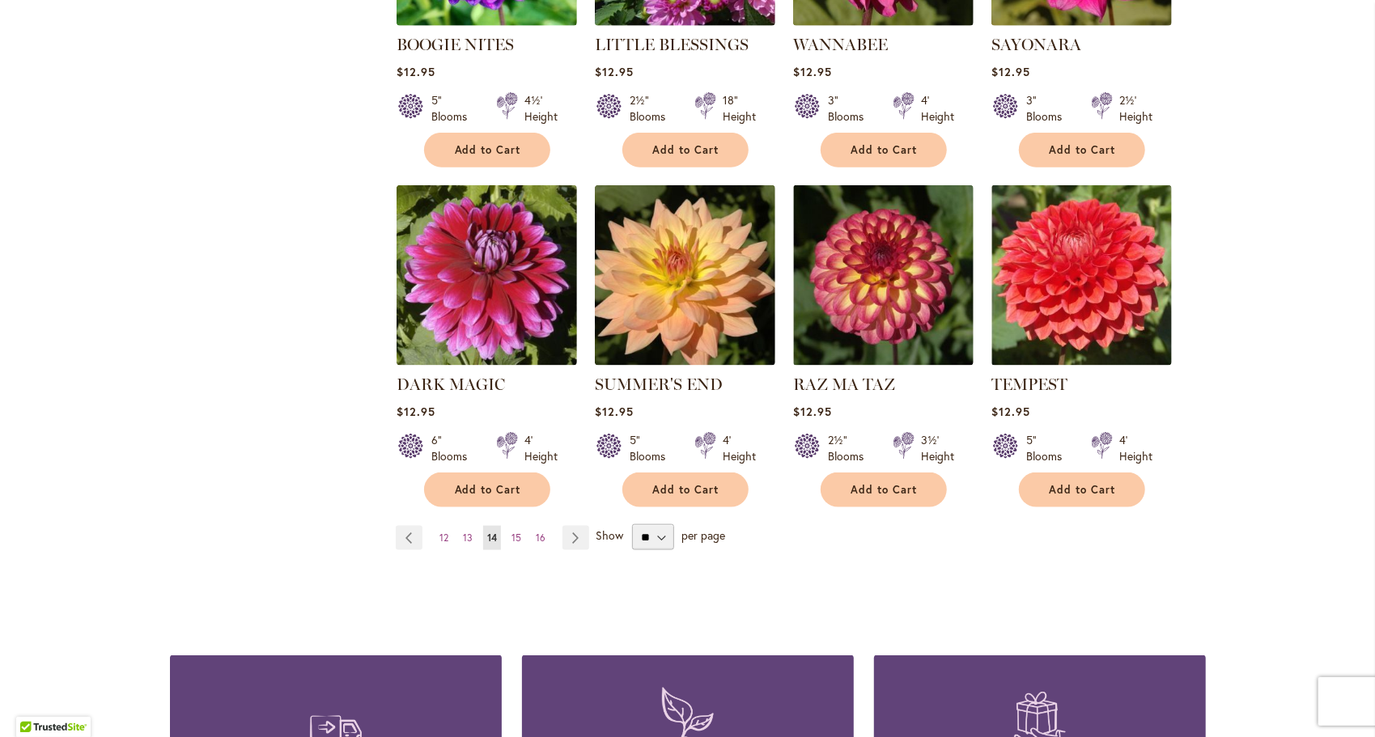
scroll to position [1222, 0]
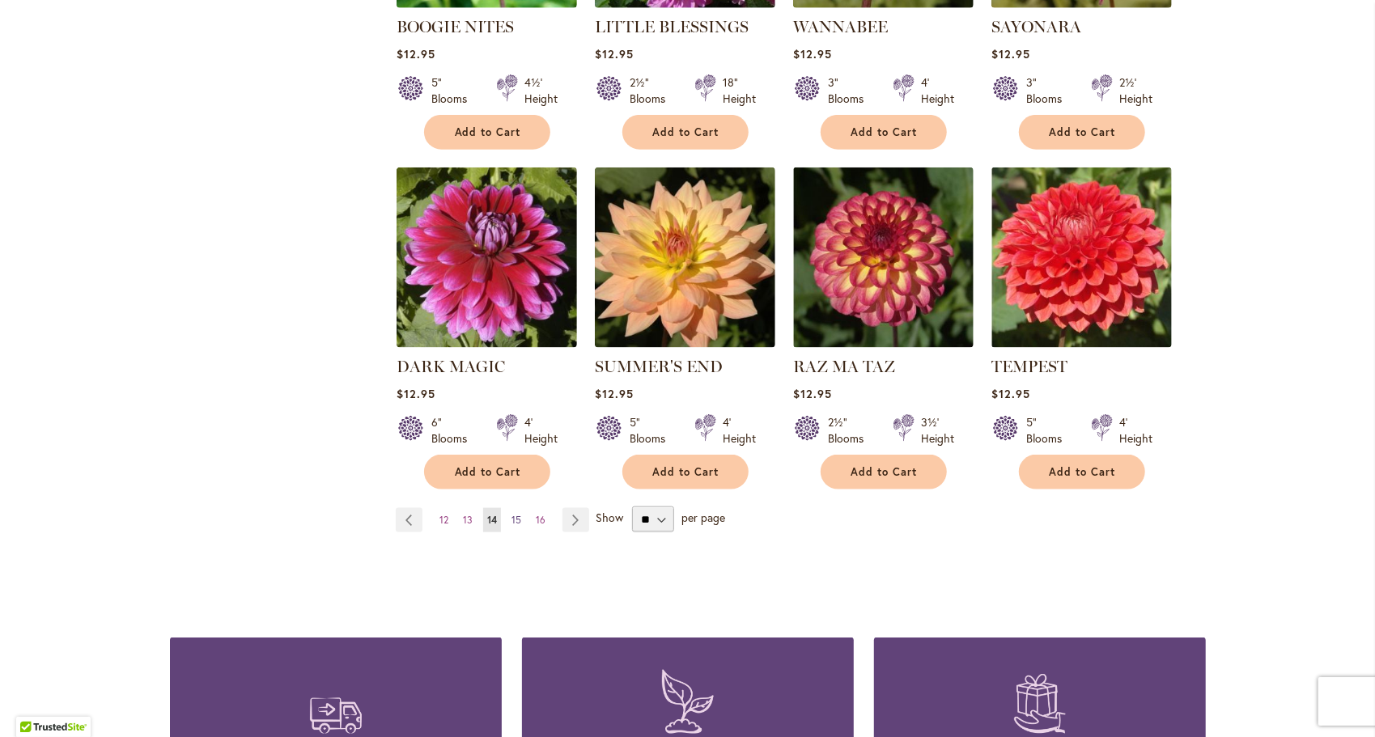
click at [511, 518] on span "15" at bounding box center [516, 520] width 10 height 12
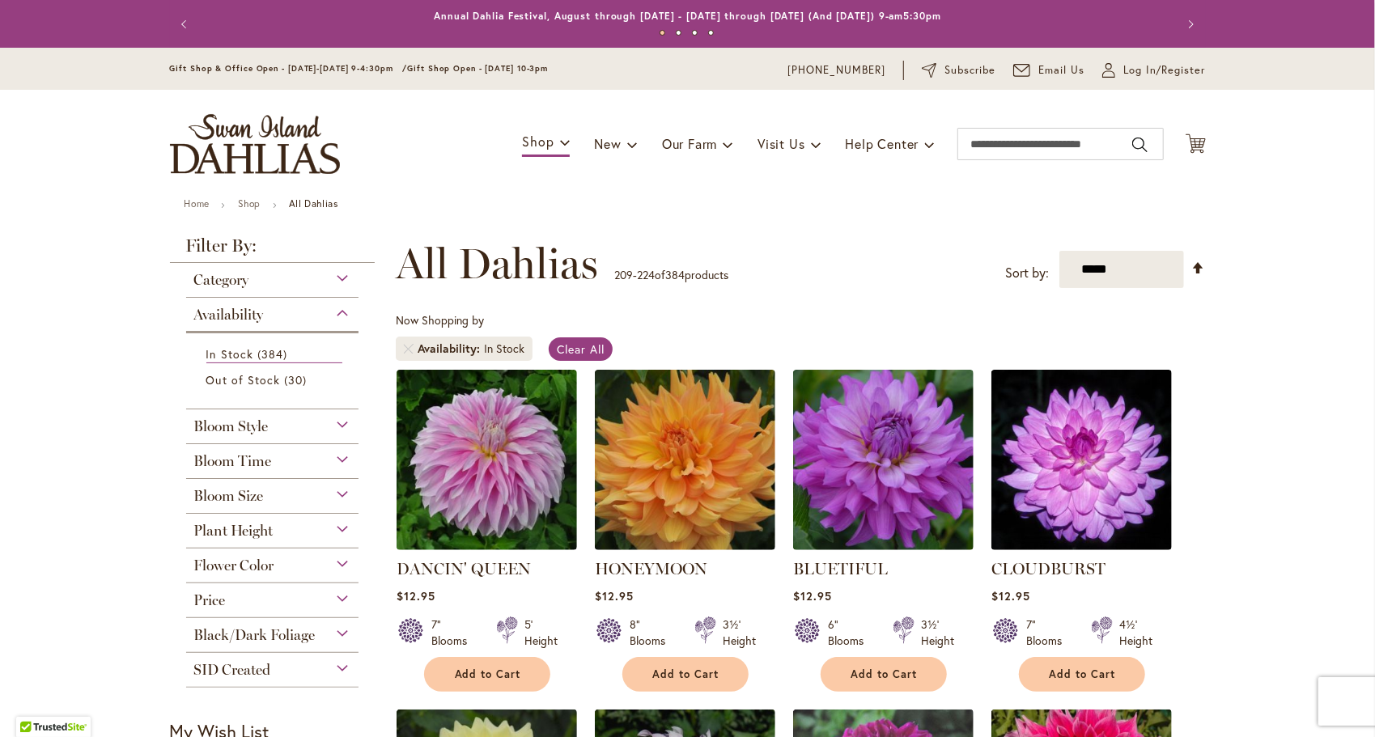
scroll to position [251, 0]
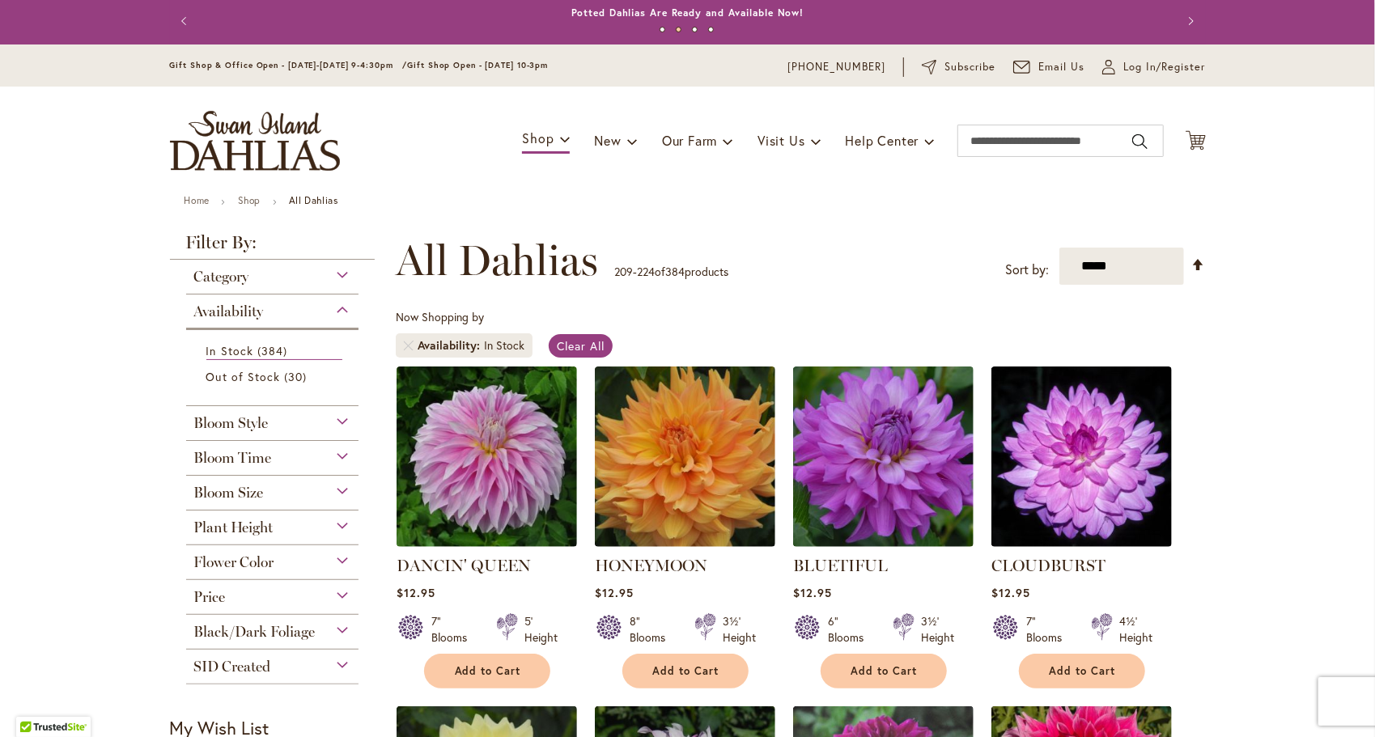
scroll to position [0, 0]
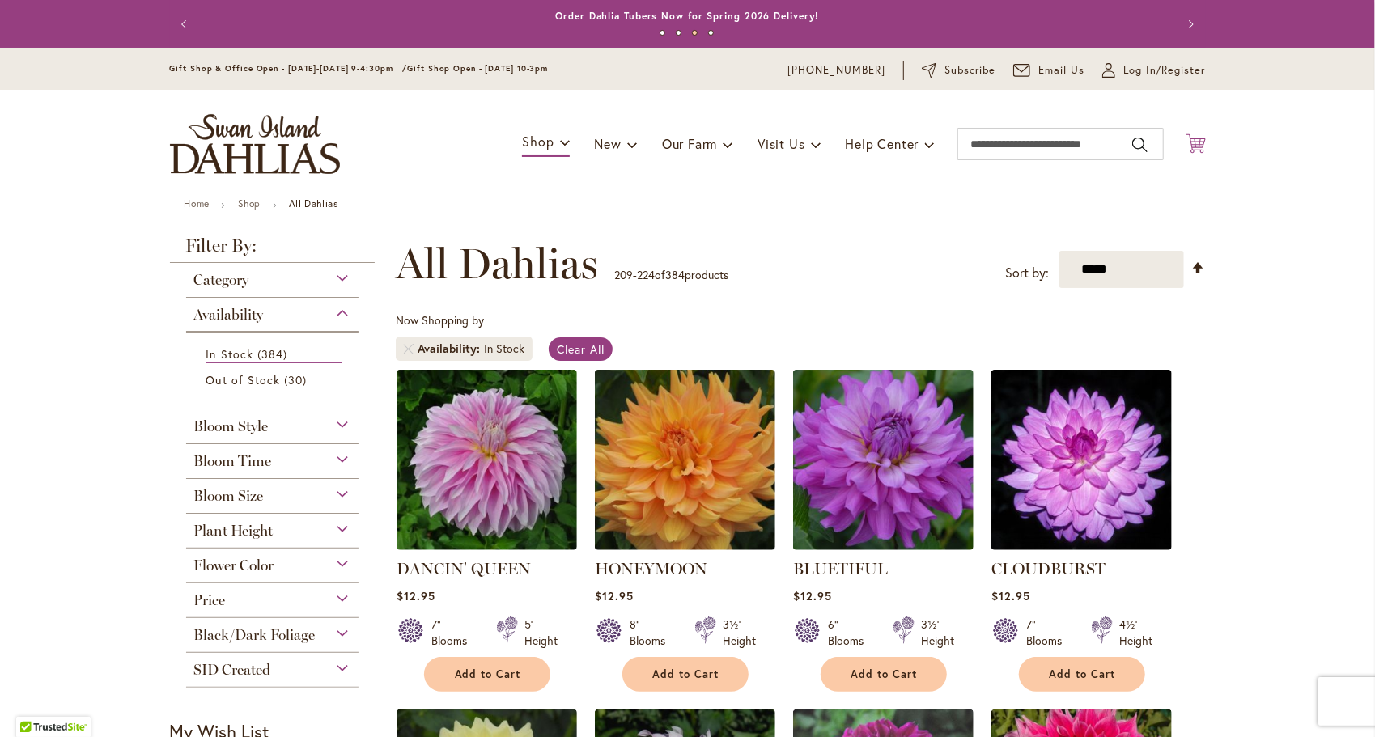
click at [1191, 143] on icon "Cart .cls-1 { fill: #231f20; }" at bounding box center [1196, 144] width 20 height 20
